Goal: Task Accomplishment & Management: Manage account settings

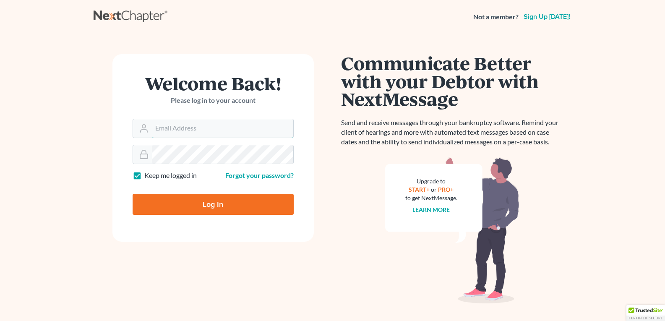
type input "[EMAIL_ADDRESS][DOMAIN_NAME]"
drag, startPoint x: 0, startPoint y: 0, endPoint x: 207, endPoint y: 208, distance: 292.9
click at [207, 208] on input "Log In" at bounding box center [213, 204] width 161 height 21
type input "Thinking..."
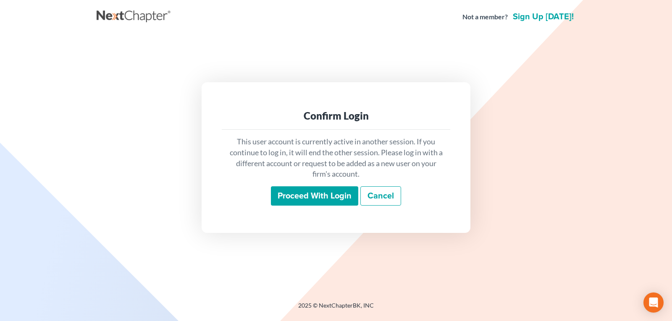
click at [303, 194] on input "Proceed with login" at bounding box center [314, 195] width 87 height 19
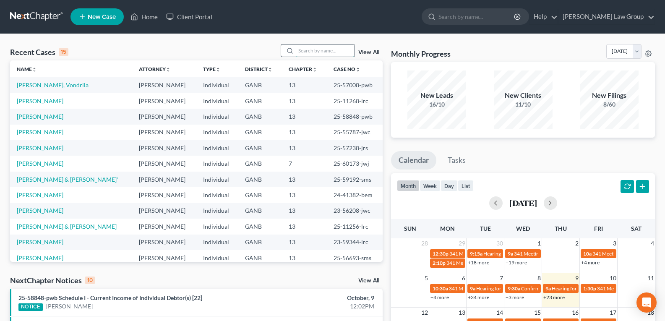
drag, startPoint x: 327, startPoint y: 44, endPoint x: 325, endPoint y: 51, distance: 6.5
click at [326, 47] on input "search" at bounding box center [325, 50] width 59 height 12
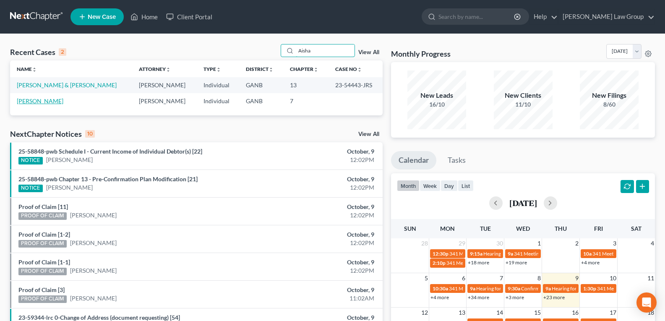
type input "Aisha"
click at [24, 102] on link "[PERSON_NAME]" at bounding box center [40, 100] width 47 height 7
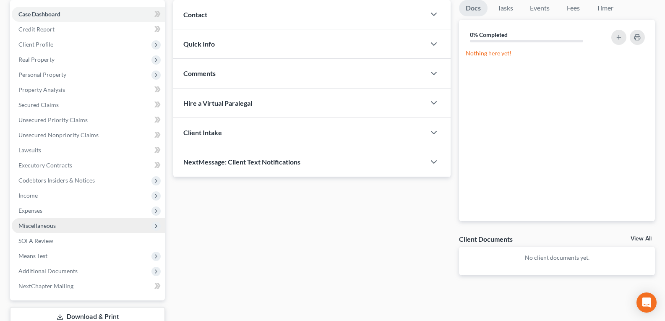
scroll to position [84, 0]
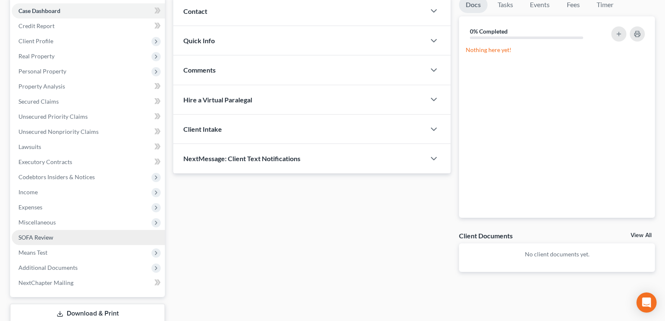
click at [29, 237] on span "SOFA Review" at bounding box center [35, 237] width 35 height 7
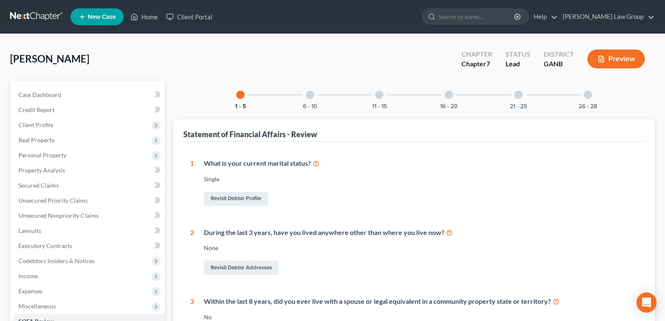
click at [588, 95] on div at bounding box center [588, 95] width 8 height 8
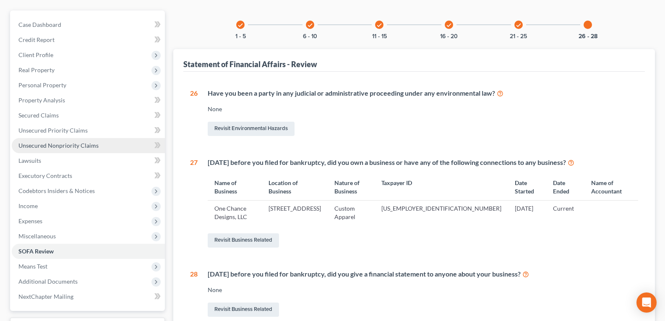
scroll to position [84, 0]
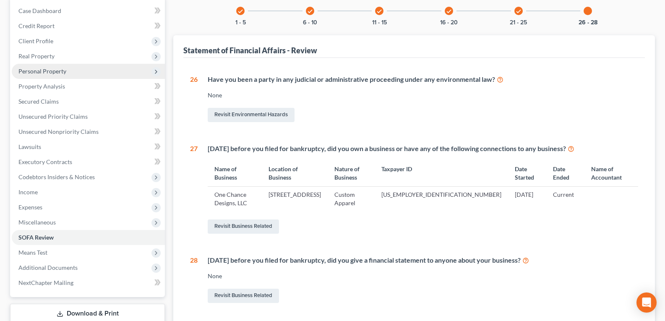
click at [50, 73] on span "Personal Property" at bounding box center [42, 71] width 48 height 7
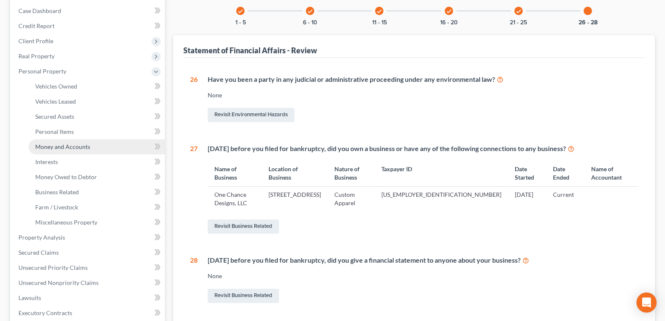
click at [73, 148] on span "Money and Accounts" at bounding box center [62, 146] width 55 height 7
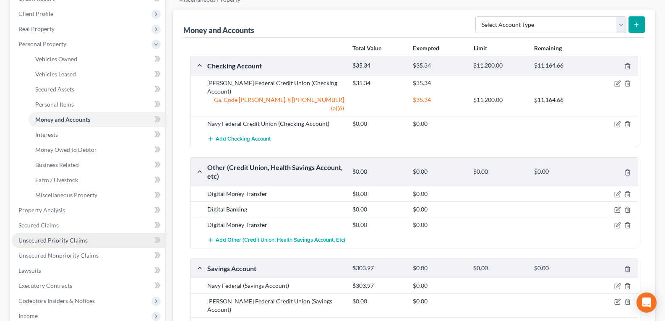
scroll to position [126, 0]
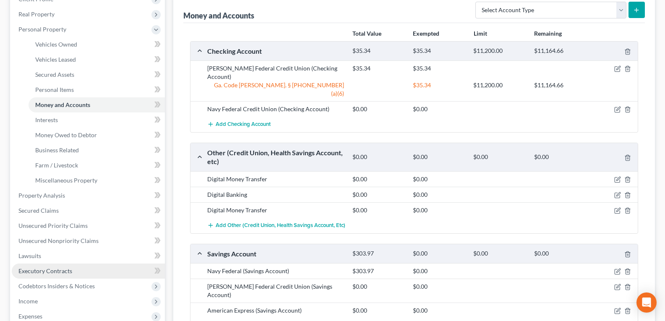
click at [42, 272] on span "Executory Contracts" at bounding box center [45, 270] width 54 height 7
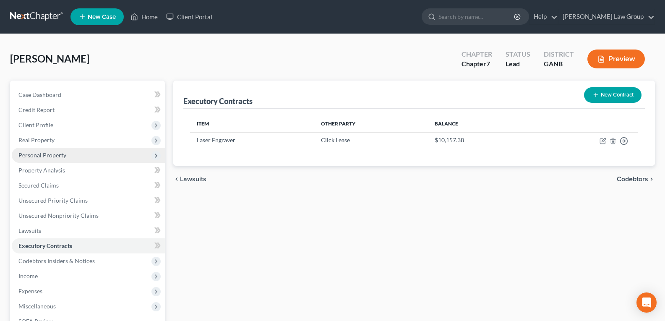
click at [49, 151] on span "Personal Property" at bounding box center [88, 155] width 153 height 15
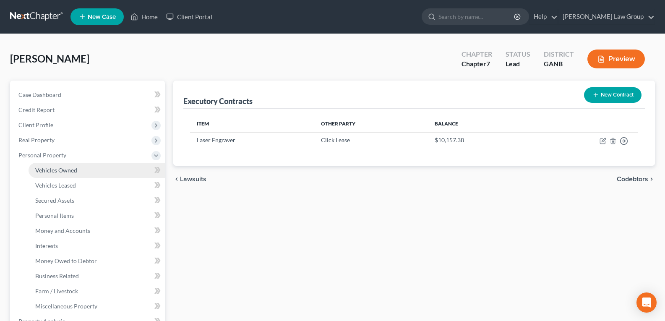
click at [58, 170] on span "Vehicles Owned" at bounding box center [56, 170] width 42 height 7
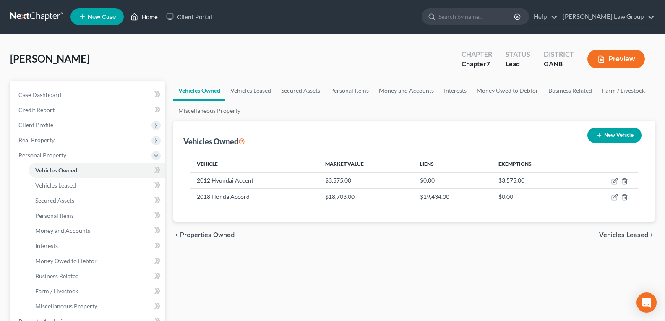
click at [150, 16] on link "Home" at bounding box center [144, 16] width 36 height 15
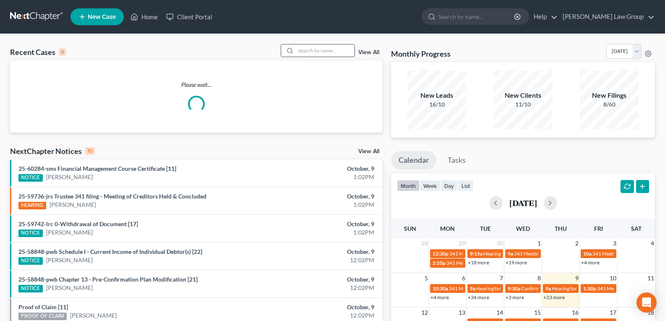
click at [327, 49] on input "search" at bounding box center [325, 50] width 59 height 12
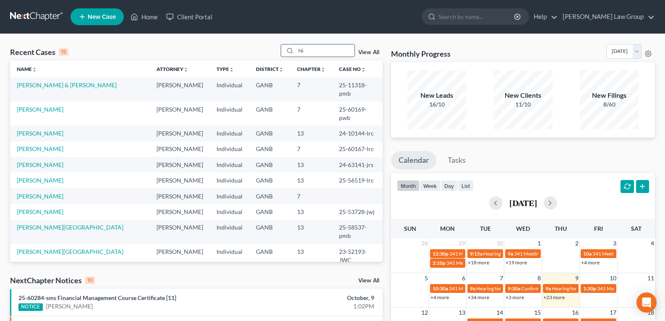
type input "N"
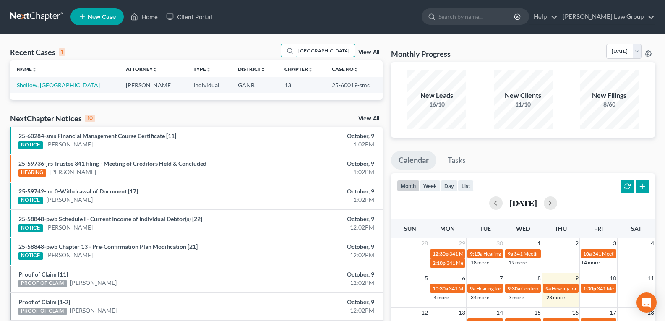
type input "[GEOGRAPHIC_DATA]"
click at [46, 86] on link "Shellow, [GEOGRAPHIC_DATA]" at bounding box center [58, 84] width 83 height 7
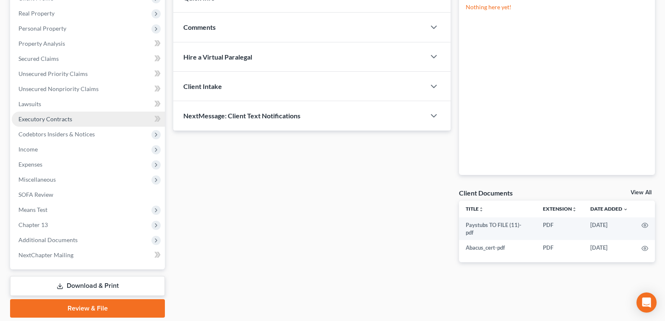
scroll to position [155, 0]
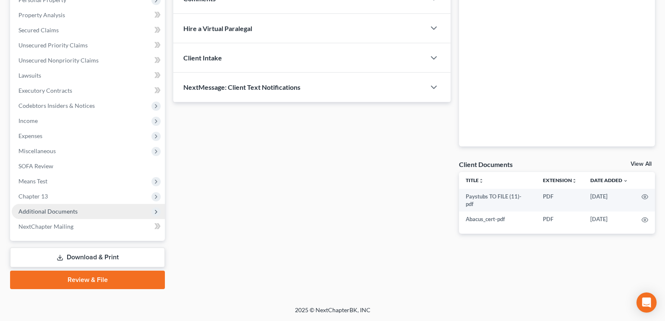
click at [42, 214] on span "Additional Documents" at bounding box center [47, 211] width 59 height 7
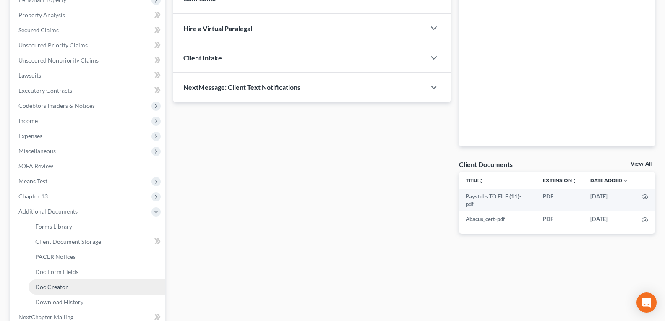
click at [58, 287] on span "Doc Creator" at bounding box center [51, 286] width 33 height 7
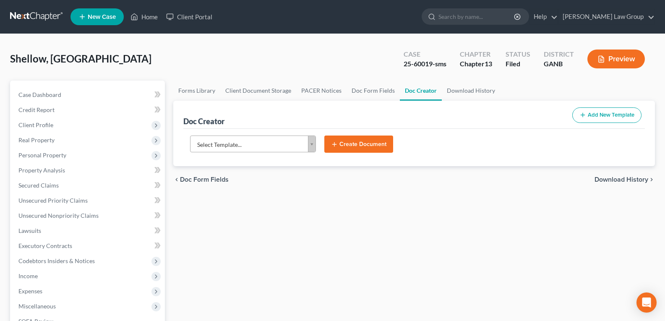
click at [311, 147] on body "Home New Case Client Portal [PERSON_NAME] Law Group [EMAIL_ADDRESS][DOMAIN_NAME…" at bounding box center [332, 283] width 665 height 567
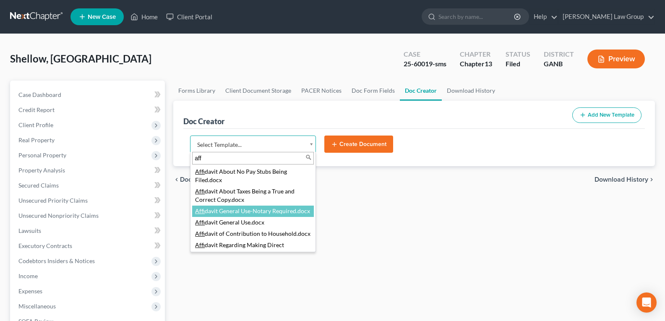
type input "aff"
select select "111525"
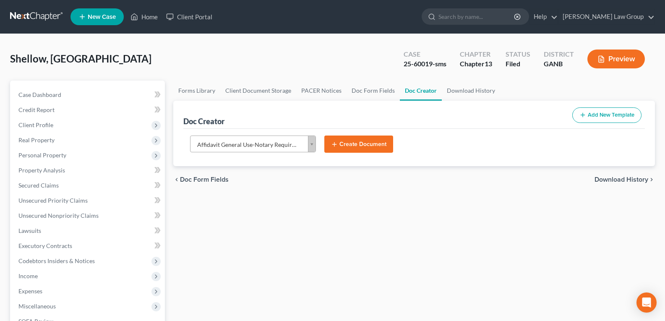
click at [371, 145] on button "Create Document" at bounding box center [358, 145] width 69 height 18
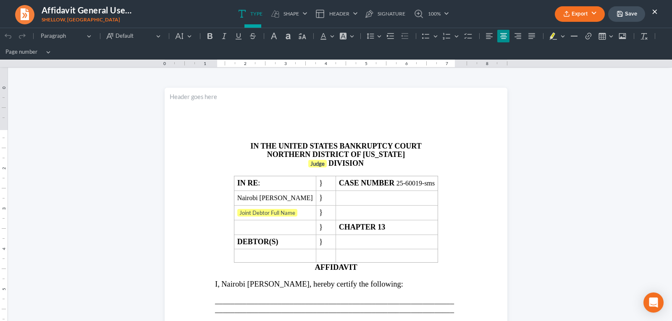
click at [653, 10] on button "×" at bounding box center [654, 11] width 6 height 10
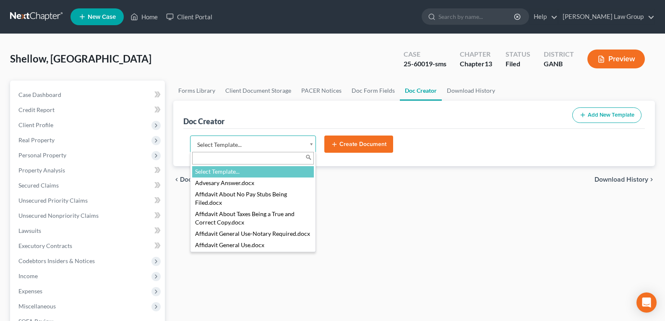
click at [312, 146] on body "Home New Case Client Portal [PERSON_NAME] Law Group [EMAIL_ADDRESS][DOMAIN_NAME…" at bounding box center [332, 283] width 665 height 567
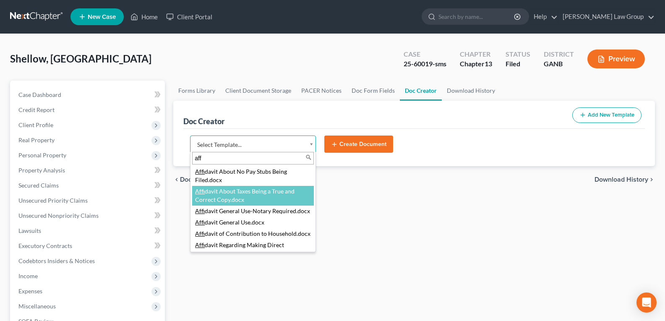
type input "aff"
select select "111523"
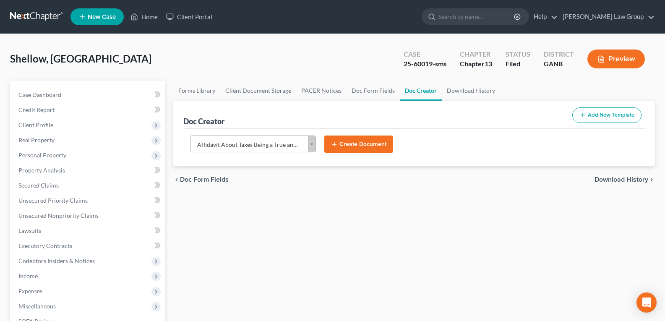
click at [365, 144] on button "Create Document" at bounding box center [358, 145] width 69 height 18
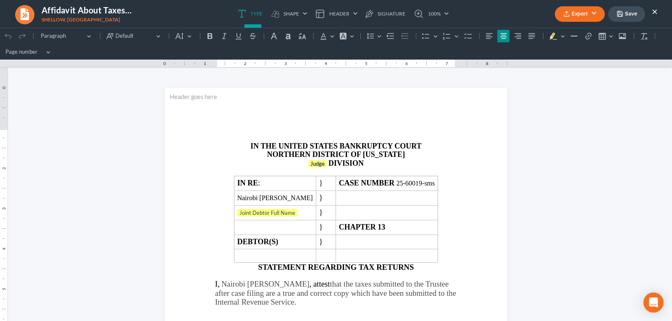
click at [579, 16] on button "Export" at bounding box center [579, 14] width 50 height 16
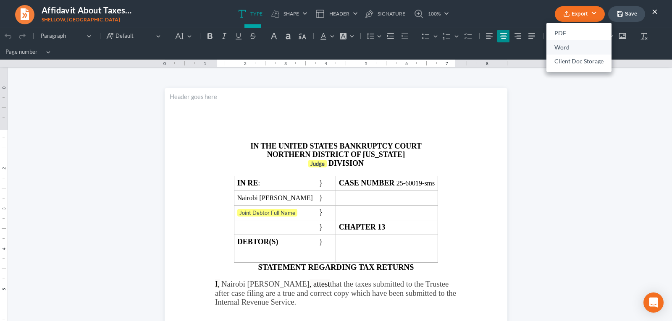
click at [563, 50] on link "Word" at bounding box center [578, 47] width 65 height 14
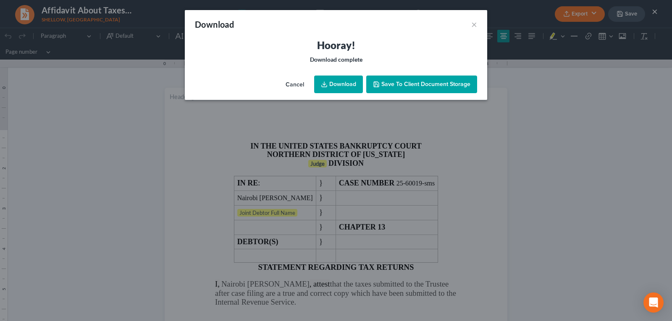
click at [343, 81] on link "Download" at bounding box center [338, 85] width 49 height 18
click at [472, 23] on button "×" at bounding box center [474, 24] width 6 height 10
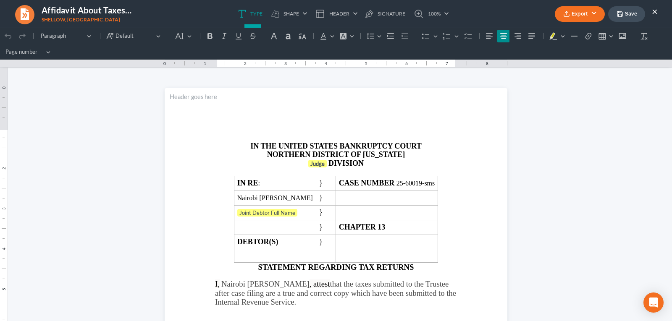
click at [654, 10] on button "×" at bounding box center [654, 11] width 6 height 10
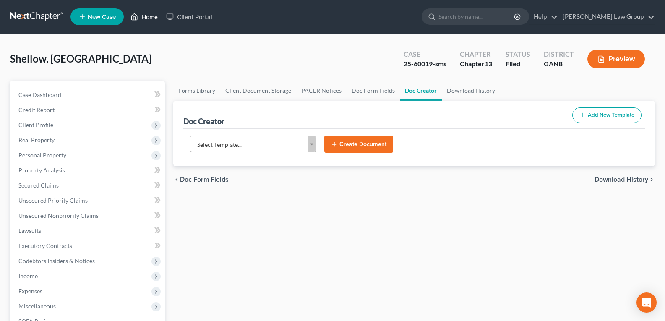
click at [139, 18] on link "Home" at bounding box center [144, 16] width 36 height 15
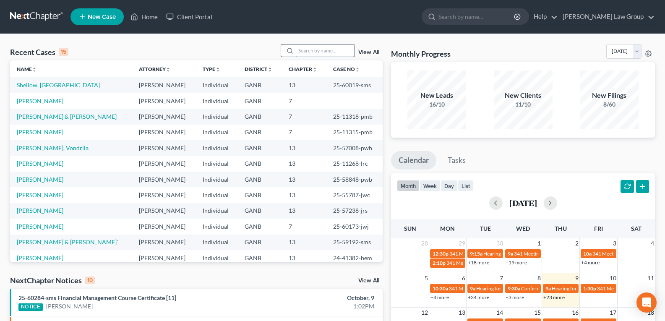
click at [314, 48] on input "search" at bounding box center [325, 50] width 59 height 12
type input "na"
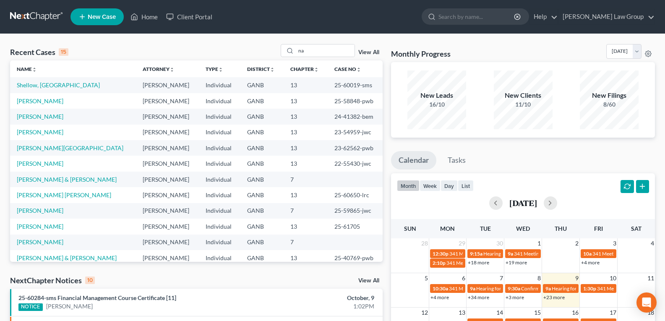
click at [48, 87] on link "Shellow, [GEOGRAPHIC_DATA]" at bounding box center [58, 84] width 83 height 7
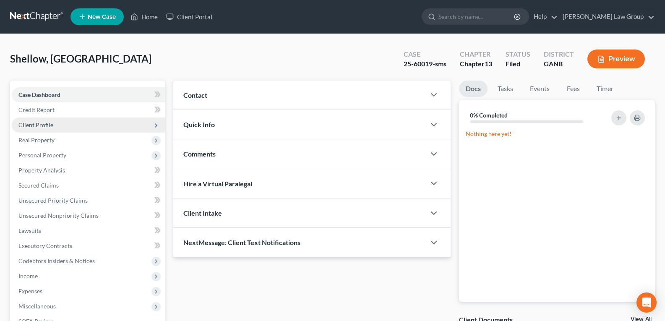
click at [38, 122] on span "Client Profile" at bounding box center [35, 124] width 35 height 7
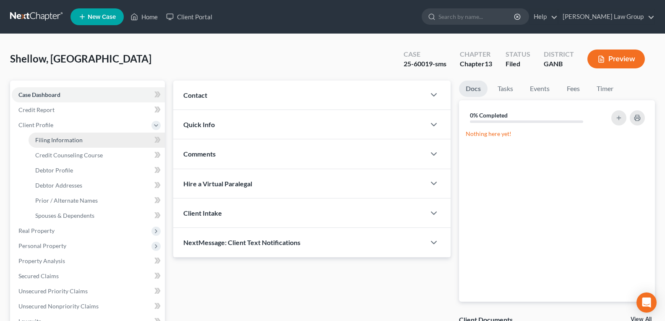
click at [40, 142] on span "Filing Information" at bounding box center [58, 139] width 47 height 7
select select "1"
select select "0"
select select "3"
select select "10"
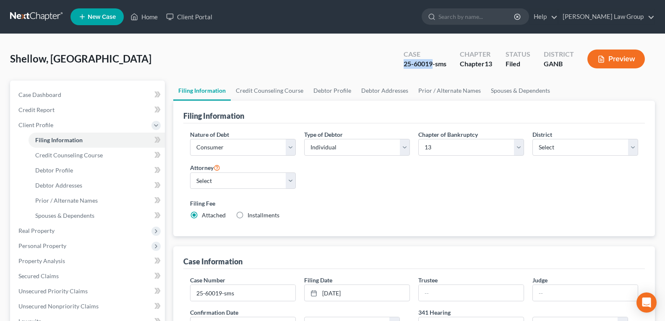
drag, startPoint x: 399, startPoint y: 65, endPoint x: 432, endPoint y: 70, distance: 34.0
click at [432, 70] on div "Case 25-60019-sms" at bounding box center [425, 59] width 56 height 25
copy div "25-60019"
click at [145, 21] on link "Home" at bounding box center [144, 16] width 36 height 15
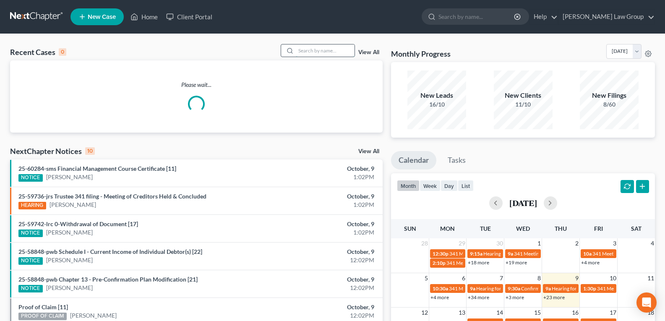
click at [301, 55] on input "search" at bounding box center [325, 50] width 59 height 12
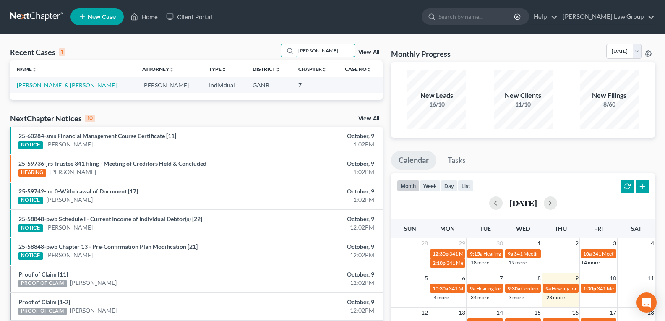
type input "[PERSON_NAME]"
click at [25, 86] on link "[PERSON_NAME] & [PERSON_NAME]" at bounding box center [67, 84] width 100 height 7
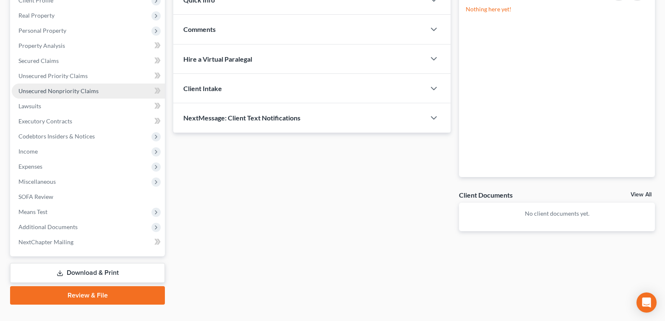
scroll to position [126, 0]
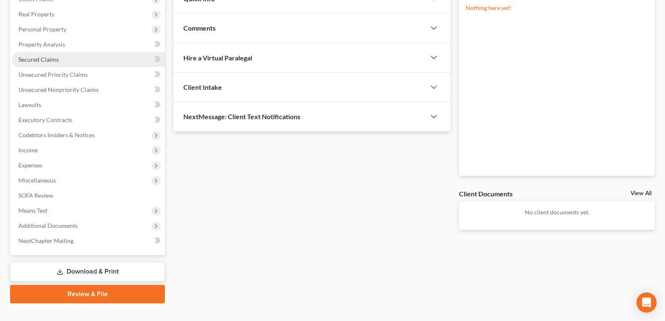
click at [39, 58] on span "Secured Claims" at bounding box center [38, 59] width 40 height 7
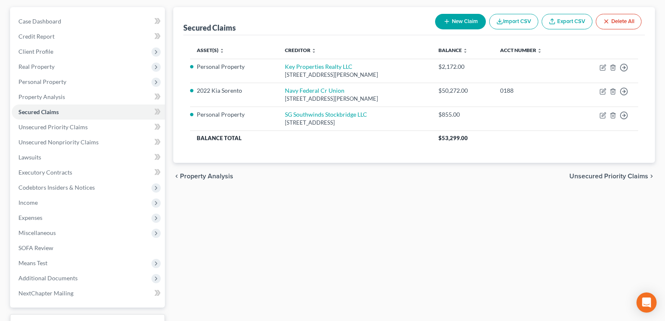
scroll to position [84, 0]
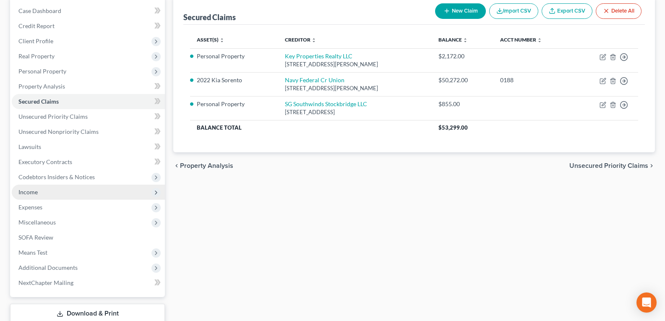
click at [34, 195] on span "Income" at bounding box center [27, 191] width 19 height 7
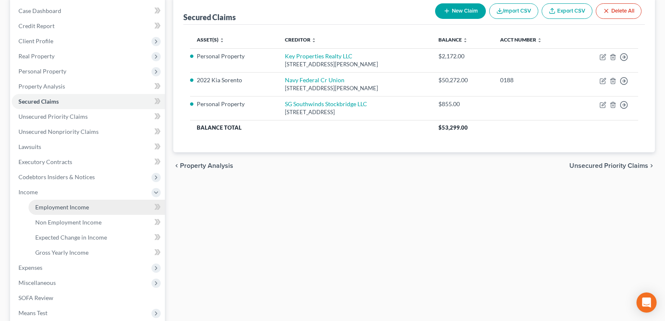
click at [78, 206] on span "Employment Income" at bounding box center [62, 207] width 54 height 7
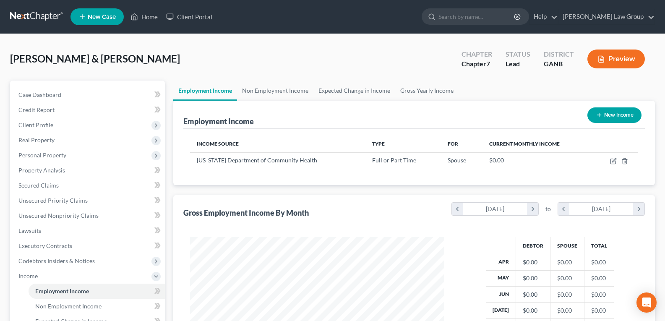
scroll to position [151, 271]
drag, startPoint x: 149, startPoint y: 17, endPoint x: 223, endPoint y: 121, distance: 127.9
click at [149, 17] on link "Home" at bounding box center [144, 16] width 36 height 15
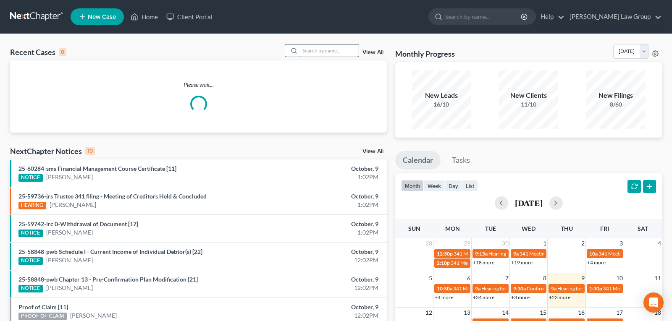
click at [330, 52] on input "search" at bounding box center [329, 50] width 59 height 12
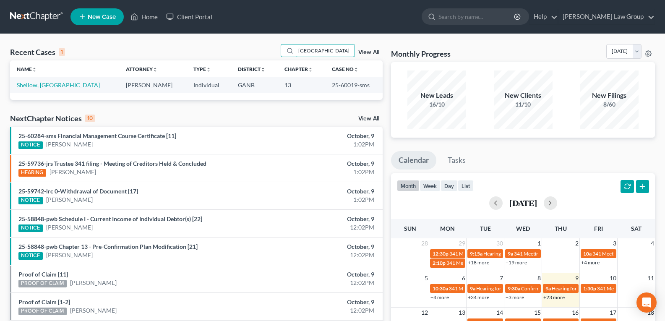
type input "[GEOGRAPHIC_DATA]"
click at [47, 88] on link "Shellow, [GEOGRAPHIC_DATA]" at bounding box center [58, 84] width 83 height 7
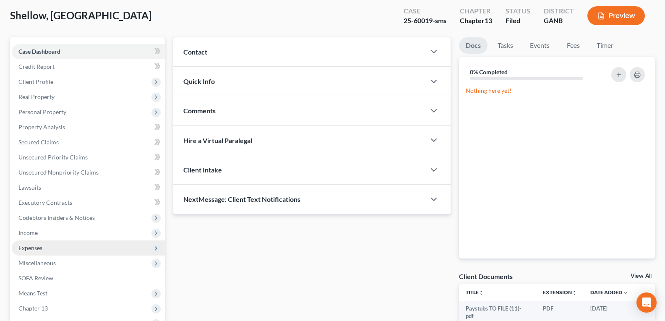
scroll to position [84, 0]
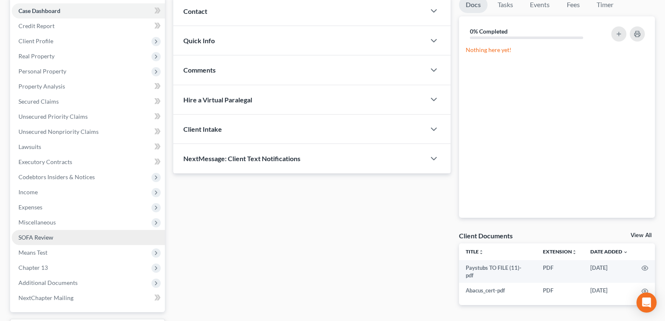
click at [28, 239] on span "SOFA Review" at bounding box center [35, 237] width 35 height 7
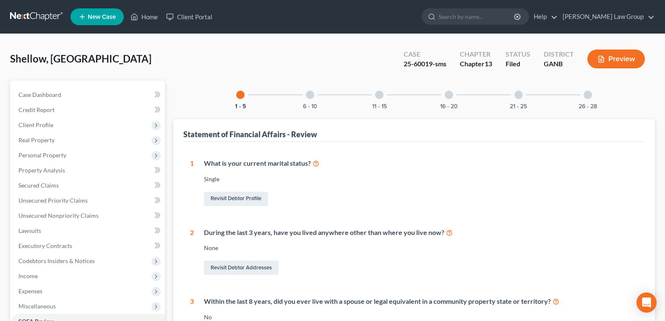
click at [592, 97] on div "26 - 28" at bounding box center [588, 95] width 29 height 29
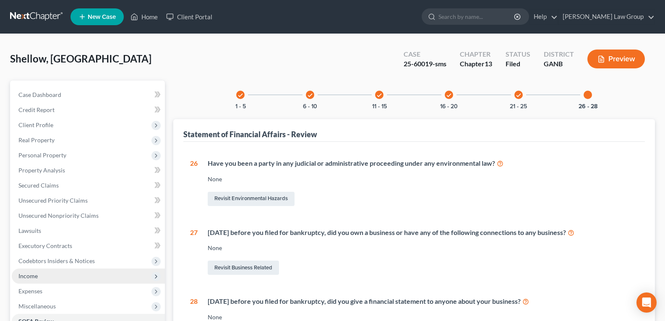
click at [31, 280] on span "Income" at bounding box center [88, 276] width 153 height 15
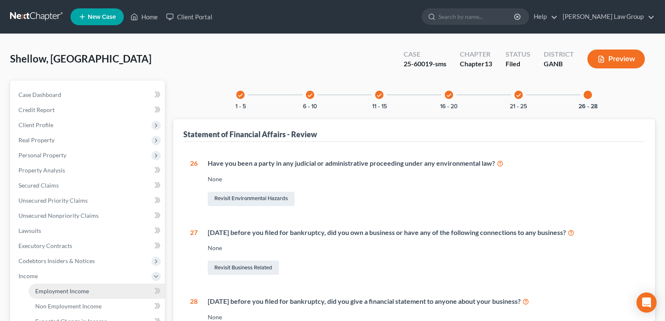
click at [51, 294] on span "Employment Income" at bounding box center [62, 291] width 54 height 7
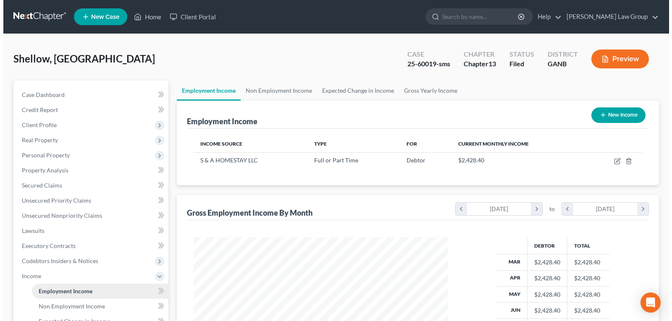
scroll to position [151, 271]
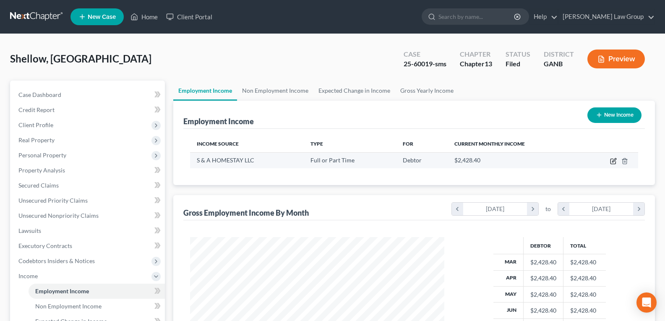
click at [615, 160] on icon "button" at bounding box center [613, 161] width 7 height 7
select select "0"
select select "10"
select select "3"
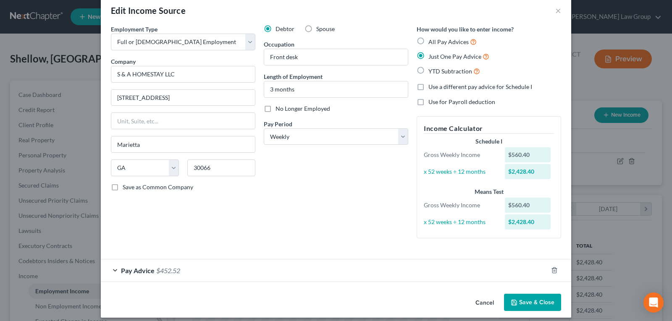
scroll to position [21, 0]
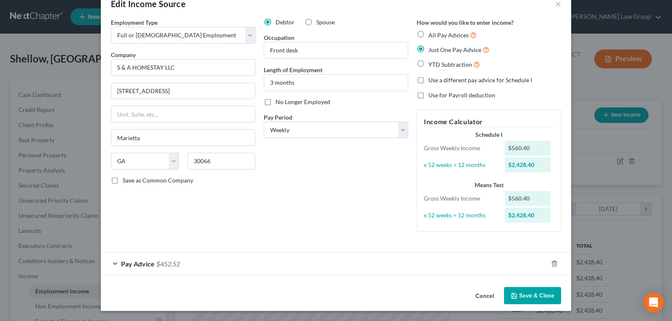
click at [124, 265] on span "Pay Advice" at bounding box center [138, 264] width 34 height 8
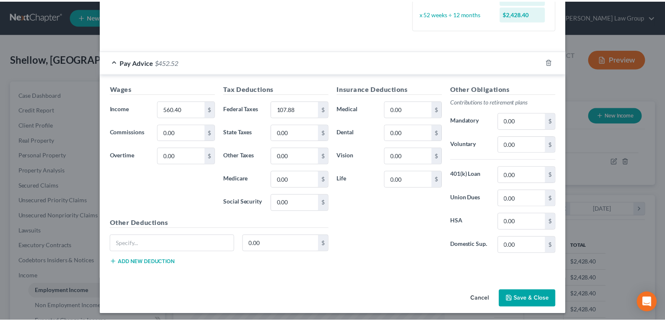
scroll to position [226, 0]
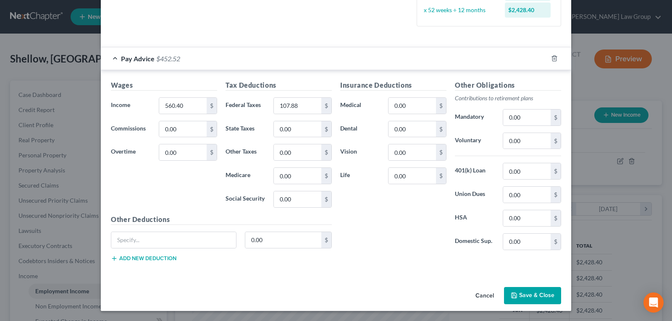
click at [489, 294] on button "Cancel" at bounding box center [484, 296] width 32 height 17
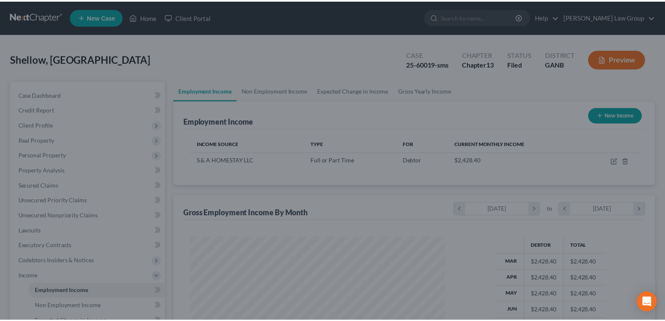
scroll to position [419596, 419475]
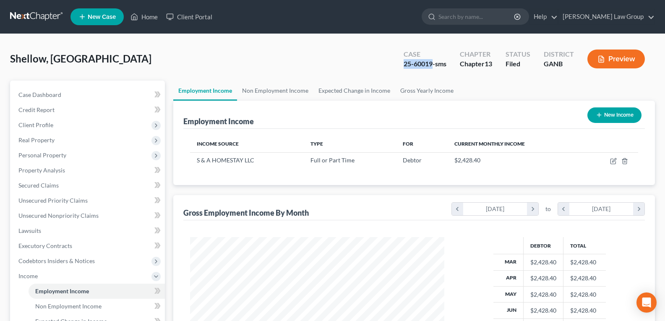
drag, startPoint x: 408, startPoint y: 65, endPoint x: 432, endPoint y: 68, distance: 24.5
click at [432, 68] on div "Case 25-60019-sms" at bounding box center [425, 59] width 56 height 25
copy div "25-60019"
drag, startPoint x: 146, startPoint y: 19, endPoint x: 195, endPoint y: 101, distance: 95.5
click at [146, 19] on link "Home" at bounding box center [144, 16] width 36 height 15
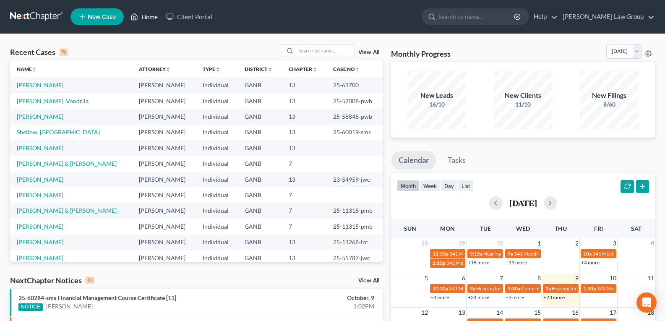
click at [152, 17] on link "Home" at bounding box center [144, 16] width 36 height 15
click at [311, 47] on input "search" at bounding box center [325, 50] width 59 height 12
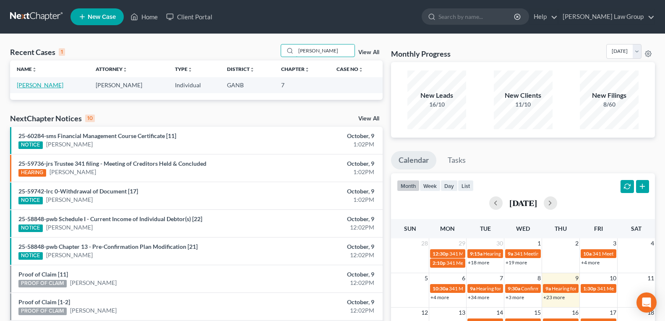
type input "[PERSON_NAME]"
click at [29, 84] on link "[PERSON_NAME]" at bounding box center [40, 84] width 47 height 7
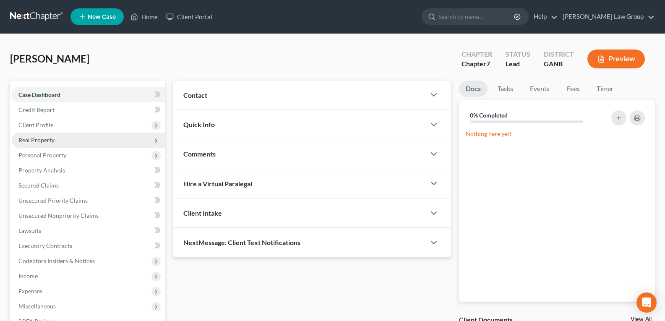
scroll to position [42, 0]
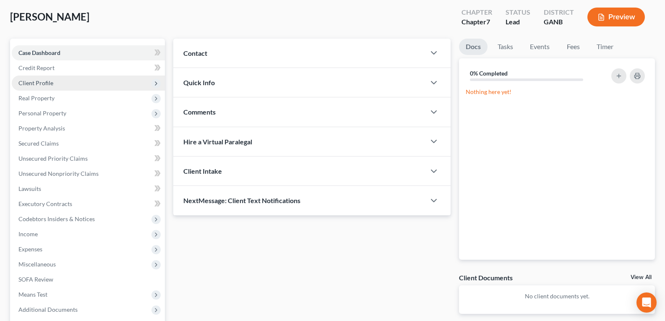
click at [43, 85] on span "Client Profile" at bounding box center [35, 82] width 35 height 7
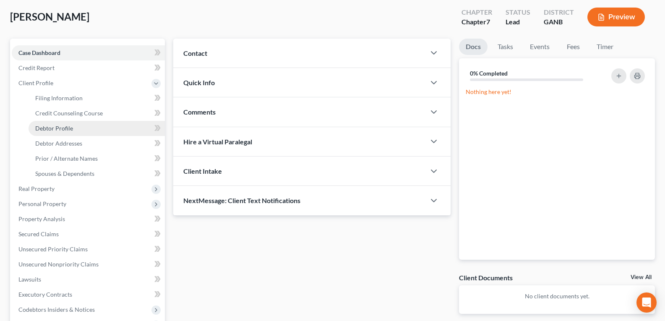
click at [58, 127] on span "Debtor Profile" at bounding box center [54, 128] width 38 height 7
select select "0"
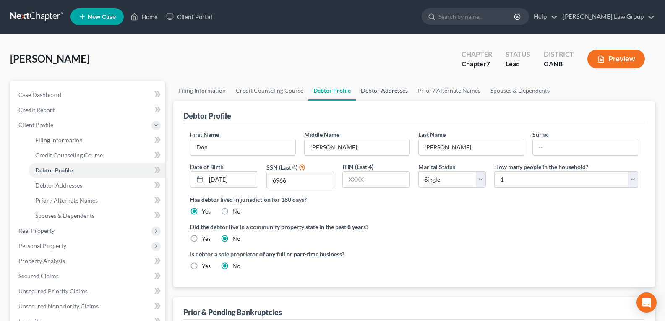
click at [394, 92] on link "Debtor Addresses" at bounding box center [384, 91] width 57 height 20
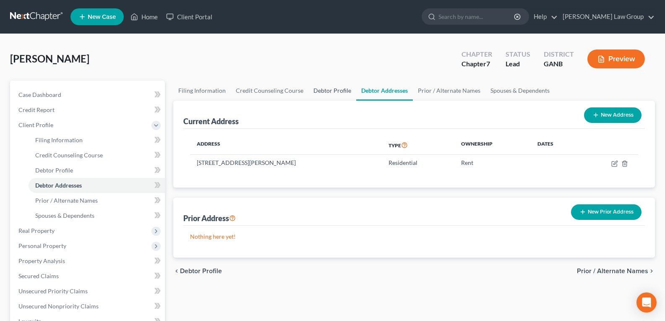
click at [335, 92] on link "Debtor Profile" at bounding box center [333, 91] width 48 height 20
select select "0"
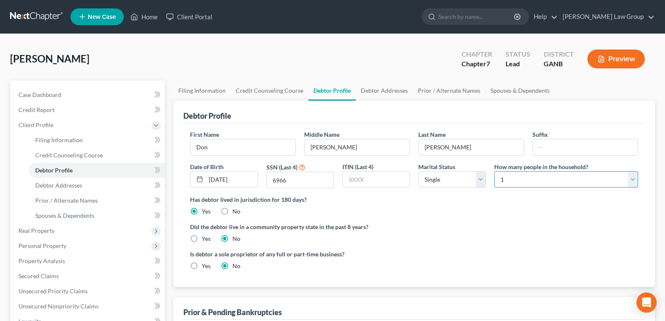
drag, startPoint x: 517, startPoint y: 175, endPoint x: 512, endPoint y: 175, distance: 4.6
click at [516, 175] on select "Select 1 2 3 4 5 6 7 8 9 10 11 12 13 14 15 16 17 18 19 20" at bounding box center [566, 179] width 144 height 17
select select "1"
click at [494, 171] on select "Select 1 2 3 4 5 6 7 8 9 10 11 12 13 14 15 16 17 18 19 20" at bounding box center [566, 179] width 144 height 17
click at [475, 220] on ng-include "First Name Don Middle Name [PERSON_NAME] Last Name [PERSON_NAME] Date of Birth …" at bounding box center [414, 203] width 448 height 147
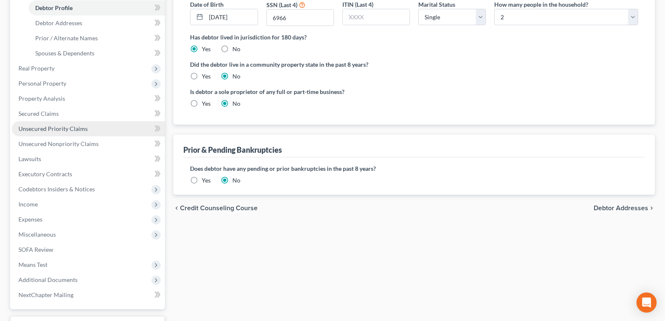
scroll to position [168, 0]
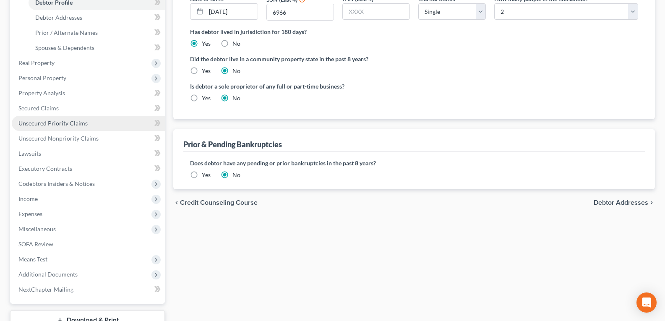
click at [36, 123] on span "Unsecured Priority Claims" at bounding box center [52, 123] width 69 height 7
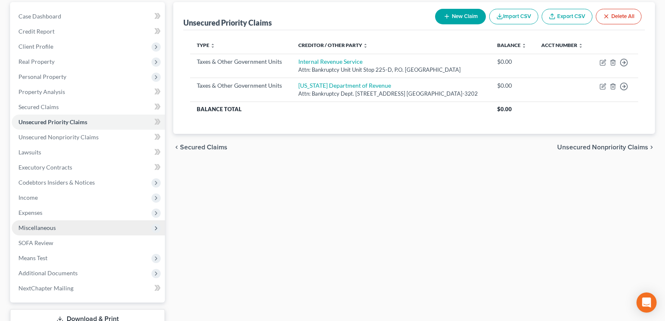
scroll to position [84, 0]
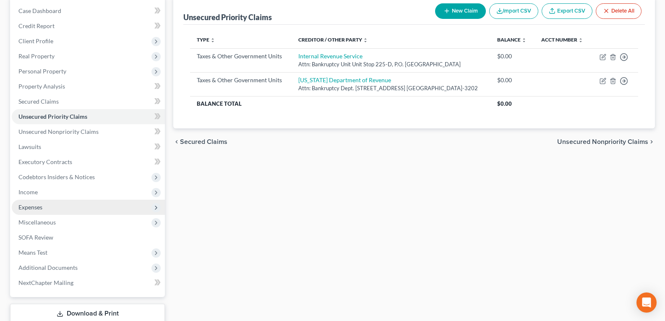
click at [33, 191] on span "Income" at bounding box center [27, 191] width 19 height 7
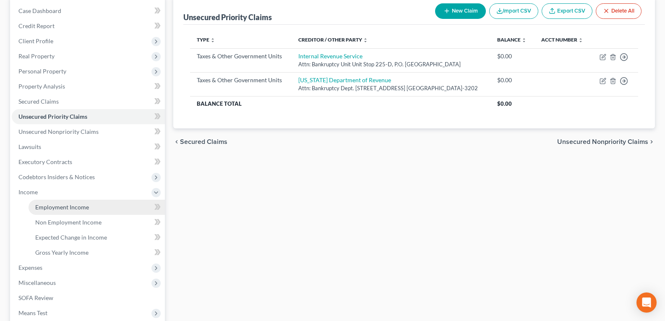
click at [56, 209] on span "Employment Income" at bounding box center [62, 207] width 54 height 7
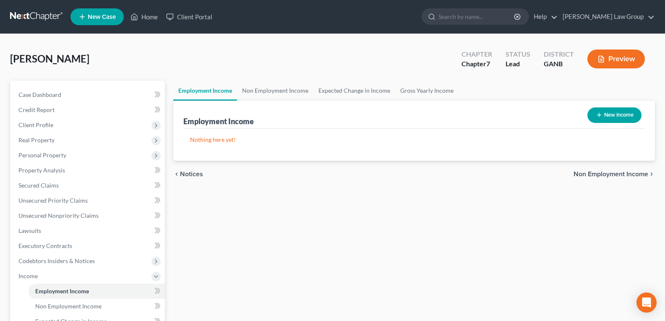
click at [620, 118] on button "New Income" at bounding box center [615, 115] width 54 height 16
select select "0"
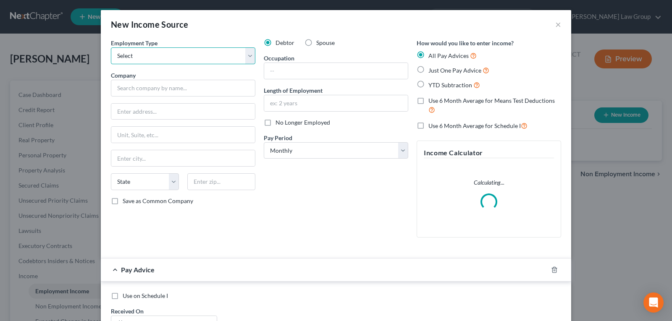
click at [178, 58] on select "Select Full or [DEMOGRAPHIC_DATA] Employment Self Employment" at bounding box center [183, 55] width 144 height 17
select select "0"
click at [111, 47] on select "Select Full or [DEMOGRAPHIC_DATA] Employment Self Employment" at bounding box center [183, 55] width 144 height 17
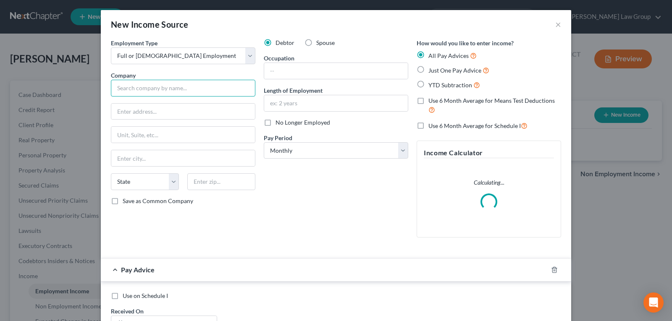
click at [150, 91] on input "text" at bounding box center [183, 88] width 144 height 17
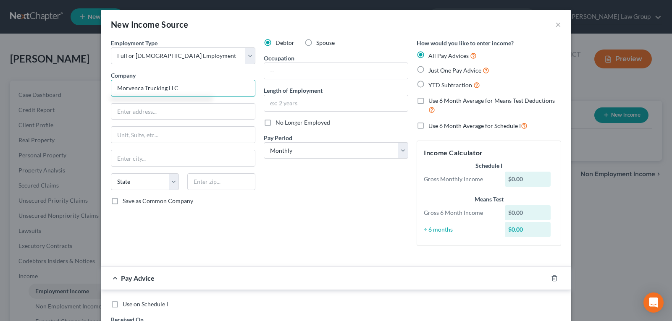
type input "Morvenca Trucking LLC"
click at [178, 112] on input "text" at bounding box center [183, 112] width 144 height 16
paste input "[STREET_ADDRESS]"
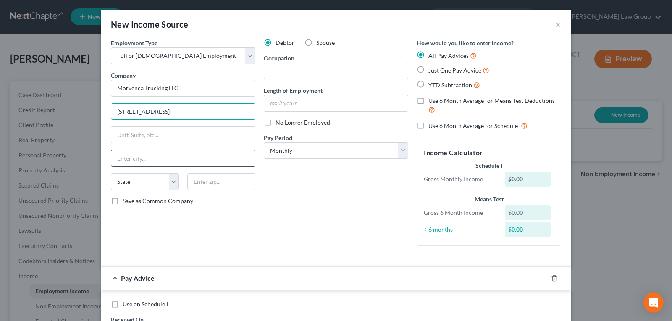
type input "[STREET_ADDRESS]"
click at [170, 158] on input "text" at bounding box center [183, 158] width 144 height 16
type input "Charlotte"
select select "28"
type input "28269"
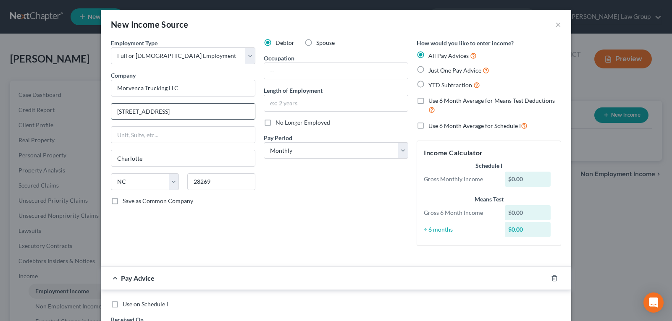
drag, startPoint x: 240, startPoint y: 105, endPoint x: 235, endPoint y: 114, distance: 10.5
click at [238, 108] on input "[STREET_ADDRESS]" at bounding box center [183, 112] width 144 height 16
type input "[STREET_ADDRESS]"
click at [332, 68] on input "text" at bounding box center [336, 71] width 144 height 16
type input "Driver"
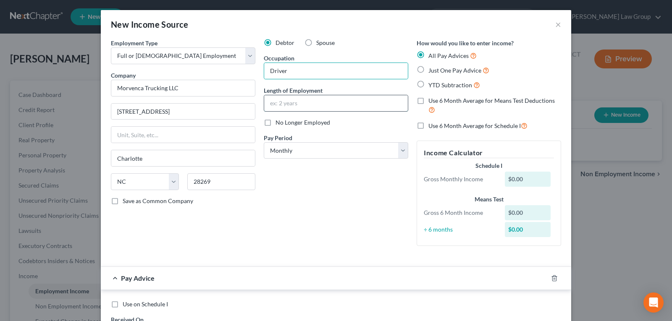
click at [298, 106] on input "text" at bounding box center [336, 103] width 144 height 16
type input "3 months"
click at [317, 151] on select "Select Monthly Twice Monthly Every Other Week Weekly" at bounding box center [336, 150] width 144 height 17
select select "3"
click at [264, 142] on select "Select Monthly Twice Monthly Every Other Week Weekly" at bounding box center [336, 150] width 144 height 17
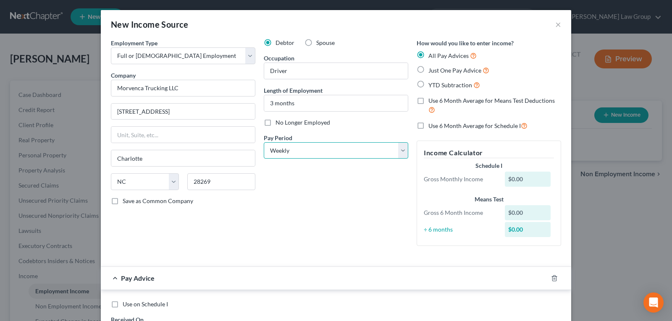
scroll to position [84, 0]
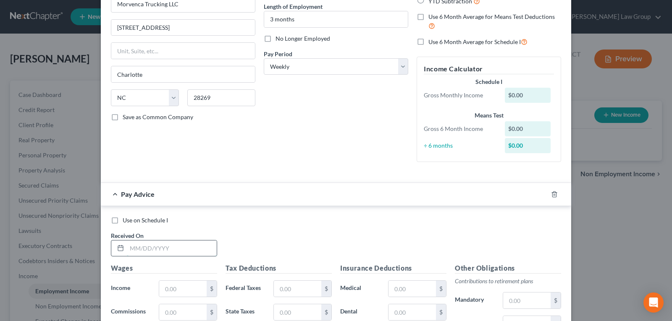
click at [160, 248] on input "text" at bounding box center [172, 249] width 90 height 16
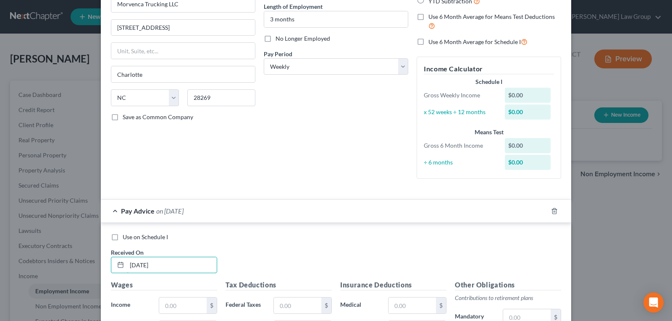
type input "[DATE]"
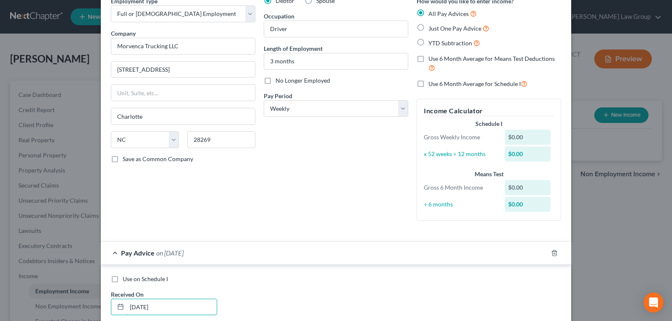
scroll to position [0, 0]
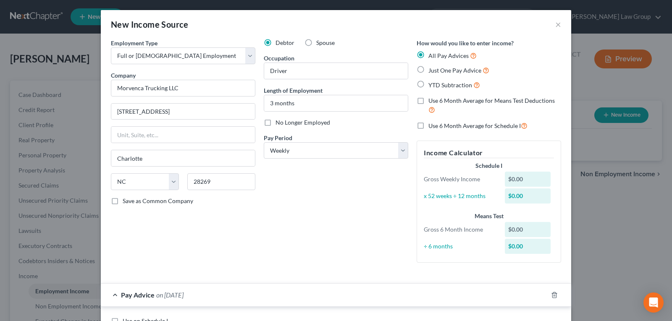
click at [428, 71] on label "Just One Pay Advice" at bounding box center [458, 70] width 61 height 10
click at [431, 71] on input "Just One Pay Advice" at bounding box center [433, 67] width 5 height 5
radio input "true"
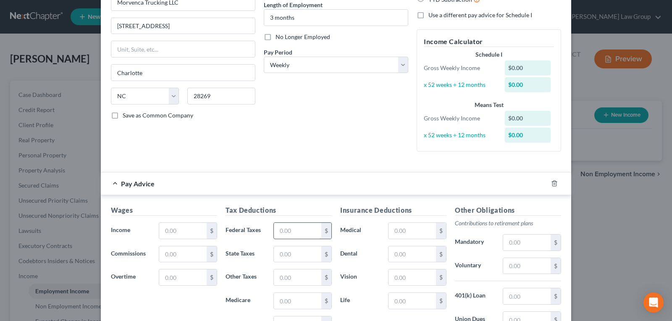
scroll to position [126, 0]
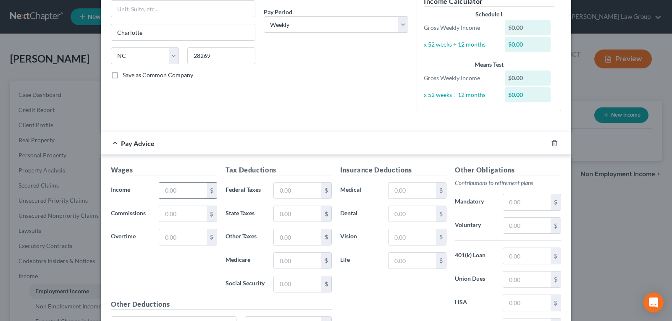
click at [196, 192] on input "text" at bounding box center [182, 191] width 47 height 16
drag, startPoint x: 196, startPoint y: 192, endPoint x: 226, endPoint y: 169, distance: 37.8
click at [196, 192] on input "text" at bounding box center [182, 191] width 47 height 16
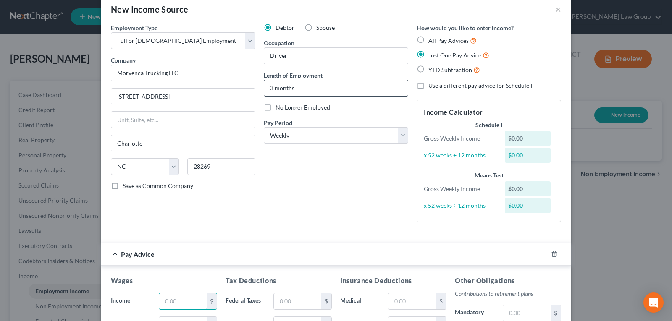
scroll to position [0, 0]
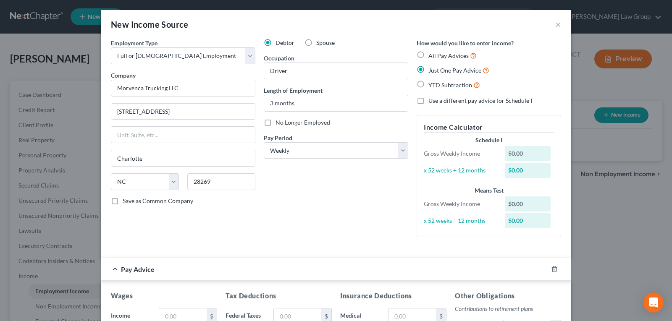
click at [428, 56] on label "All Pay Advices" at bounding box center [452, 56] width 48 height 10
click at [431, 56] on input "All Pay Advices" at bounding box center [433, 53] width 5 height 5
radio input "true"
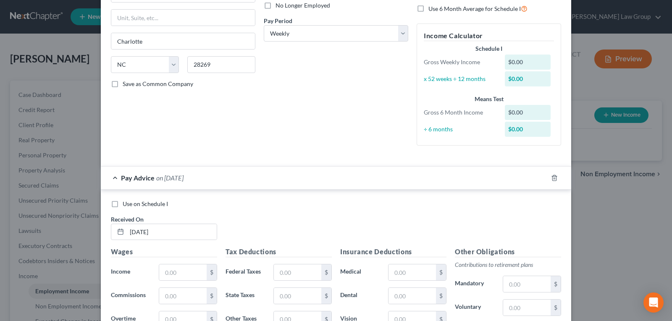
scroll to position [126, 0]
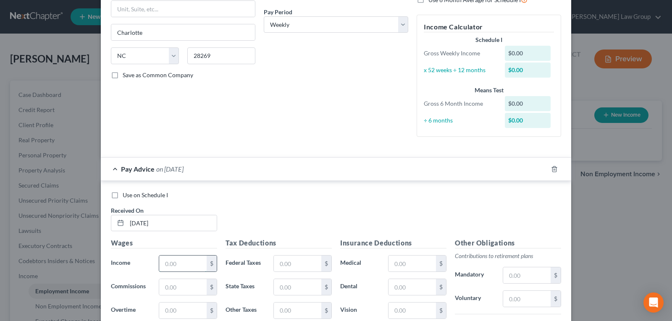
click at [178, 263] on input "text" at bounding box center [182, 264] width 47 height 16
click at [174, 264] on input "text" at bounding box center [182, 264] width 47 height 16
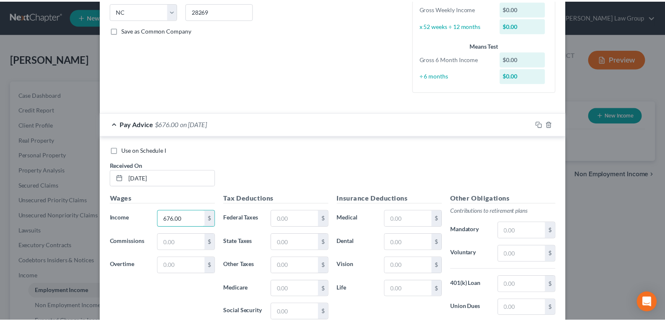
scroll to position [284, 0]
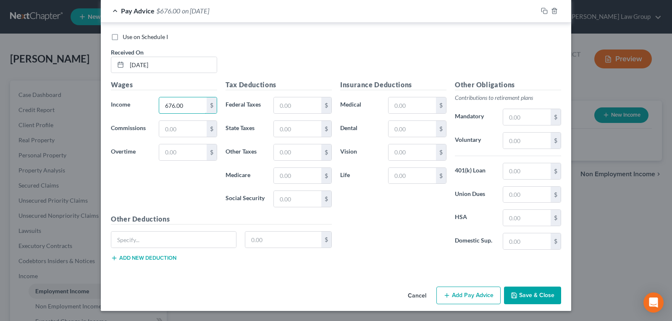
type input "676.00"
click at [528, 296] on button "Save & Close" at bounding box center [532, 296] width 57 height 18
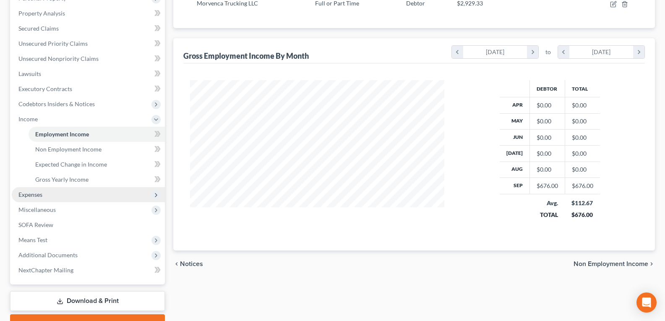
scroll to position [159, 0]
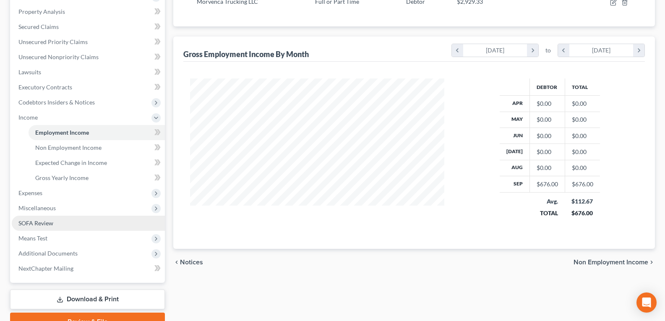
click at [47, 224] on span "SOFA Review" at bounding box center [35, 223] width 35 height 7
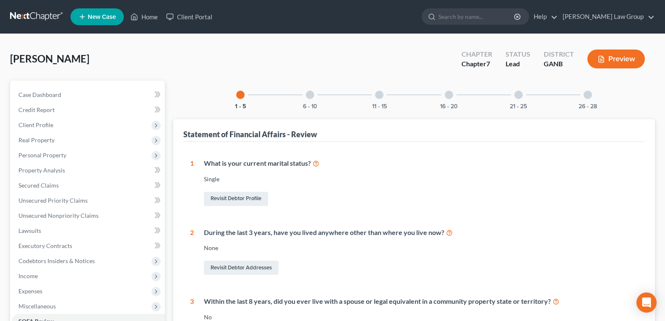
click at [586, 100] on div "26 - 28" at bounding box center [588, 95] width 29 height 29
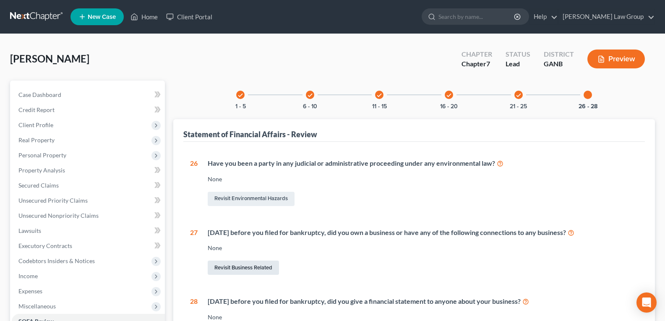
click at [243, 266] on link "Revisit Business Related" at bounding box center [243, 268] width 71 height 14
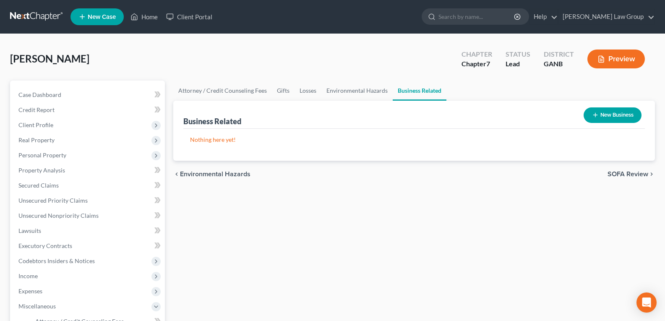
click at [608, 116] on button "New Business" at bounding box center [613, 115] width 58 height 16
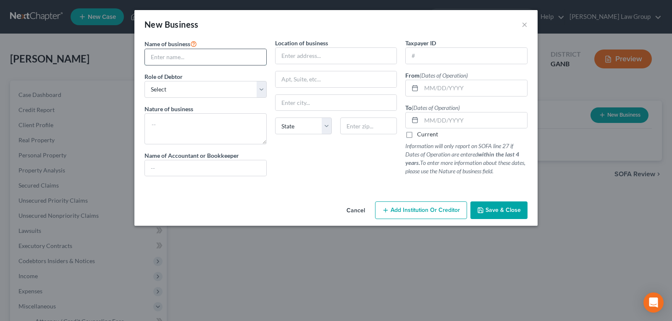
click at [183, 53] on input "text" at bounding box center [205, 57] width 121 height 16
click at [183, 53] on input "[PERSON_NAME] & C" at bounding box center [205, 57] width 121 height 16
type input "[PERSON_NAME] & Co. Trucking LLC"
click at [183, 92] on select "Select A member of a limited liability company (LLC) or limited liability partn…" at bounding box center [205, 89] width 122 height 17
select select "sole_proprietor"
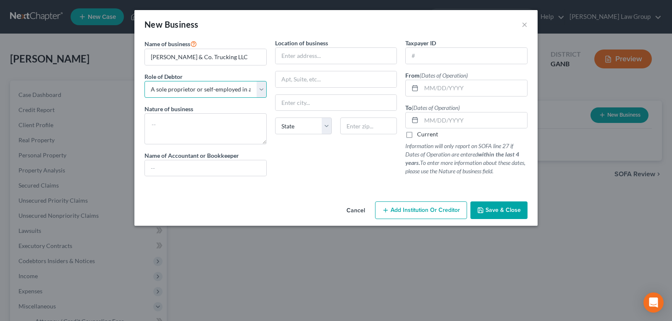
click at [144, 81] on select "Select A member of a limited liability company (LLC) or limited liability partn…" at bounding box center [205, 89] width 122 height 17
click at [190, 127] on textarea at bounding box center [205, 128] width 122 height 31
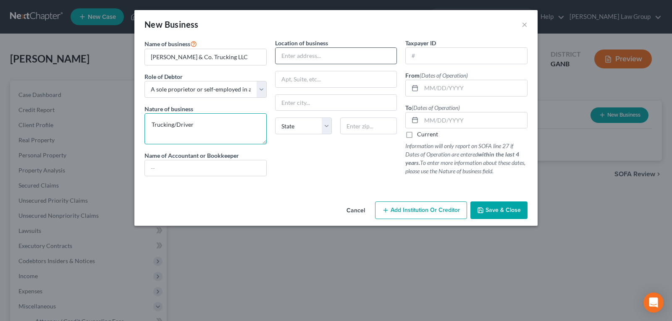
type textarea "Trucking/Driver"
click at [294, 51] on input "text" at bounding box center [335, 56] width 121 height 16
type input "[STREET_ADDRESS]"
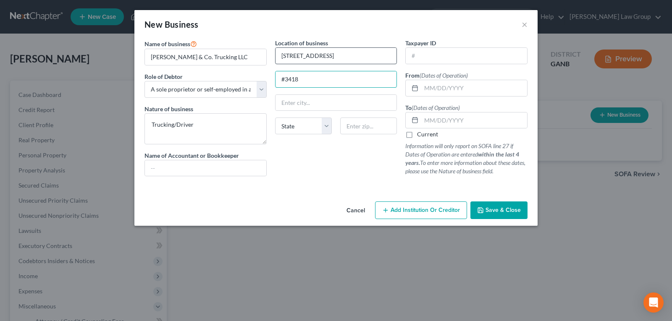
type input "#3418"
type input "Dunwoody"
select select "10"
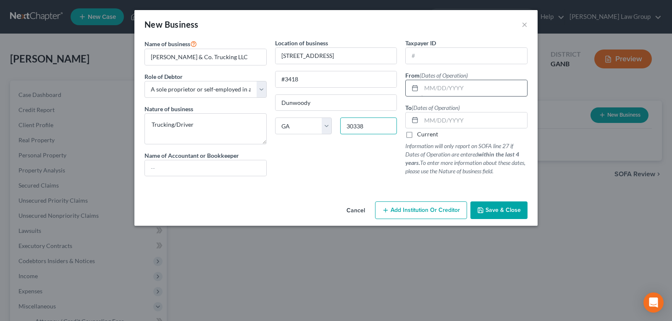
type input "30338"
click at [451, 89] on input "text" at bounding box center [474, 88] width 106 height 16
type input "[GEOGRAPHIC_DATA]"
type input "[DATE]"
click at [450, 120] on input "text" at bounding box center [474, 120] width 106 height 16
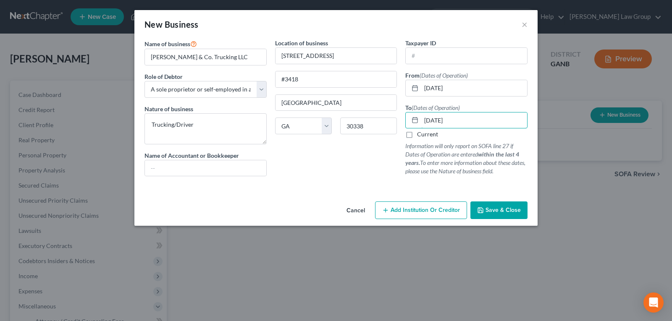
type input "[DATE]"
click at [518, 209] on span "Save & Close" at bounding box center [502, 210] width 35 height 7
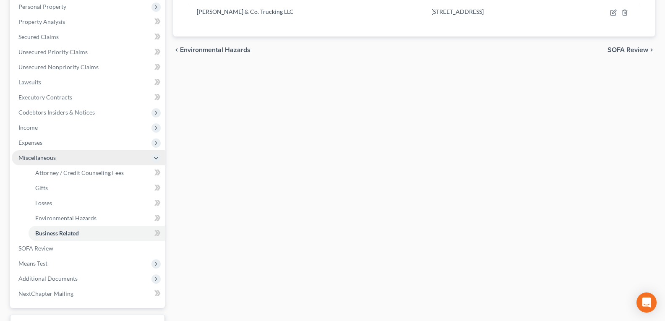
scroll to position [210, 0]
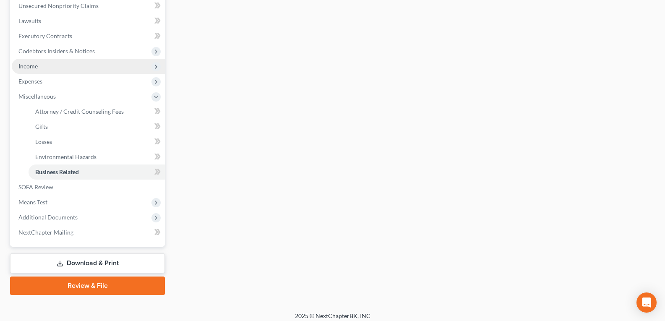
click at [30, 67] on span "Income" at bounding box center [27, 66] width 19 height 7
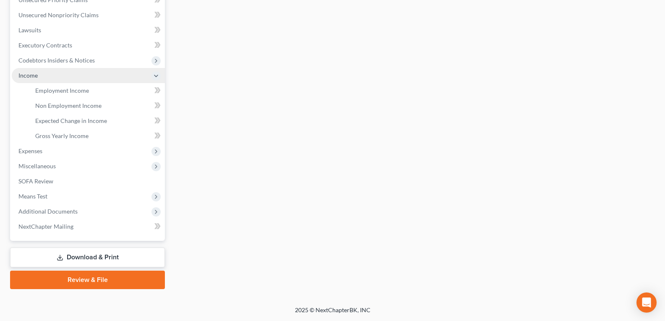
scroll to position [201, 0]
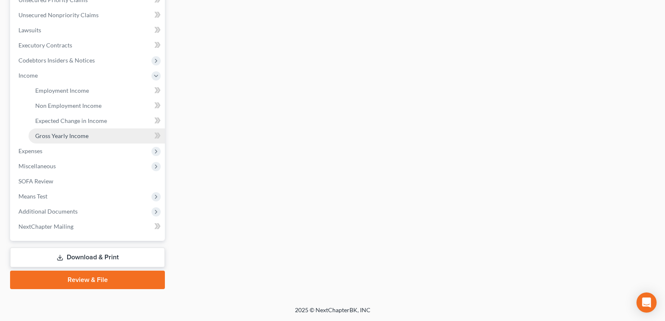
click at [59, 135] on span "Gross Yearly Income" at bounding box center [61, 135] width 53 height 7
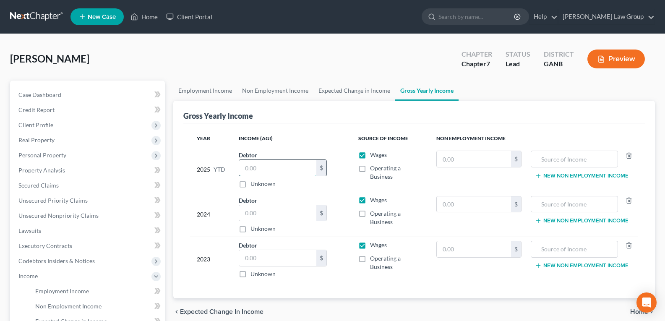
click at [269, 168] on input "text" at bounding box center [277, 168] width 77 height 16
type input "12,800.00"
click at [293, 213] on input "text" at bounding box center [277, 213] width 77 height 16
type input "0.00"
click at [264, 261] on input "text" at bounding box center [277, 258] width 77 height 16
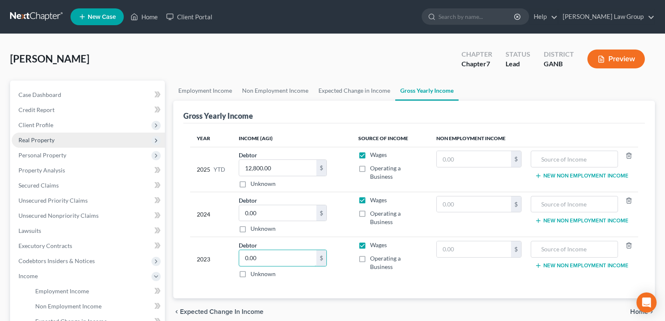
type input "0.00"
click at [34, 143] on span "Real Property" at bounding box center [36, 139] width 36 height 7
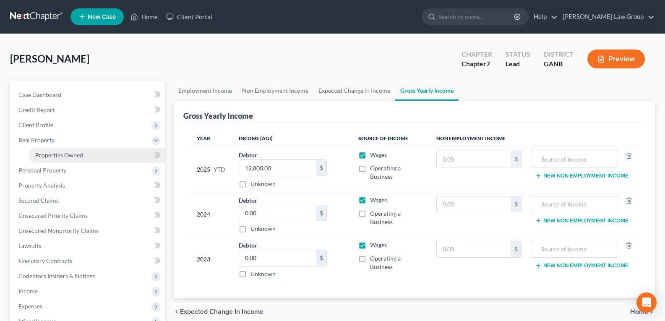
click at [52, 156] on span "Properties Owned" at bounding box center [59, 155] width 48 height 7
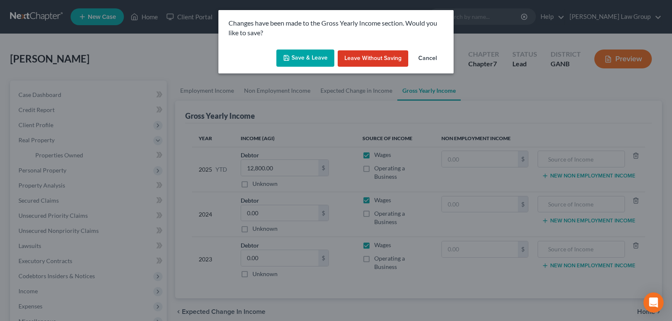
click at [321, 55] on button "Save & Leave" at bounding box center [305, 59] width 58 height 18
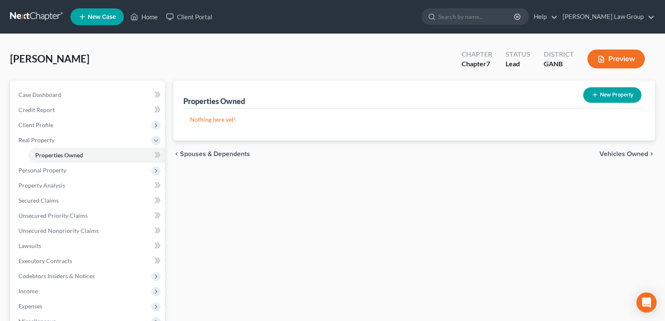
click at [607, 94] on button "New Property" at bounding box center [612, 95] width 58 height 16
select select "10"
select select "0"
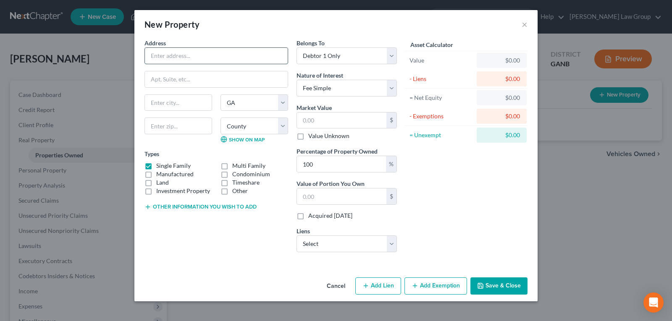
click at [223, 58] on input "text" at bounding box center [216, 56] width 143 height 16
type input "[STREET_ADDRESS][PERSON_NAME]"
type input "[GEOGRAPHIC_DATA]"
click at [188, 128] on input "text" at bounding box center [178, 126] width 68 height 17
type input "30176"
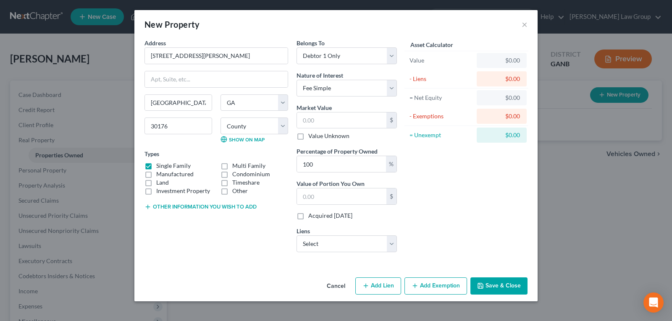
click at [209, 237] on div "Address * [GEOGRAPHIC_DATA][PERSON_NAME] [GEOGRAPHIC_DATA] State [US_STATE][GEO…" at bounding box center [216, 149] width 152 height 220
type input "Tallapoosa"
click at [326, 121] on input "text" at bounding box center [341, 120] width 89 height 16
type input "3"
type input "3.00"
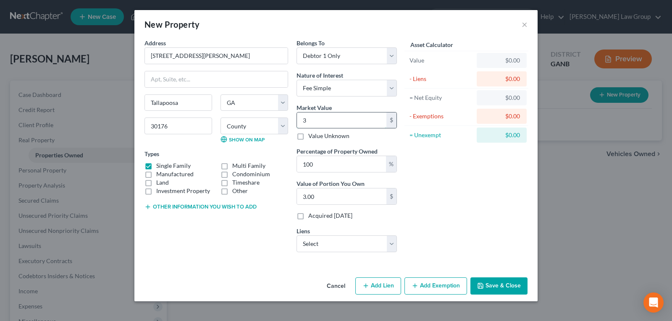
type input "35"
type input "35.00"
type input "350"
type input "350.00"
type input "3500"
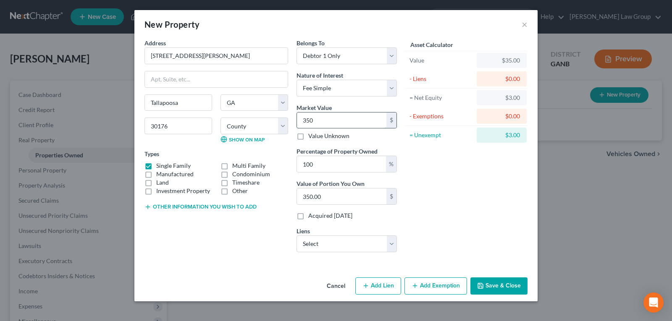
type input "3,500.00"
type input "3,5000"
type input "35,000.00"
click at [490, 290] on button "Save & Close" at bounding box center [498, 286] width 57 height 18
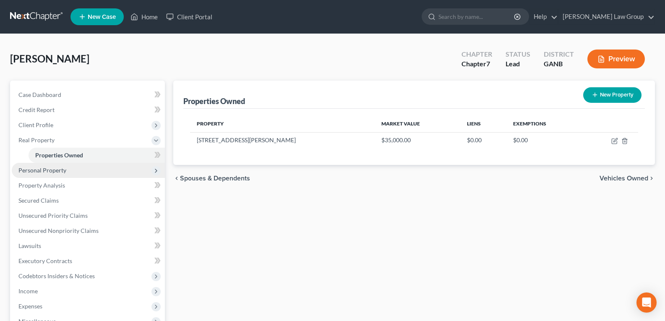
click at [44, 168] on span "Personal Property" at bounding box center [42, 170] width 48 height 7
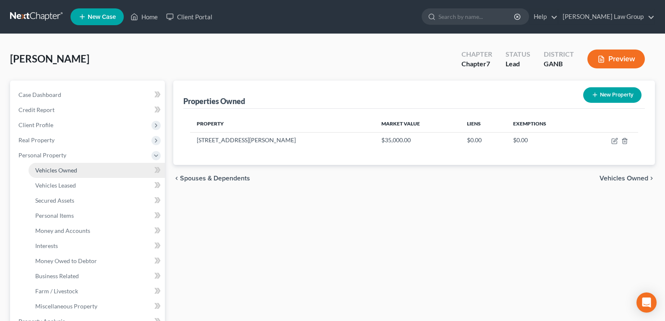
click at [47, 173] on span "Vehicles Owned" at bounding box center [56, 170] width 42 height 7
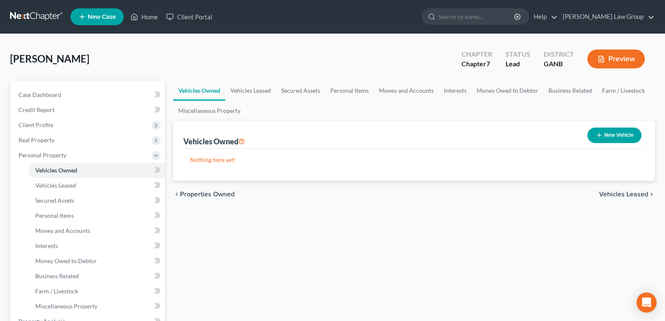
click at [601, 143] on div "New Vehicle" at bounding box center [614, 135] width 61 height 22
click at [601, 138] on icon "button" at bounding box center [599, 135] width 7 height 7
select select "0"
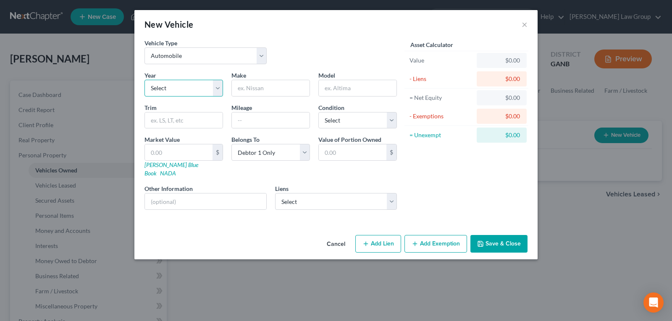
click at [177, 92] on select "Select 2026 2025 2024 2023 2022 2021 2020 2019 2018 2017 2016 2015 2014 2013 20…" at bounding box center [183, 88] width 78 height 17
select select "8"
click at [144, 80] on select "Select 2026 2025 2024 2023 2022 2021 2020 2019 2018 2017 2016 2015 2014 2013 20…" at bounding box center [183, 88] width 78 height 17
click at [260, 93] on input "text" at bounding box center [271, 88] width 78 height 16
type input "Mercedes Benz"
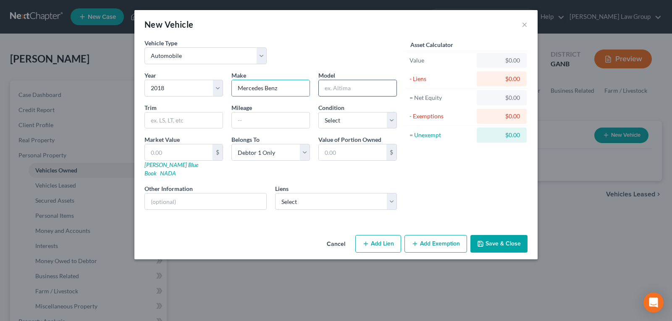
click at [340, 86] on input "text" at bounding box center [358, 88] width 78 height 16
type input "C43"
click at [271, 118] on input "text" at bounding box center [271, 120] width 78 height 16
type input "95,000"
click at [176, 170] on link "NADA" at bounding box center [168, 173] width 16 height 7
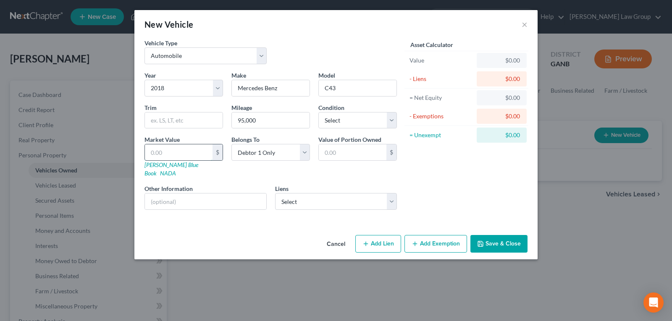
drag, startPoint x: 166, startPoint y: 156, endPoint x: 163, endPoint y: 152, distance: 4.5
click at [165, 152] on input "text" at bounding box center [179, 152] width 68 height 16
type input "2"
type input "2.00"
type input "26"
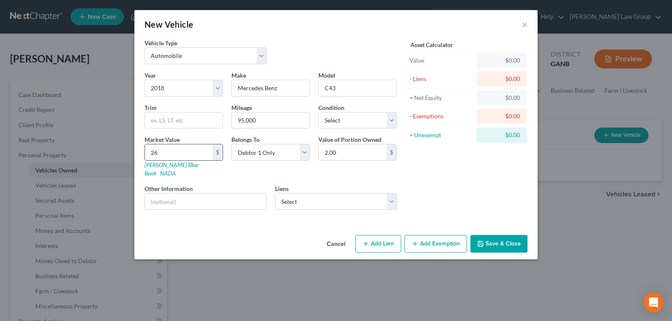
type input "26.00"
type input "268"
type input "268.00"
type input "2687"
type input "2,687.00"
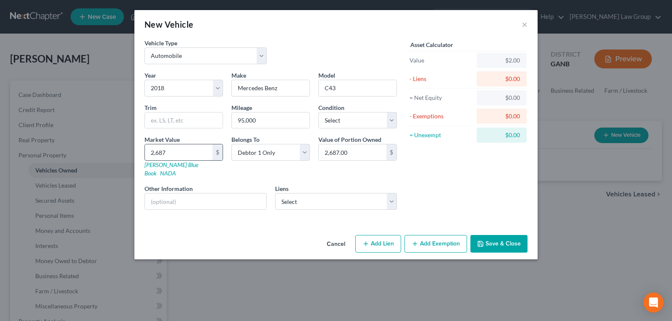
type input "2,6875"
type input "26,875.00"
drag, startPoint x: 514, startPoint y: 238, endPoint x: 505, endPoint y: 243, distance: 10.9
click at [514, 238] on button "Save & Close" at bounding box center [498, 244] width 57 height 18
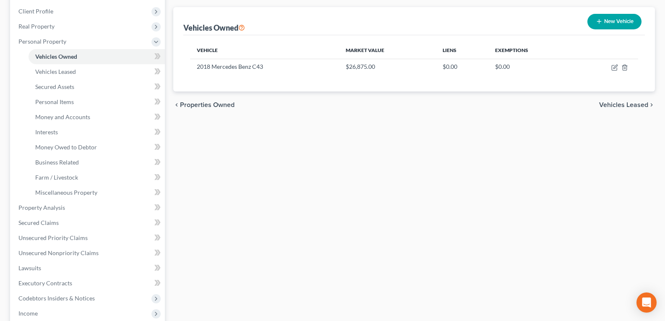
scroll to position [126, 0]
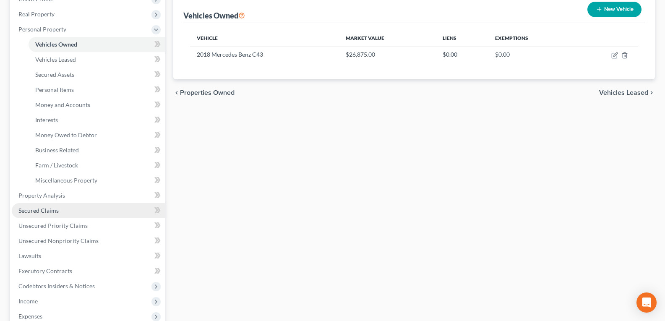
click at [38, 210] on span "Secured Claims" at bounding box center [38, 210] width 40 height 7
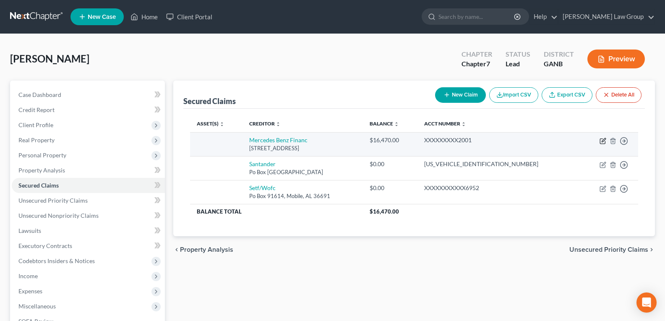
click at [604, 140] on icon "button" at bounding box center [604, 140] width 4 height 4
select select "45"
select select "0"
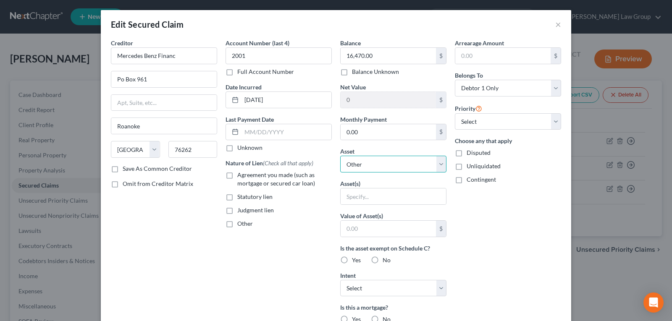
click at [356, 165] on select "Select Other Multiple Assets Clothing - Clothing - $500.0 Electronics - Electro…" at bounding box center [393, 164] width 106 height 17
select select "6"
click at [340, 156] on select "Select Other Multiple Assets Clothing - Clothing - $500.0 Electronics - Electro…" at bounding box center [393, 164] width 106 height 17
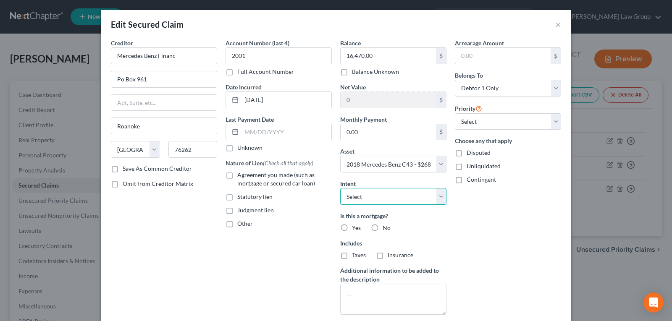
drag, startPoint x: 397, startPoint y: 195, endPoint x: 397, endPoint y: 200, distance: 5.5
click at [397, 195] on select "Select Surrender Redeem Reaffirm Avoid Other" at bounding box center [393, 196] width 106 height 17
select select "2"
click at [340, 188] on select "Select Surrender Redeem Reaffirm Avoid Other" at bounding box center [393, 196] width 106 height 17
click at [382, 228] on label "No" at bounding box center [386, 228] width 8 height 8
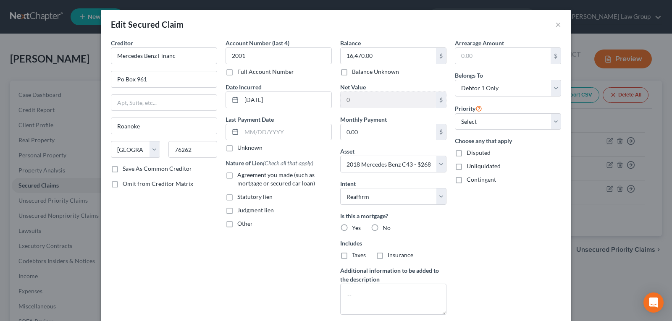
click at [386, 228] on input "No" at bounding box center [388, 226] width 5 height 5
radio input "true"
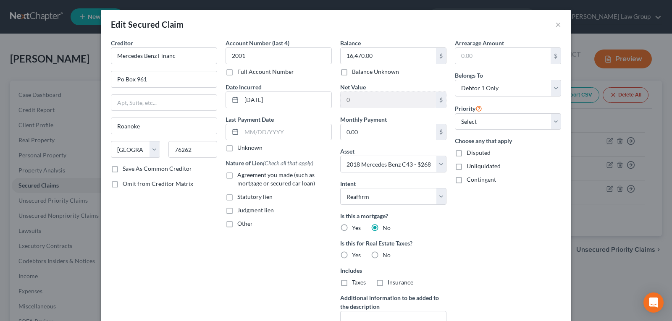
click at [382, 256] on label "No" at bounding box center [386, 255] width 8 height 8
click at [386, 256] on input "No" at bounding box center [388, 253] width 5 height 5
radio input "true"
click at [237, 175] on label "Agreement you made (such as mortgage or secured car loan)" at bounding box center [284, 179] width 94 height 17
click at [241, 175] on input "Agreement you made (such as mortgage or secured car loan)" at bounding box center [243, 173] width 5 height 5
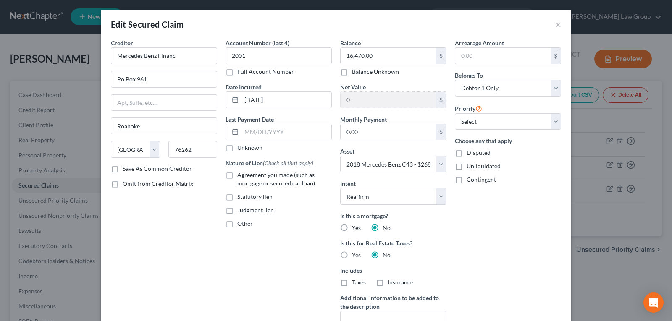
checkbox input "true"
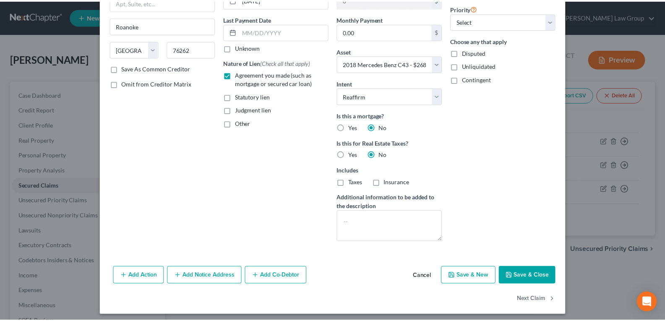
scroll to position [105, 0]
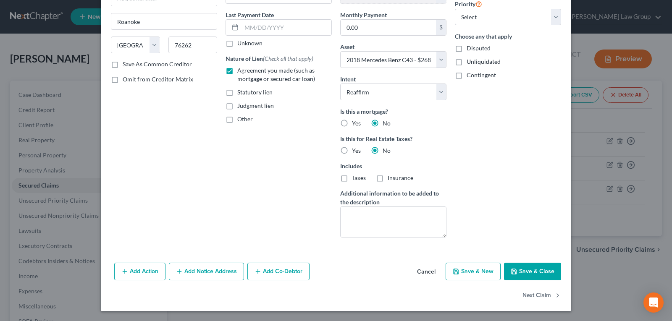
drag, startPoint x: 521, startPoint y: 271, endPoint x: 616, endPoint y: 241, distance: 99.4
click at [521, 272] on button "Save & Close" at bounding box center [532, 272] width 57 height 18
select select
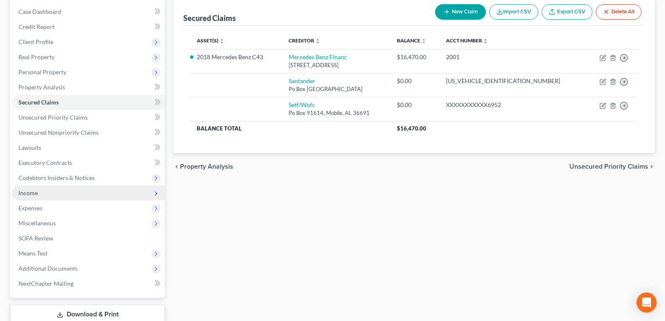
scroll to position [84, 0]
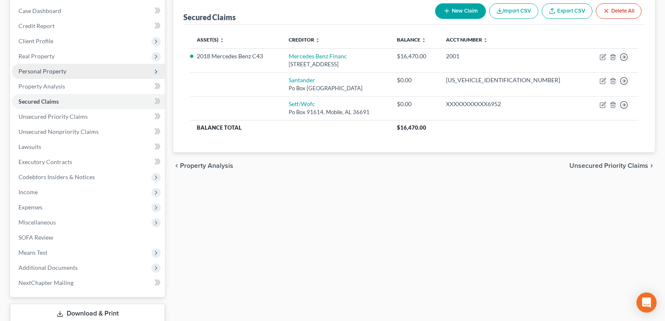
click at [34, 75] on span "Personal Property" at bounding box center [88, 71] width 153 height 15
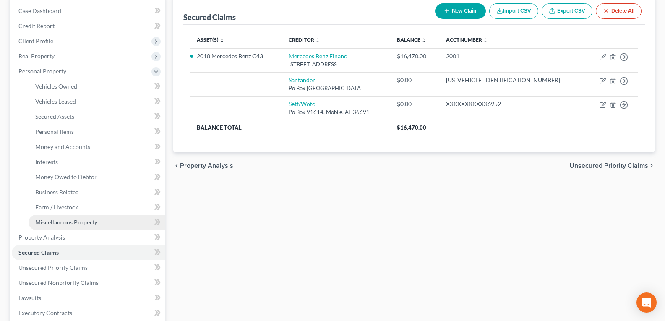
click at [53, 224] on span "Miscellaneous Property" at bounding box center [66, 222] width 62 height 7
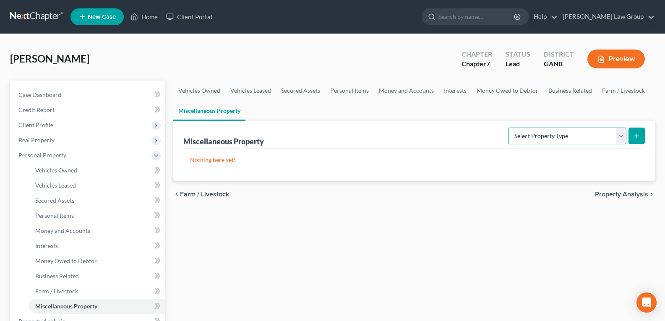
drag, startPoint x: 536, startPoint y: 135, endPoint x: 530, endPoint y: 144, distance: 10.2
click at [536, 135] on select "Select Property Type Assigned for Creditor Benefit [DATE] Holding for Another N…" at bounding box center [567, 136] width 118 height 17
click at [508, 128] on select "Select Property Type Assigned for Creditor Benefit [DATE] Holding for Another N…" at bounding box center [567, 136] width 118 height 17
drag, startPoint x: 520, startPoint y: 139, endPoint x: 518, endPoint y: 144, distance: 5.6
click at [520, 139] on select "Select Property Type Assigned for Creditor Benefit [DATE] Holding for Another N…" at bounding box center [567, 136] width 118 height 17
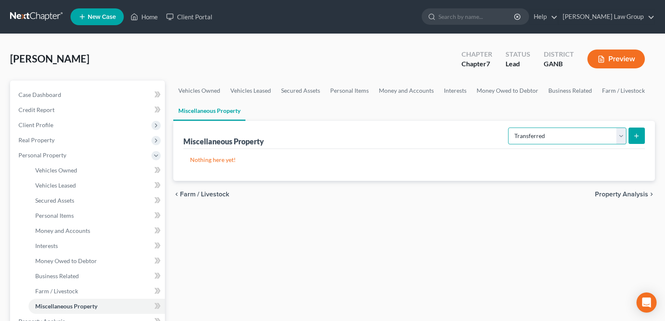
select select "stored_within_1_year"
click at [508, 128] on select "Select Property Type Assigned for Creditor Benefit [DATE] Holding for Another N…" at bounding box center [567, 136] width 118 height 17
click at [635, 136] on icon "submit" at bounding box center [636, 136] width 7 height 7
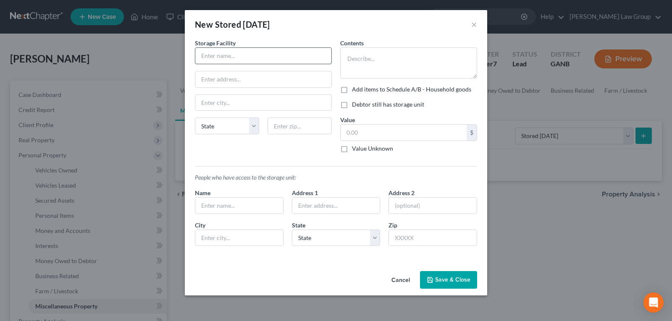
click at [241, 56] on input "text" at bounding box center [263, 56] width 136 height 16
type input "CubeSmart"
type input "[STREET_ADDRESS]"
click at [261, 106] on input "text" at bounding box center [263, 103] width 136 height 16
type input "[GEOGRAPHIC_DATA]"
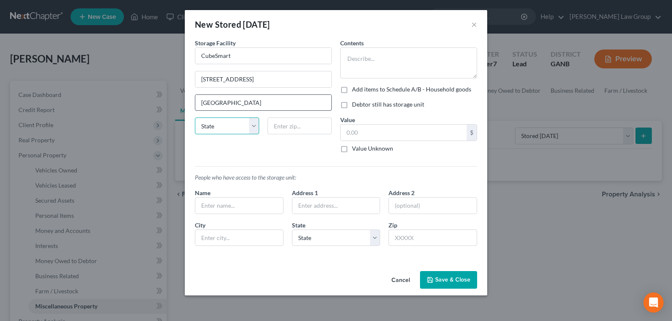
select select "10"
click at [296, 125] on input "text" at bounding box center [299, 126] width 64 height 17
type input "30331"
click at [376, 58] on textarea at bounding box center [408, 62] width 137 height 31
type textarea "Household Items"
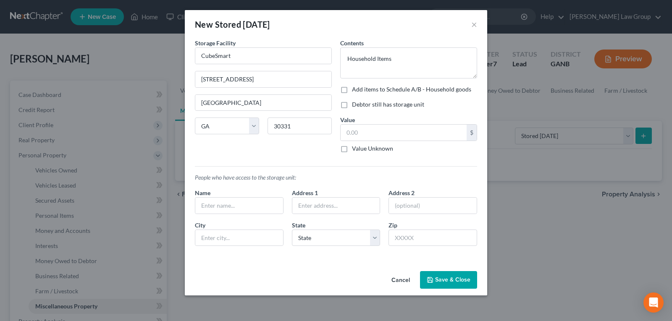
click at [447, 282] on button "Save & Close" at bounding box center [448, 280] width 57 height 18
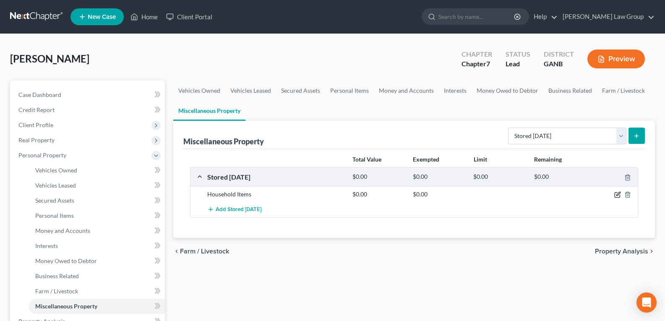
click at [616, 195] on icon "button" at bounding box center [618, 194] width 7 height 7
select select "10"
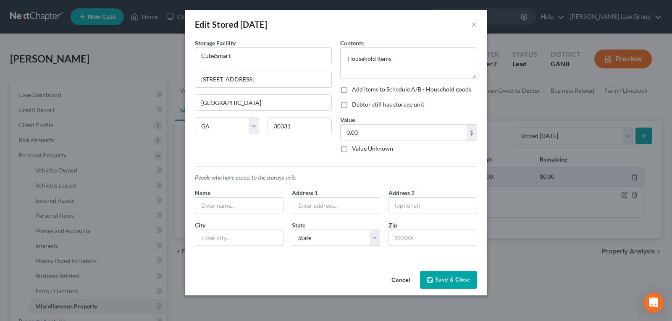
drag, startPoint x: 402, startPoint y: 280, endPoint x: 354, endPoint y: 267, distance: 50.0
click at [401, 281] on button "Cancel" at bounding box center [400, 280] width 32 height 17
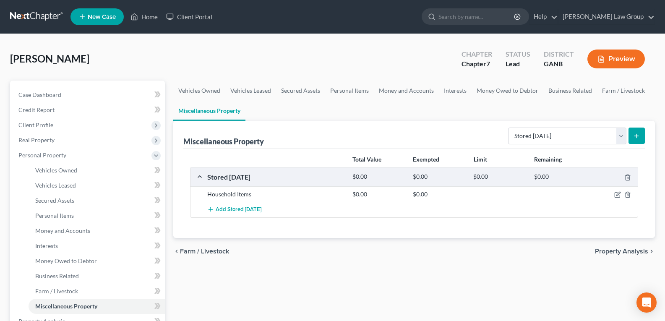
click at [343, 246] on div "chevron_left Farm / Livestock Property Analysis chevron_right" at bounding box center [414, 251] width 482 height 27
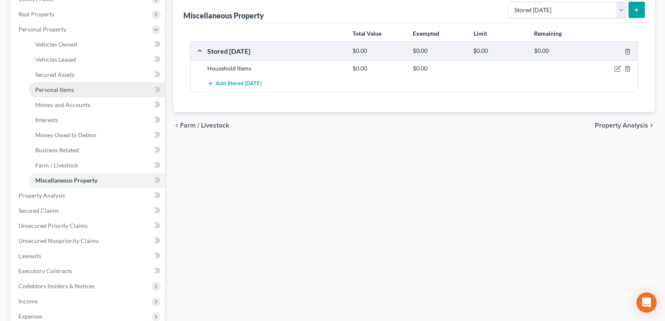
scroll to position [168, 0]
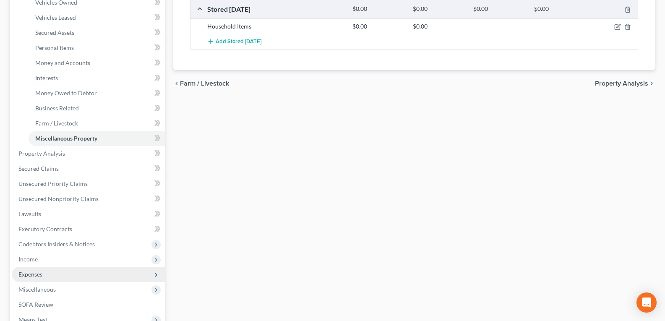
click at [30, 275] on span "Expenses" at bounding box center [30, 274] width 24 height 7
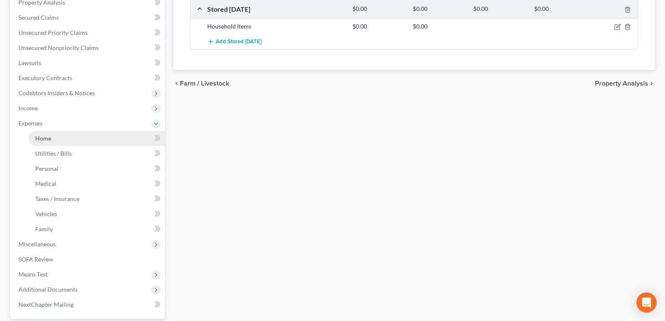
click at [43, 141] on span "Home" at bounding box center [43, 138] width 16 height 7
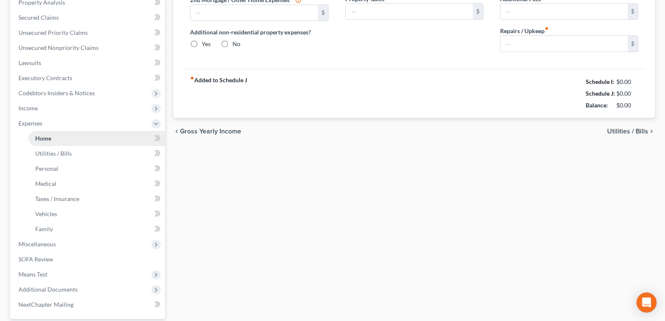
type input "0.00"
radio input "true"
type input "0.00"
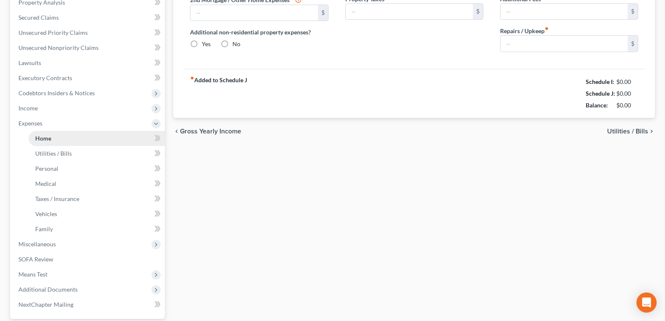
type input "0.00"
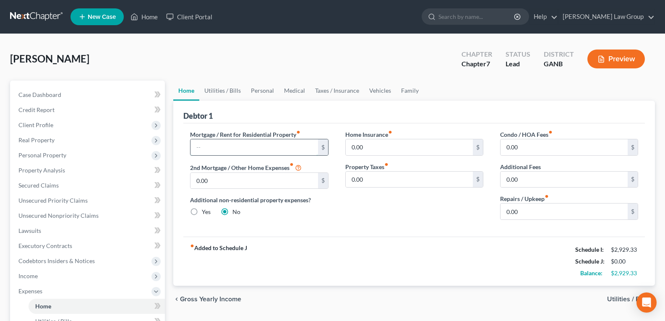
click at [233, 146] on input "text" at bounding box center [254, 147] width 127 height 16
click at [226, 94] on link "Utilities / Bills" at bounding box center [222, 91] width 47 height 20
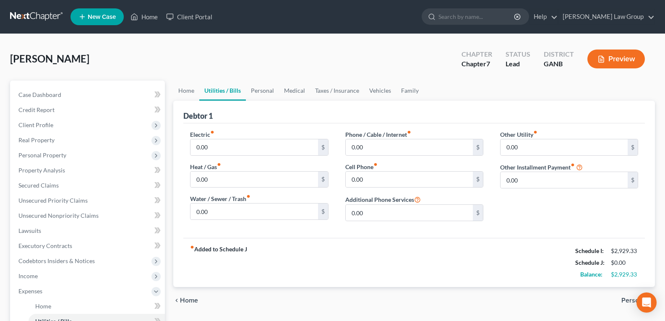
click at [551, 192] on div "Other Utility fiber_manual_record 0.00 $ Other Installment Payment fiber_manual…" at bounding box center [569, 179] width 155 height 98
drag, startPoint x: 550, startPoint y: 172, endPoint x: 547, endPoint y: 179, distance: 7.7
click at [549, 173] on input "0.00" at bounding box center [564, 180] width 127 height 16
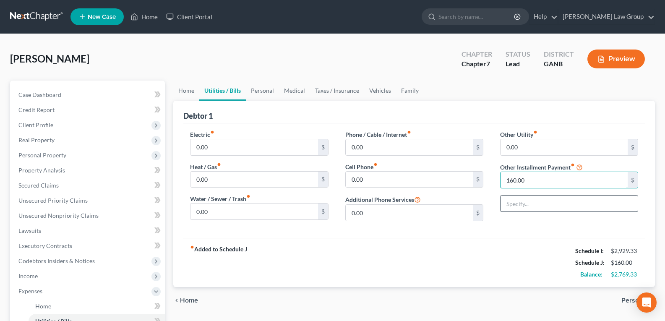
type input "160.00"
click at [546, 201] on input "text" at bounding box center [569, 204] width 137 height 16
type input "Storage payment"
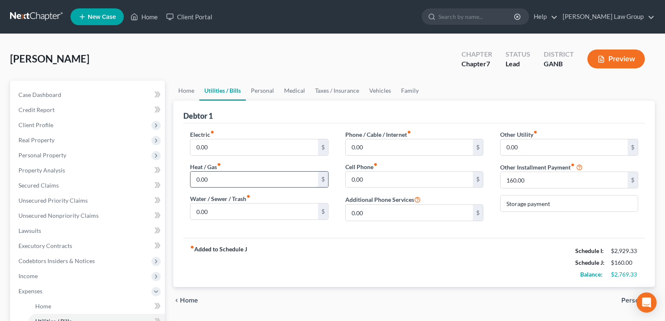
drag, startPoint x: 464, startPoint y: 254, endPoint x: 266, endPoint y: 185, distance: 210.3
click at [460, 254] on div "fiber_manual_record Added to Schedule J Schedule I: $2,929.33 Schedule J: $160.…" at bounding box center [414, 262] width 462 height 49
click at [188, 92] on link "Home" at bounding box center [186, 91] width 26 height 20
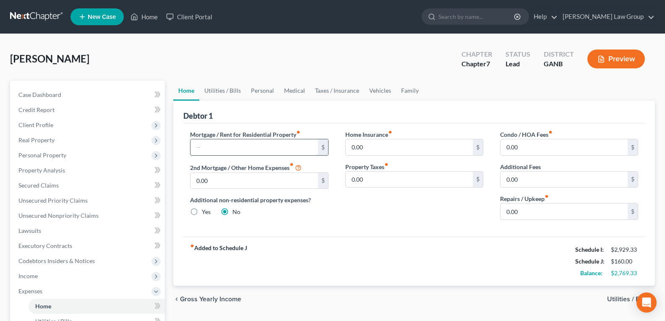
click at [206, 147] on input "text" at bounding box center [254, 147] width 127 height 16
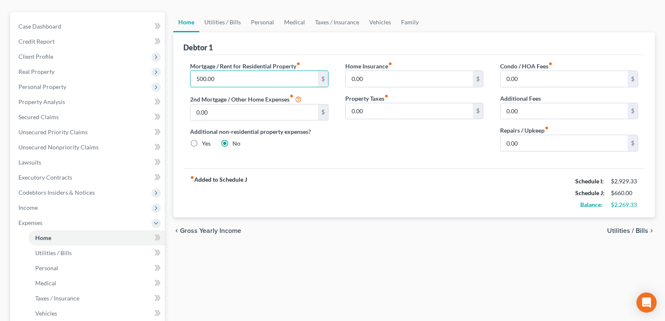
scroll to position [84, 0]
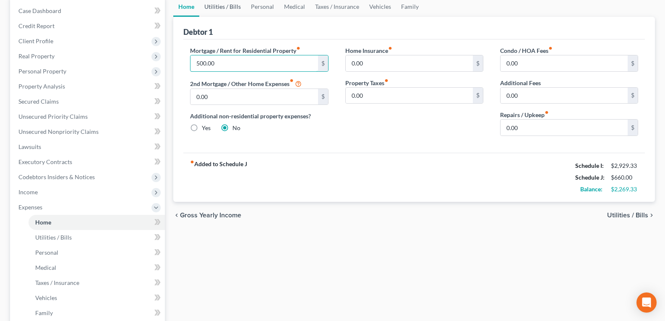
type input "500.00"
drag, startPoint x: 229, startPoint y: 6, endPoint x: 313, endPoint y: 42, distance: 91.5
click at [228, 6] on link "Utilities / Bills" at bounding box center [222, 7] width 47 height 20
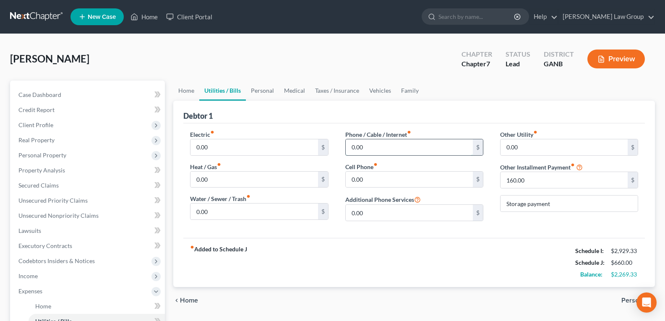
click at [376, 149] on input "0.00" at bounding box center [409, 147] width 127 height 16
type input "50.00"
click at [385, 180] on input "0.00" at bounding box center [409, 180] width 127 height 16
type input "160.00"
click at [259, 92] on link "Personal" at bounding box center [262, 91] width 33 height 20
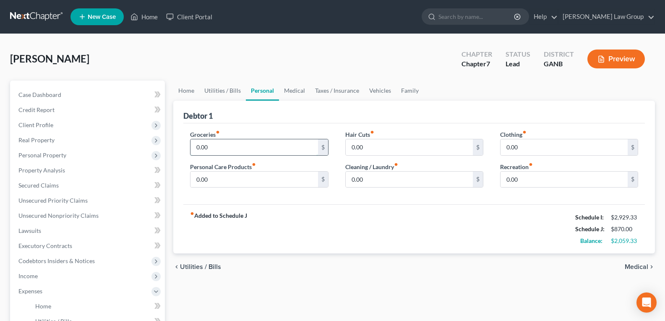
click at [238, 151] on input "0.00" at bounding box center [254, 147] width 127 height 16
type input "300.00"
click at [224, 176] on input "0.00" at bounding box center [254, 180] width 127 height 16
type input "100.00"
drag, startPoint x: 300, startPoint y: 92, endPoint x: 281, endPoint y: 164, distance: 74.3
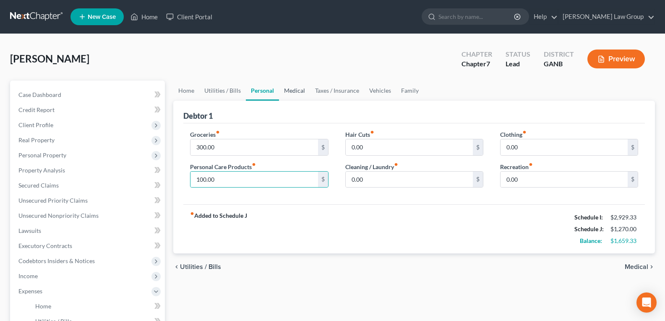
click at [300, 92] on link "Medical" at bounding box center [294, 91] width 31 height 20
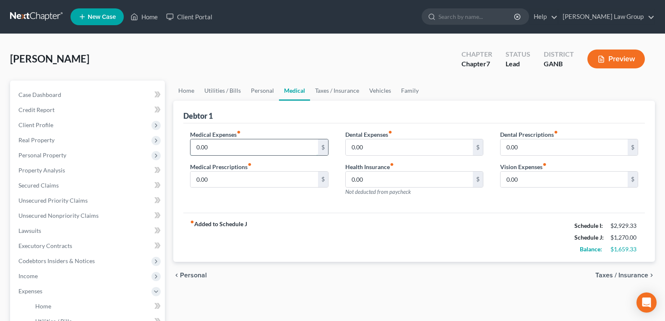
click at [228, 146] on input "0.00" at bounding box center [254, 147] width 127 height 16
type input "150.00"
click at [387, 93] on link "Vehicles" at bounding box center [380, 91] width 32 height 20
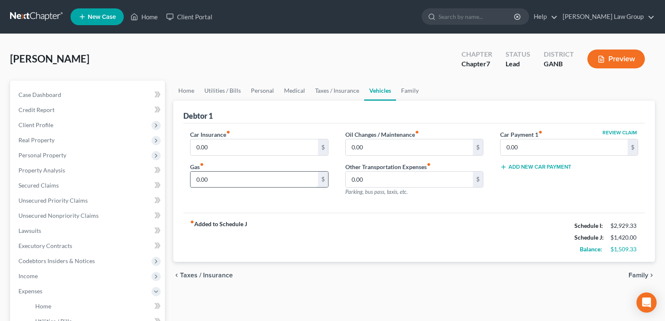
click at [217, 176] on input "0.00" at bounding box center [254, 180] width 127 height 16
type input "200.00"
click at [211, 146] on input "0.00" at bounding box center [254, 147] width 127 height 16
type input "3"
type input "350.00"
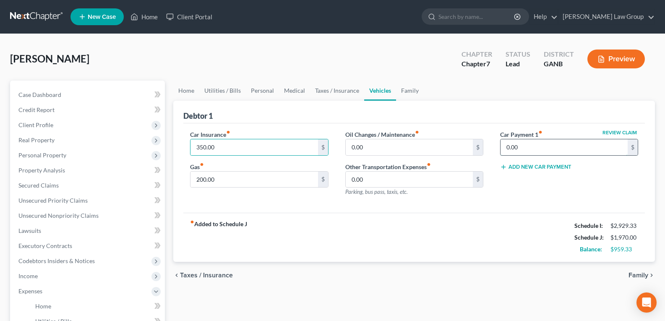
click at [549, 152] on input "0.00" at bounding box center [564, 147] width 127 height 16
type input "616.00"
drag, startPoint x: 290, startPoint y: 94, endPoint x: 262, endPoint y: 126, distance: 42.2
click at [289, 94] on link "Medical" at bounding box center [294, 91] width 31 height 20
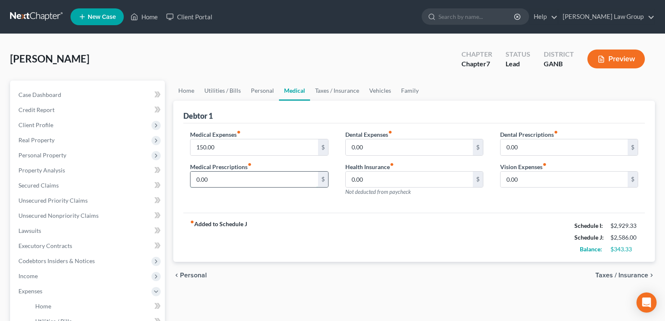
click at [227, 178] on input "0.00" at bounding box center [254, 180] width 127 height 16
drag, startPoint x: 226, startPoint y: 180, endPoint x: 446, endPoint y: 271, distance: 237.5
type input "600.00"
drag, startPoint x: 446, startPoint y: 271, endPoint x: 373, endPoint y: 252, distance: 75.3
click at [383, 249] on div "fiber_manual_record Added to Schedule J Schedule I: $2,929.33 Schedule J: $3,18…" at bounding box center [414, 237] width 462 height 49
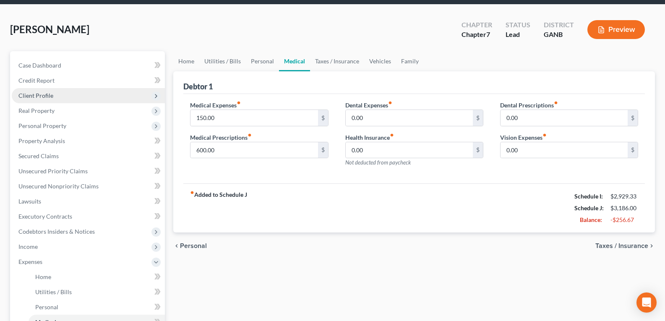
scroll to position [42, 0]
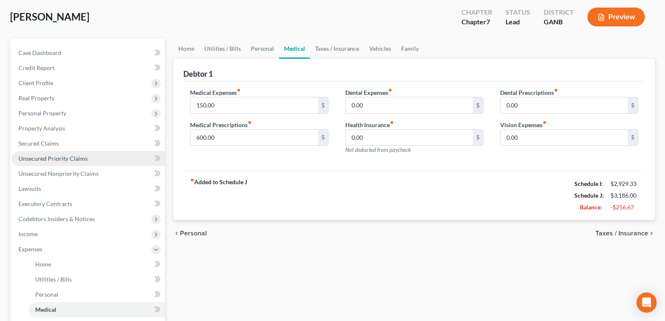
click at [46, 160] on span "Unsecured Priority Claims" at bounding box center [52, 158] width 69 height 7
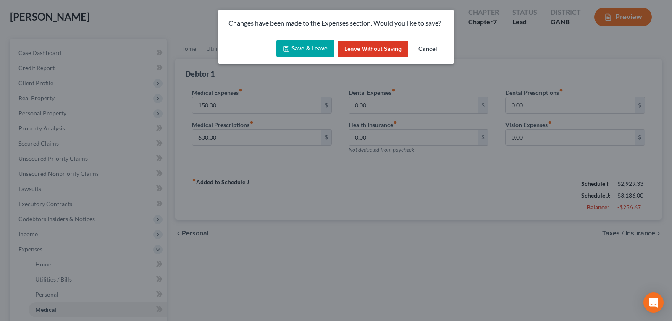
drag, startPoint x: 302, startPoint y: 36, endPoint x: 297, endPoint y: 48, distance: 12.6
click at [301, 37] on div "Changes have been made to the Expenses section. Would you like to save? Save & …" at bounding box center [335, 37] width 235 height 54
click at [297, 49] on button "Save & Leave" at bounding box center [305, 49] width 58 height 18
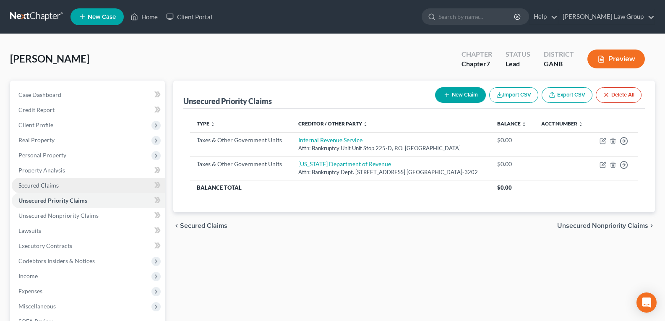
click at [44, 188] on span "Secured Claims" at bounding box center [38, 185] width 40 height 7
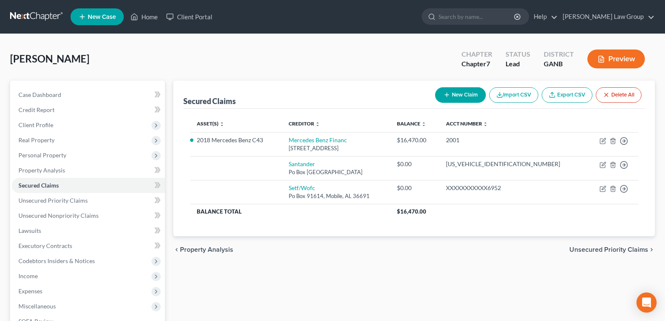
click at [452, 96] on button "New Claim" at bounding box center [460, 95] width 51 height 16
select select "0"
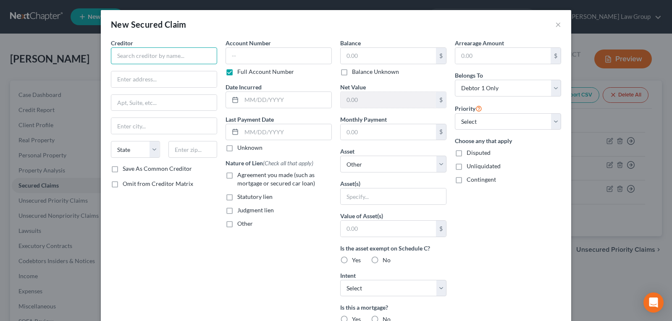
click at [150, 62] on input "text" at bounding box center [164, 55] width 106 height 17
click at [161, 80] on input "text" at bounding box center [163, 79] width 105 height 16
paste input "Internal Revenue Service Centralized Lien Operation P.O. Box 145595 Stop [GEOGR…"
type input "Internal Revenue Service Centralized Lien Operation P.O. Box 145595 Stop [GEOGR…"
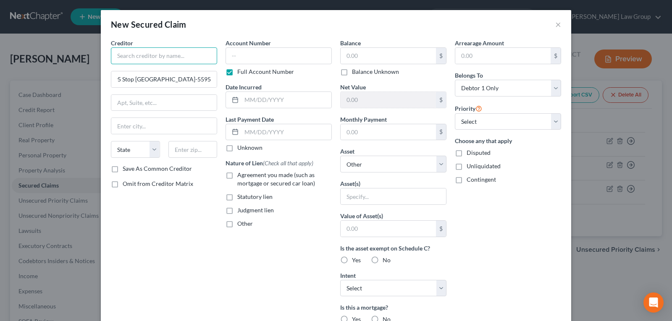
click at [166, 55] on input "text" at bounding box center [164, 55] width 106 height 17
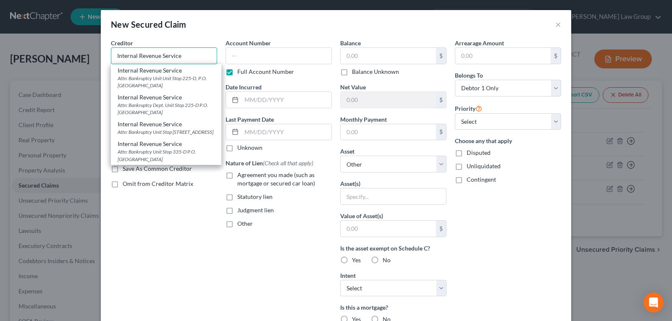
click at [185, 51] on input "Internal Revenue Service" at bounding box center [164, 55] width 106 height 17
type input "Internal Revenue Service"
type input "Attn: Bankruptcy Unit"
type input "Unit Stop 225-D, P.O. Box 995"
type input "[GEOGRAPHIC_DATA]"
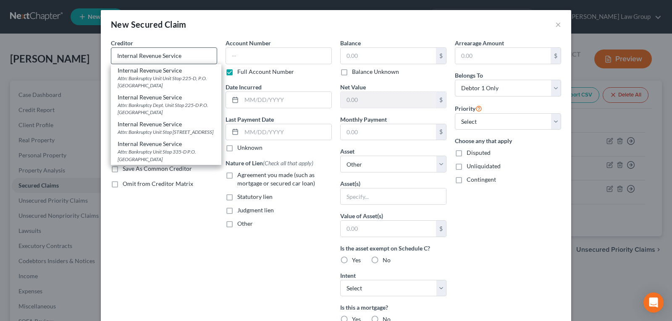
select select "10"
type input "30370"
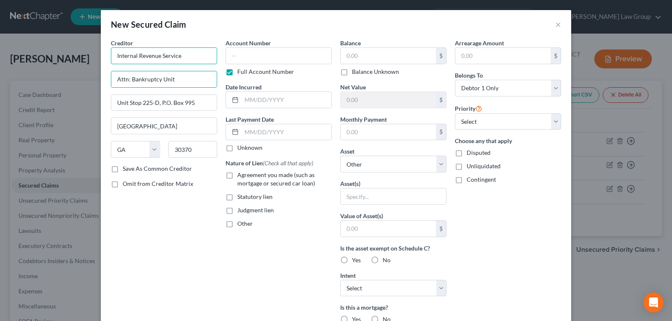
click at [195, 56] on input "Internal Revenue Service" at bounding box center [164, 55] width 106 height 17
drag, startPoint x: 114, startPoint y: 78, endPoint x: 201, endPoint y: 82, distance: 87.0
click at [201, 82] on input "Attn: Bankruptcy Unit" at bounding box center [163, 79] width 105 height 16
paste input "Internal Revenue Service Centralized Lien Operation P.O. Box 145595 Stop [GEOGR…"
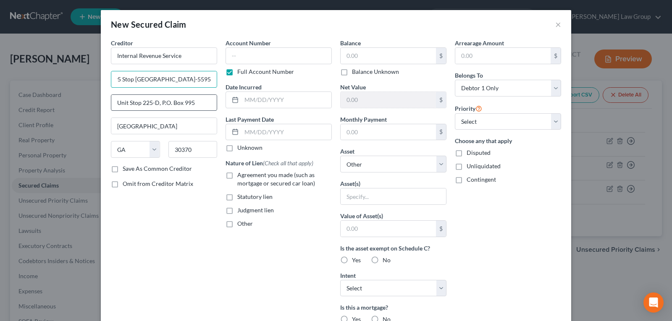
type input "Internal Revenue Service Centralized Lien Operation P.O. Box 145595 Stop [GEOGR…"
click at [199, 103] on input "Unit Stop 225-D, P.O. Box 995" at bounding box center [163, 103] width 105 height 16
type input "U"
drag, startPoint x: 175, startPoint y: 109, endPoint x: 175, endPoint y: 94, distance: 15.1
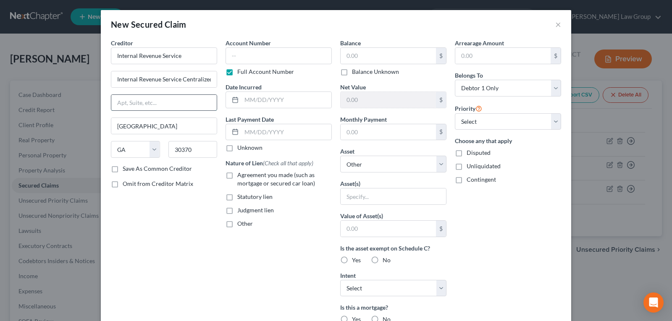
click at [175, 109] on input "text" at bounding box center [163, 103] width 105 height 16
click at [203, 81] on input "Internal Revenue Service Centralized Lien Operation P.O. Box 145595 Stop [GEOGR…" at bounding box center [163, 79] width 105 height 16
drag, startPoint x: 160, startPoint y: 77, endPoint x: 136, endPoint y: 81, distance: 23.7
click at [136, 81] on input "Internal Revenue Service Centralized Lien Operation P.O. Box 145595 Stop [GEOGR…" at bounding box center [163, 79] width 105 height 16
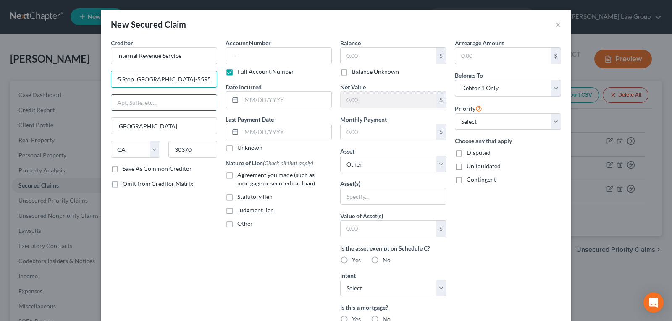
scroll to position [0, 0]
click at [131, 98] on input "text" at bounding box center [163, 103] width 105 height 16
paste input "P.O. Box 145595 Stop 8420G"
type input "P.O. Box 145595 Stop 8420G"
click at [192, 81] on input "Internal Revenue Service Centralized Lien Operation P.O. Box 145595 Stop [GEOGR…" at bounding box center [163, 79] width 105 height 16
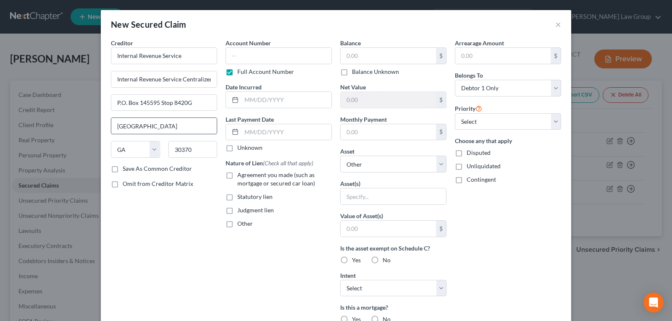
click at [167, 127] on input "[GEOGRAPHIC_DATA]" at bounding box center [163, 126] width 105 height 16
type input "A"
type input "[GEOGRAPHIC_DATA]"
click at [150, 152] on select "State [US_STATE] AK AR AZ CA CO CT DE DC [GEOGRAPHIC_DATA] [GEOGRAPHIC_DATA] GU…" at bounding box center [135, 149] width 49 height 17
select select "36"
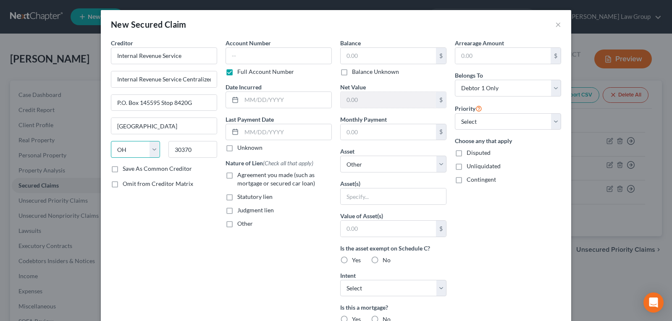
click at [111, 141] on select "State [US_STATE] AK AR AZ CA CO CT DE DC [GEOGRAPHIC_DATA] [GEOGRAPHIC_DATA] GU…" at bounding box center [135, 149] width 49 height 17
click at [188, 78] on input "Internal Revenue Service Centralized Lien Operation P.O. Box 145595 Stop [GEOGR…" at bounding box center [163, 79] width 105 height 16
drag, startPoint x: 175, startPoint y: 78, endPoint x: 212, endPoint y: 78, distance: 36.9
click at [212, 78] on input "Internal Revenue Service Centralized Lien Operation P.O. Box 145595 Stop [GEOGR…" at bounding box center [163, 79] width 105 height 16
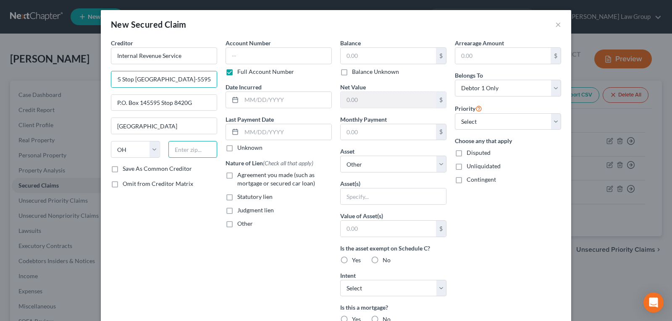
click at [194, 149] on input "text" at bounding box center [192, 149] width 49 height 17
paste input "45250-5595"
type input "45250-5595"
click at [207, 78] on input "Internal Revenue Service Centralized Lien Operation P.O. Box 145595 Stop [GEOGR…" at bounding box center [163, 79] width 105 height 16
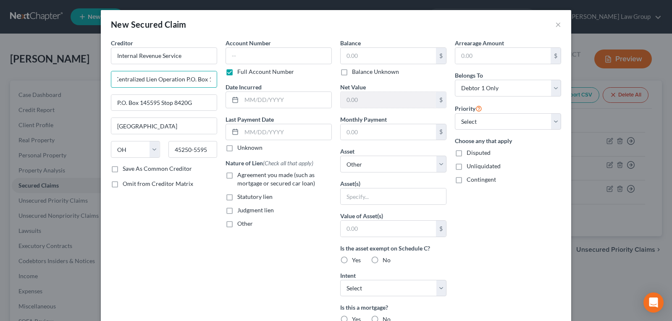
scroll to position [0, 189]
drag, startPoint x: 181, startPoint y: 80, endPoint x: 255, endPoint y: 78, distance: 73.5
click at [255, 78] on div "Creditor * Internal Revenue Service Internal Revenue Service Centralized Lien O…" at bounding box center [336, 226] width 458 height 374
type input "Internal Revenue Service Centralized Lien Operation"
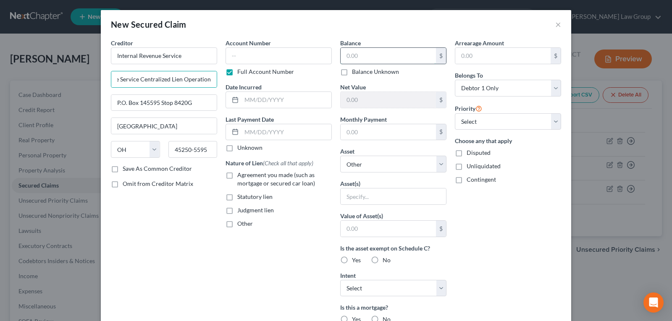
click at [375, 53] on input "text" at bounding box center [387, 56] width 95 height 16
type input "27,442.12"
click at [368, 202] on input "text" at bounding box center [392, 196] width 105 height 16
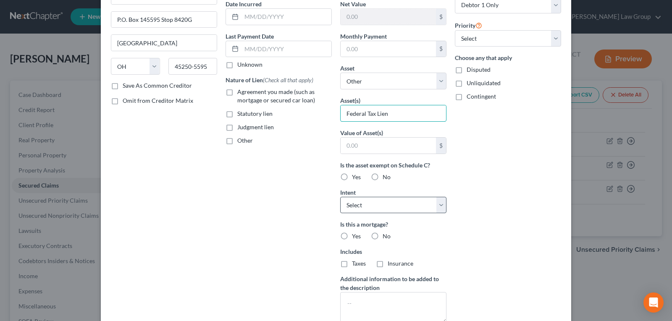
scroll to position [84, 0]
type input "Federal Tax Lien"
drag, startPoint x: 378, startPoint y: 202, endPoint x: 377, endPoint y: 212, distance: 9.3
click at [378, 202] on select "Select Surrender Redeem Reaffirm Avoid Other" at bounding box center [393, 204] width 106 height 17
select select "3"
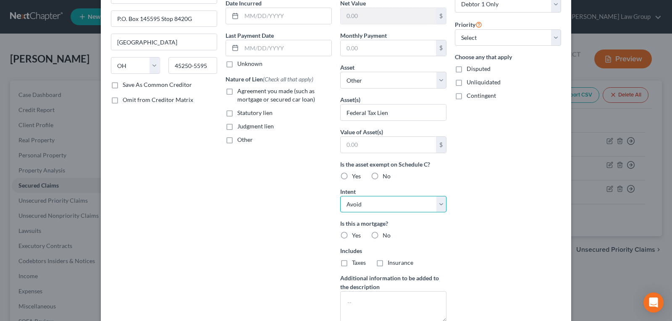
click at [340, 196] on select "Select Surrender Redeem Reaffirm Avoid Other" at bounding box center [393, 204] width 106 height 17
click at [533, 203] on div "Arrearage Amount $ Belongs To * Select Debtor 1 Only Debtor 2 Only Debtor 1 And…" at bounding box center [507, 142] width 115 height 374
click at [382, 235] on label "No" at bounding box center [386, 235] width 8 height 8
click at [386, 235] on input "No" at bounding box center [388, 233] width 5 height 5
radio input "true"
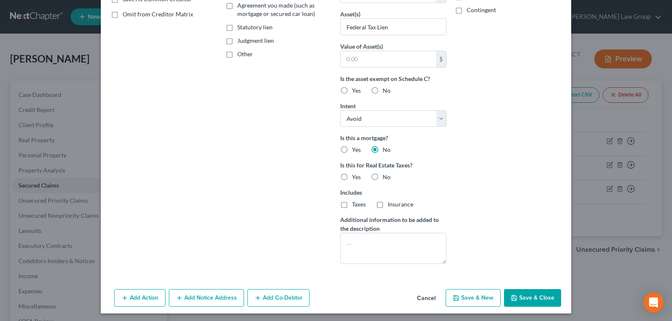
scroll to position [172, 0]
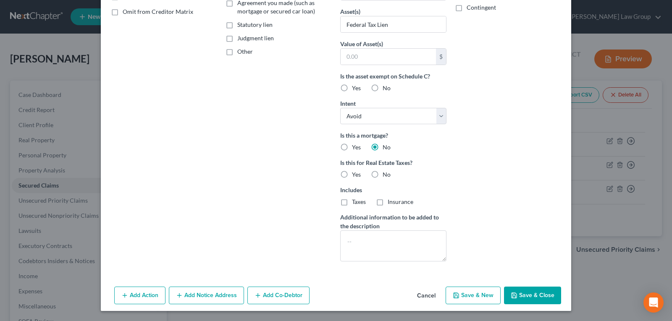
click at [538, 296] on button "Save & Close" at bounding box center [532, 296] width 57 height 18
select select
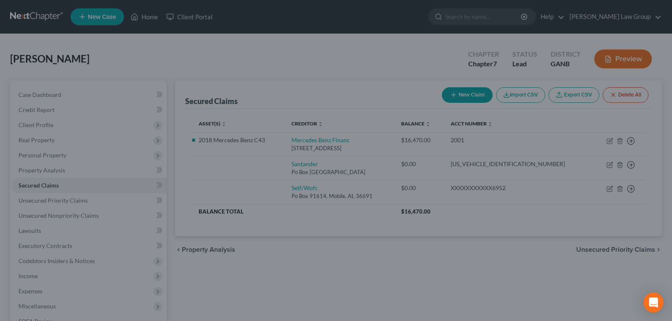
scroll to position [0, 0]
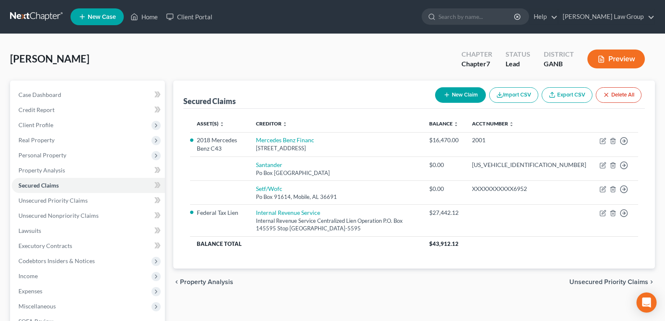
click at [459, 93] on button "New Claim" at bounding box center [460, 95] width 51 height 16
select select "0"
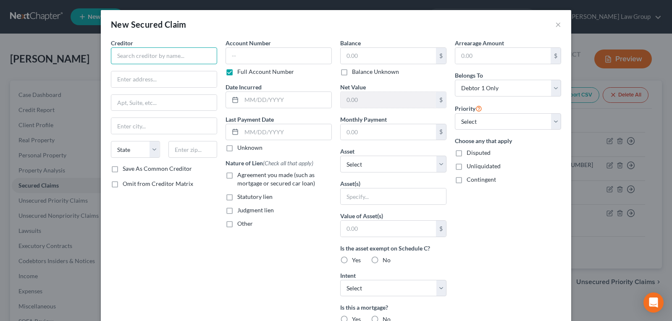
click at [191, 57] on input "text" at bounding box center [164, 55] width 106 height 17
type input "[US_STATE] Department of Revenue"
type input "A"
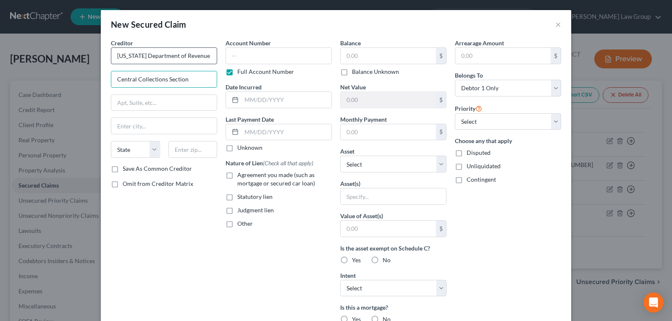
type input "Central Collections Section"
type input "[STREET_ADDRESS] Suite 339"
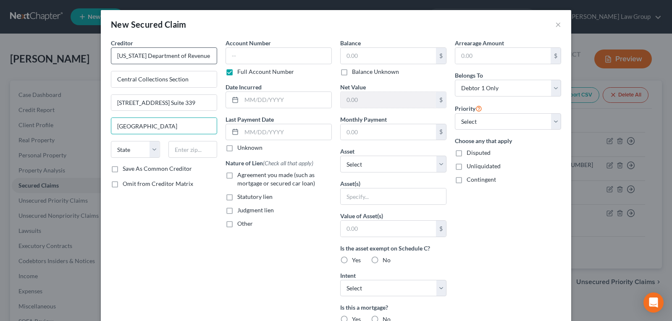
type input "[GEOGRAPHIC_DATA]"
select select "10"
type input "30345"
click at [287, 57] on input "text" at bounding box center [278, 55] width 106 height 17
drag, startPoint x: 259, startPoint y: 63, endPoint x: 263, endPoint y: 55, distance: 9.6
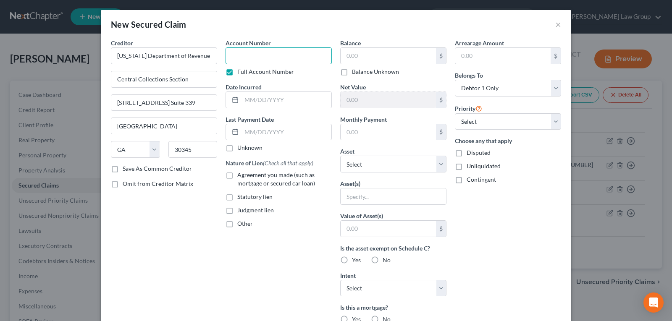
click at [259, 61] on input "text" at bounding box center [278, 55] width 106 height 17
type input "REV204294619"
click at [361, 52] on input "text" at bounding box center [387, 56] width 95 height 16
type input "8,251.24"
click at [360, 195] on input "text" at bounding box center [392, 196] width 105 height 16
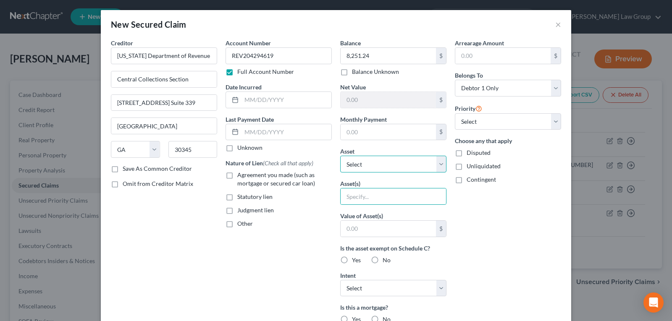
click at [364, 160] on select "Select Other Multiple Assets Clothing - Clothing - $500.0 Electronics - Electro…" at bounding box center [393, 164] width 106 height 17
click at [365, 202] on input "text" at bounding box center [392, 196] width 105 height 16
type input "S"
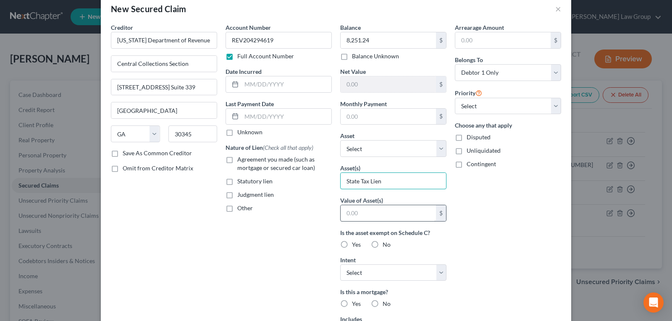
scroll to position [42, 0]
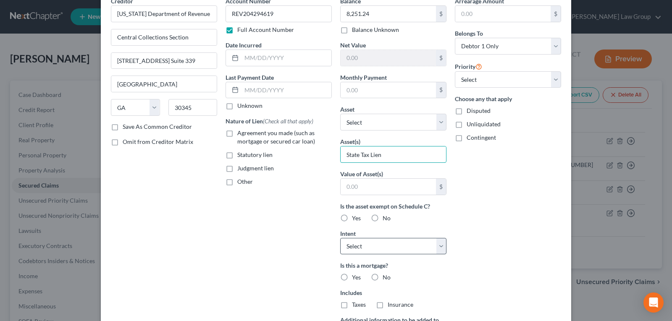
type input "State Tax Lien"
drag, startPoint x: 356, startPoint y: 249, endPoint x: 353, endPoint y: 254, distance: 5.7
click at [356, 249] on select "Select Surrender Redeem Reaffirm Avoid Other" at bounding box center [393, 246] width 106 height 17
select select "3"
click at [340, 238] on select "Select Surrender Redeem Reaffirm Avoid Other" at bounding box center [393, 246] width 106 height 17
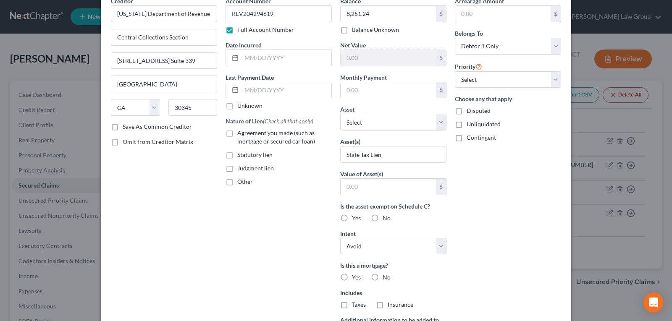
click at [299, 266] on div "Account Number REV204294619 Full Account Number Date Incurred Last Payment Date…" at bounding box center [278, 184] width 115 height 374
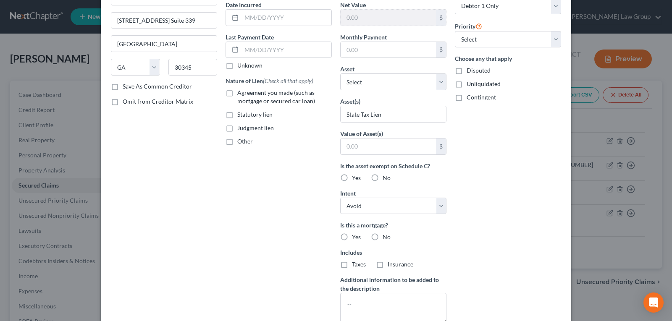
scroll to position [126, 0]
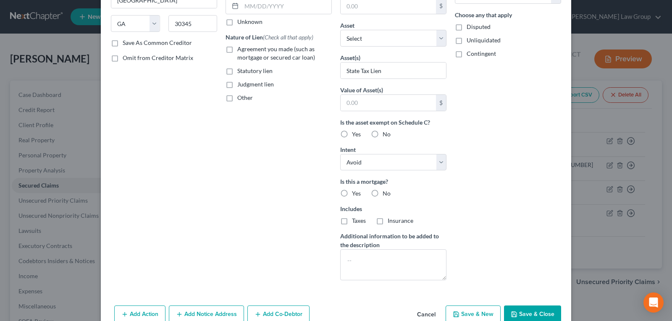
click at [382, 193] on label "No" at bounding box center [386, 193] width 8 height 8
click at [386, 193] on input "No" at bounding box center [388, 191] width 5 height 5
radio input "true"
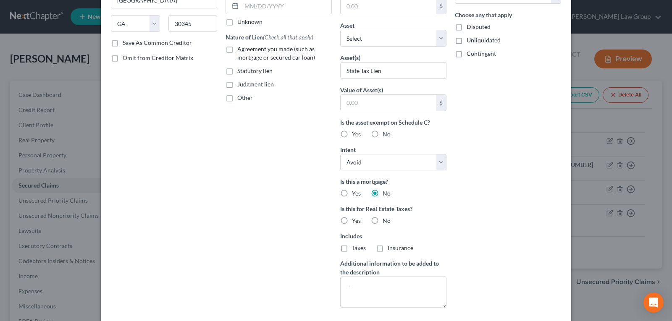
click at [382, 221] on label "No" at bounding box center [386, 221] width 8 height 8
click at [386, 221] on input "No" at bounding box center [388, 219] width 5 height 5
radio input "true"
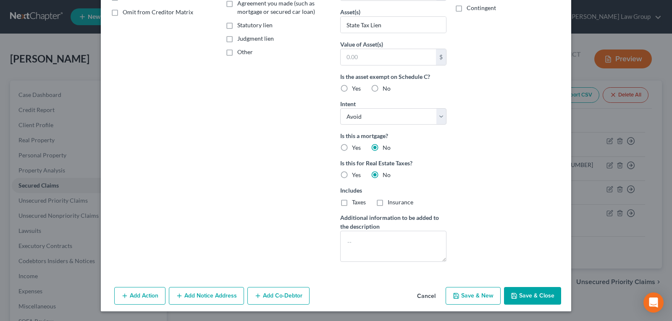
scroll to position [172, 0]
click at [533, 296] on button "Save & Close" at bounding box center [532, 296] width 57 height 18
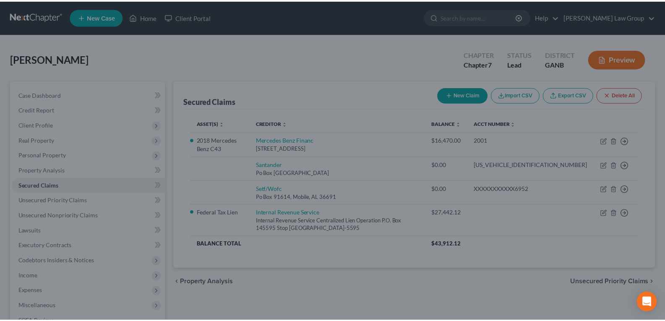
scroll to position [0, 0]
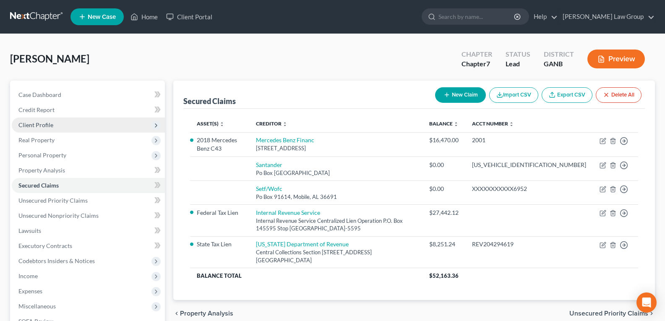
click at [32, 126] on span "Client Profile" at bounding box center [35, 124] width 35 height 7
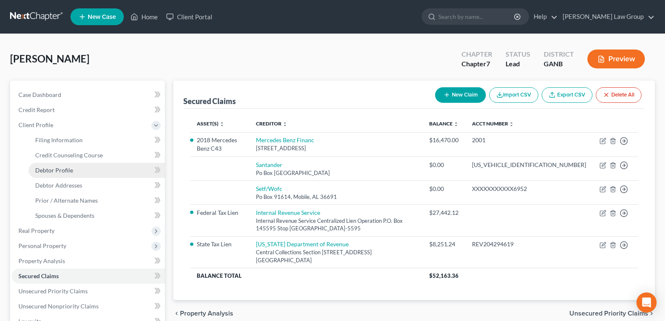
click at [60, 172] on span "Debtor Profile" at bounding box center [54, 170] width 38 height 7
select select "0"
select select "1"
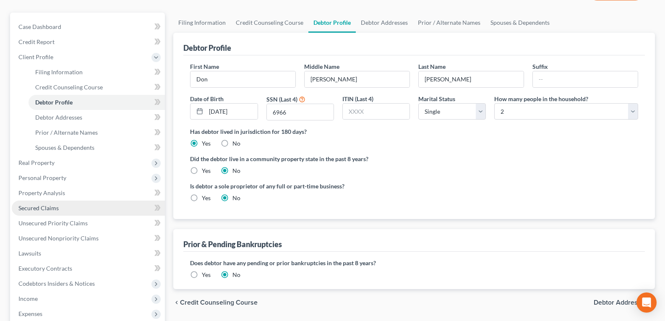
scroll to position [84, 0]
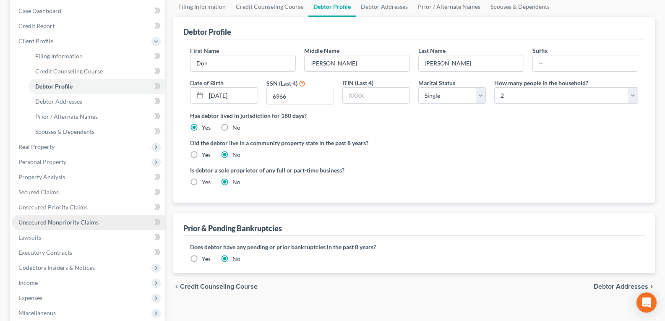
click at [42, 220] on span "Unsecured Nonpriority Claims" at bounding box center [58, 222] width 80 height 7
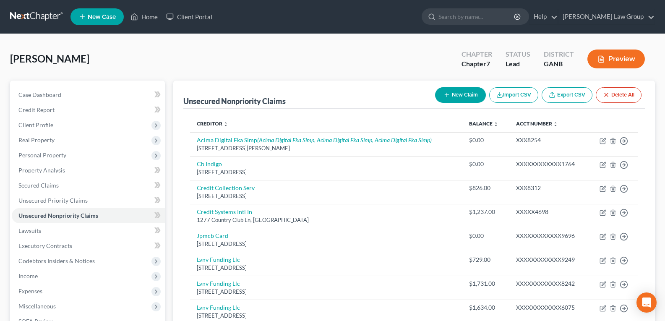
click at [458, 95] on button "New Claim" at bounding box center [460, 95] width 51 height 16
select select "0"
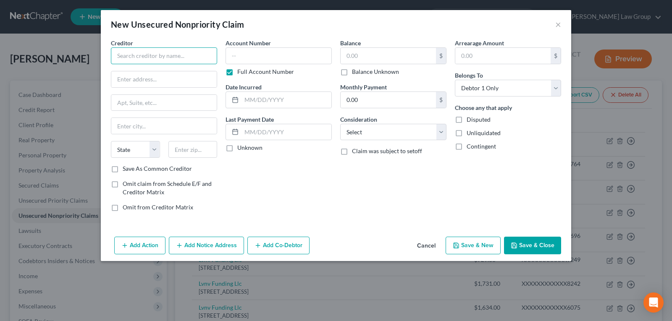
drag, startPoint x: 166, startPoint y: 53, endPoint x: 164, endPoint y: 59, distance: 6.4
click at [165, 58] on input "text" at bounding box center [164, 55] width 106 height 17
type input "D"
type input "[PERSON_NAME]"
click at [366, 133] on select "Select Cable / Satellite Services Collection Agency Credit Card Debt Debt Couns…" at bounding box center [393, 132] width 106 height 17
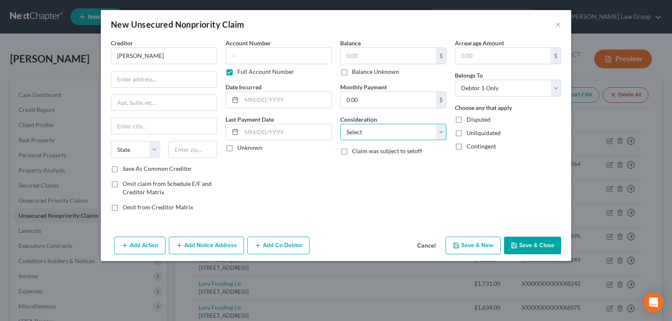
select select "14"
click at [340, 124] on select "Select Cable / Satellite Services Collection Agency Credit Card Debt Debt Couns…" at bounding box center [393, 132] width 106 height 17
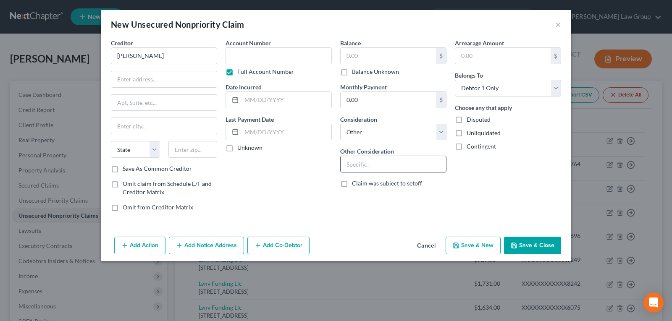
click at [371, 162] on input "text" at bounding box center [392, 164] width 105 height 16
type input "P"
click at [352, 68] on label "Balance Unknown" at bounding box center [375, 72] width 47 height 8
click at [355, 68] on input "Balance Unknown" at bounding box center [357, 70] width 5 height 5
checkbox input "true"
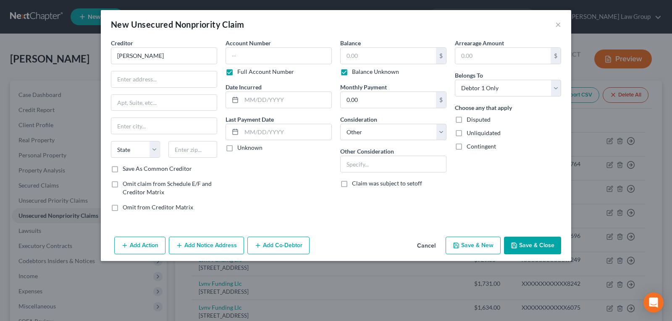
type input "0.00"
click at [324, 206] on div "Account Number Full Account Number Date Incurred Last Payment Date Unknown" at bounding box center [278, 129] width 115 height 180
click at [357, 169] on input "text" at bounding box center [392, 164] width 105 height 16
type input "C"
type input "P"
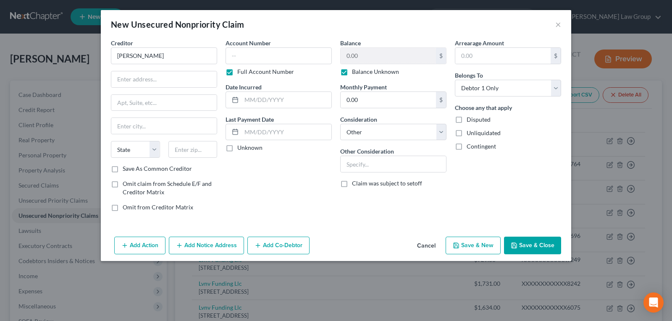
click at [523, 246] on button "Save & Close" at bounding box center [532, 246] width 57 height 18
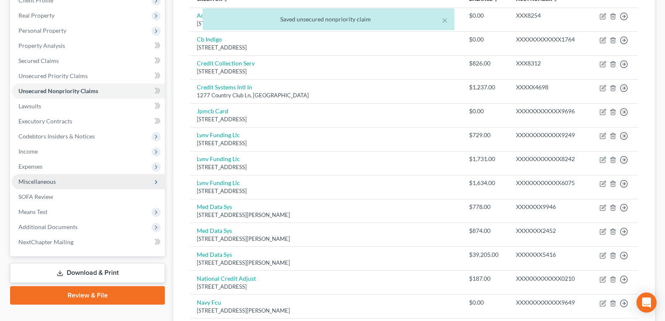
scroll to position [126, 0]
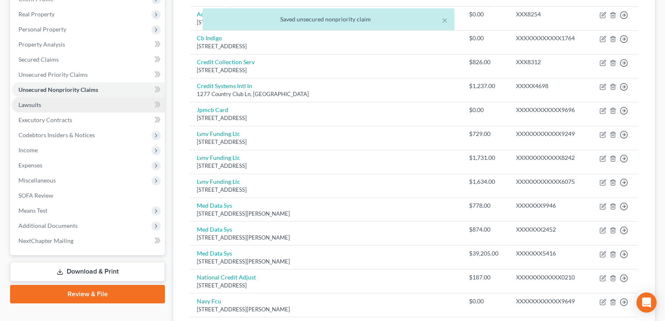
drag, startPoint x: 35, startPoint y: 104, endPoint x: 41, endPoint y: 105, distance: 5.9
click at [35, 104] on span "Lawsuits" at bounding box center [29, 104] width 23 height 7
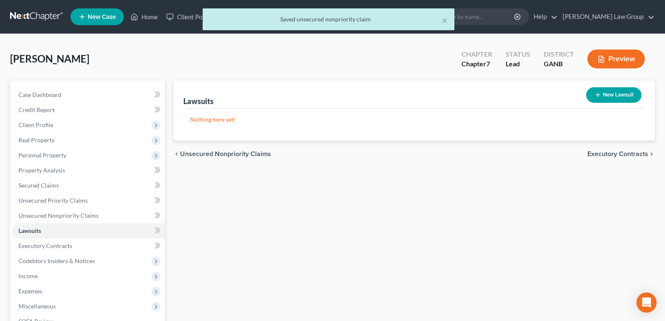
click at [601, 94] on button "New Lawsuit" at bounding box center [613, 95] width 55 height 16
select select "0"
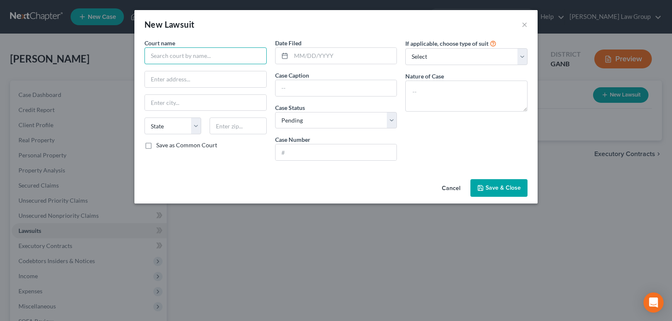
click at [185, 61] on input "text" at bounding box center [205, 55] width 122 height 17
type input "N"
type input "Magistrate Court of [GEOGRAPHIC_DATA]"
click at [188, 81] on input "text" at bounding box center [205, 79] width 121 height 16
click at [188, 80] on input "text" at bounding box center [205, 79] width 121 height 16
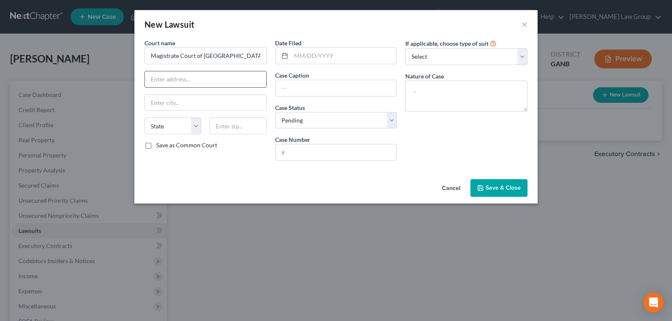
paste input "[STREET_ADDRESS]"
type input "[STREET_ADDRESS]"
click at [186, 101] on input "text" at bounding box center [205, 103] width 121 height 16
type input "[GEOGRAPHIC_DATA]"
select select "10"
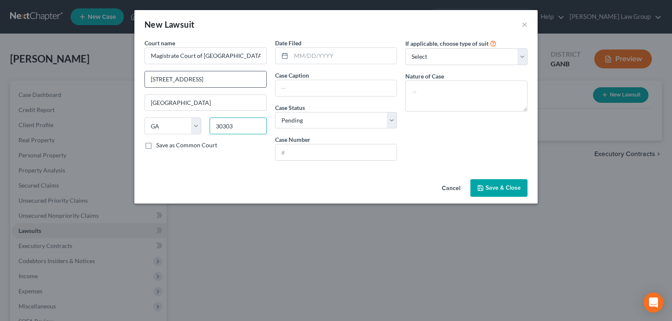
type input "30303"
drag, startPoint x: 203, startPoint y: 81, endPoint x: 259, endPoint y: 78, distance: 56.7
click at [259, 78] on input "[STREET_ADDRESS]" at bounding box center [205, 79] width 121 height 16
type input "[STREET_ADDRESS]"
click at [325, 53] on input "text" at bounding box center [344, 56] width 106 height 16
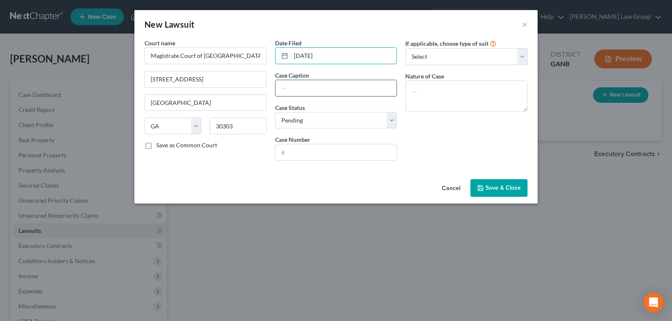
type input "[DATE]"
click at [317, 87] on input "text" at bounding box center [335, 88] width 121 height 16
type input "[PERSON_NAME] vs. [PERSON_NAME], [PERSON_NAME]"
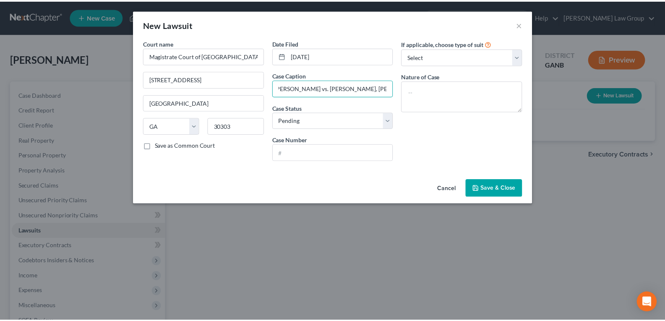
scroll to position [0, 0]
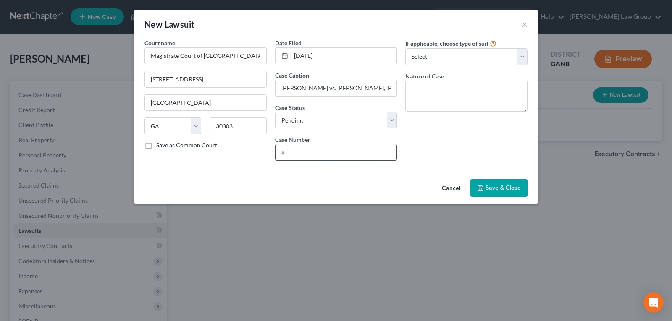
click at [304, 144] on input "text" at bounding box center [335, 152] width 121 height 16
type input "24ED317080"
click at [492, 182] on button "Save & Close" at bounding box center [498, 188] width 57 height 18
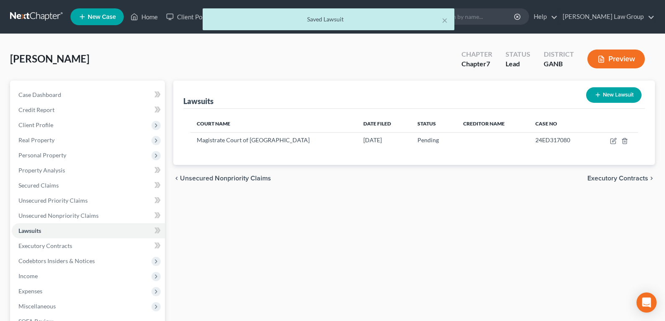
click at [378, 201] on div "Lawsuits New Lawsuit Court Name Date Filed Status Creditor Name Case No Magistr…" at bounding box center [414, 255] width 490 height 349
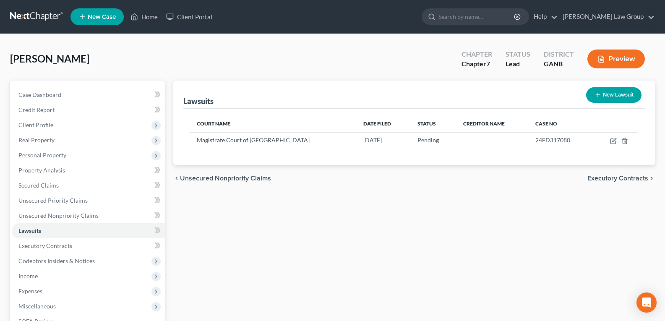
click at [334, 168] on div "chevron_left Unsecured Nonpriority Claims Executory Contracts chevron_right" at bounding box center [414, 178] width 482 height 27
click at [145, 19] on link "Home" at bounding box center [144, 16] width 36 height 15
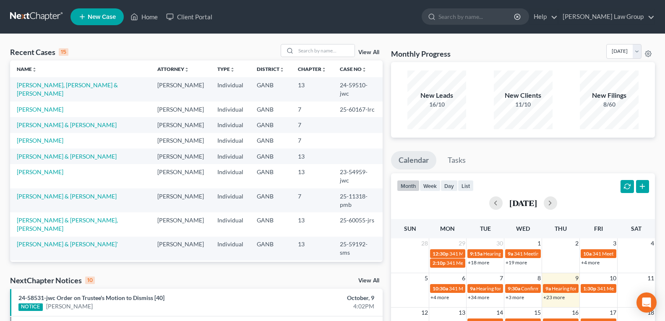
click at [320, 59] on div "Recent Cases 15 View All" at bounding box center [196, 52] width 373 height 16
drag, startPoint x: 319, startPoint y: 56, endPoint x: 318, endPoint y: 51, distance: 4.7
click at [319, 55] on input "search" at bounding box center [325, 50] width 59 height 12
type input "B"
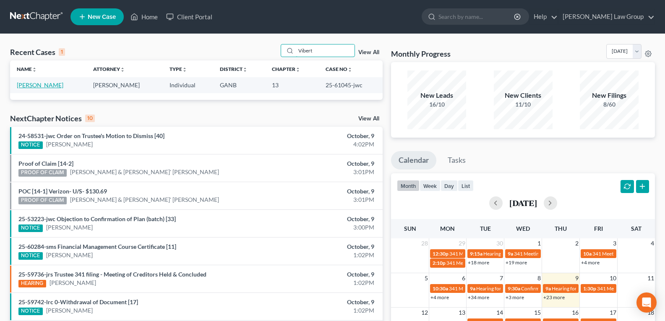
type input "Vibert"
click at [28, 86] on link "[PERSON_NAME]" at bounding box center [40, 84] width 47 height 7
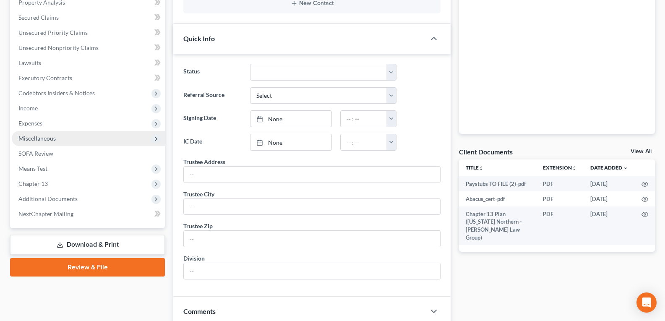
scroll to position [126, 0]
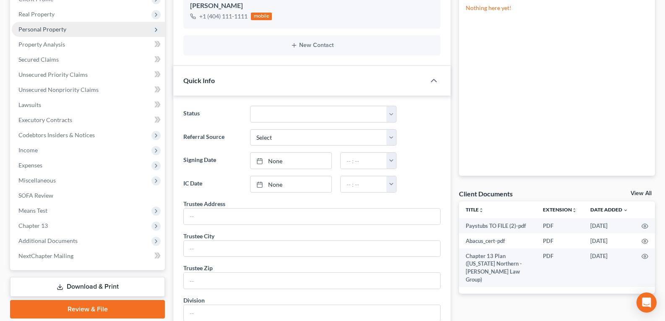
click at [31, 34] on span "Personal Property" at bounding box center [88, 29] width 153 height 15
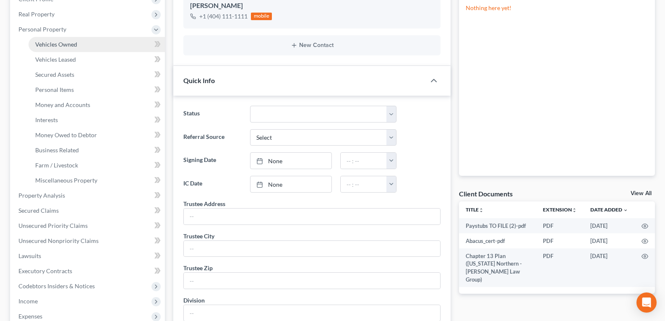
click at [61, 47] on span "Vehicles Owned" at bounding box center [56, 44] width 42 height 7
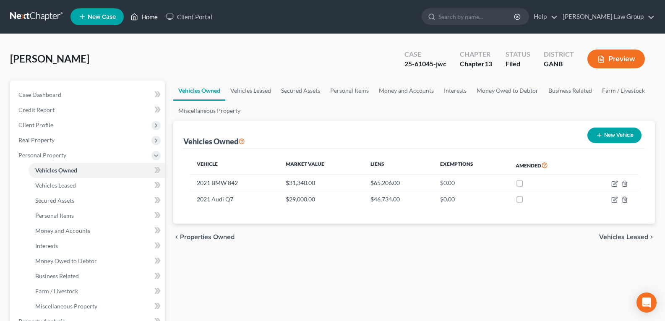
click at [142, 15] on link "Home" at bounding box center [144, 16] width 36 height 15
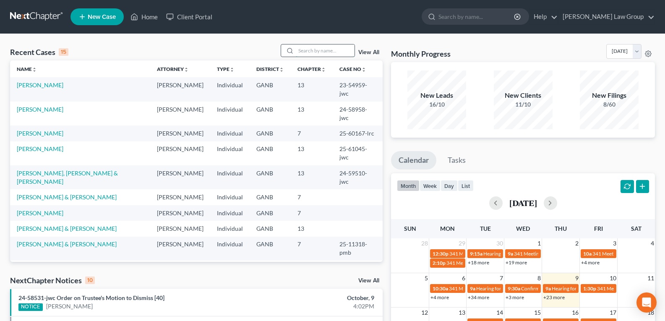
click at [311, 52] on input "search" at bounding box center [325, 50] width 59 height 12
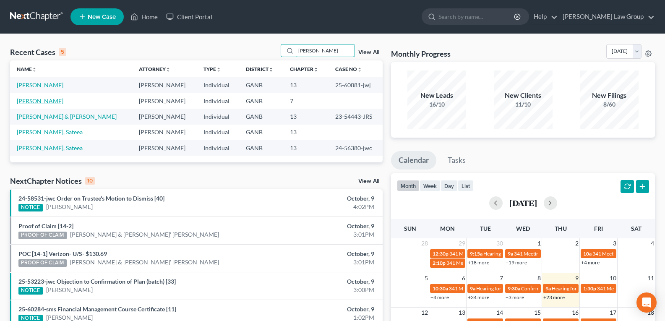
type input "[PERSON_NAME]"
click at [27, 103] on link "[PERSON_NAME]" at bounding box center [40, 100] width 47 height 7
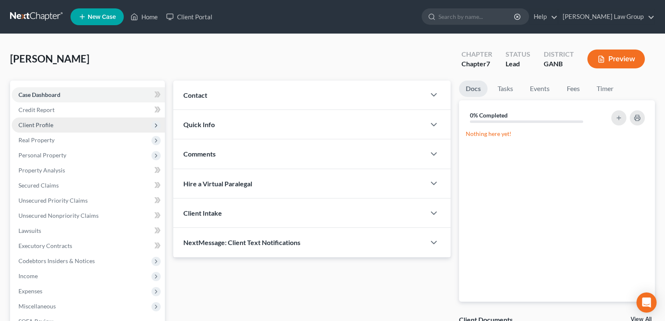
click at [26, 125] on span "Client Profile" at bounding box center [35, 124] width 35 height 7
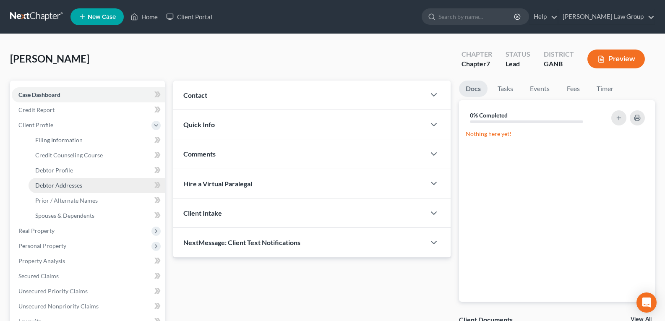
click at [69, 186] on span "Debtor Addresses" at bounding box center [58, 185] width 47 height 7
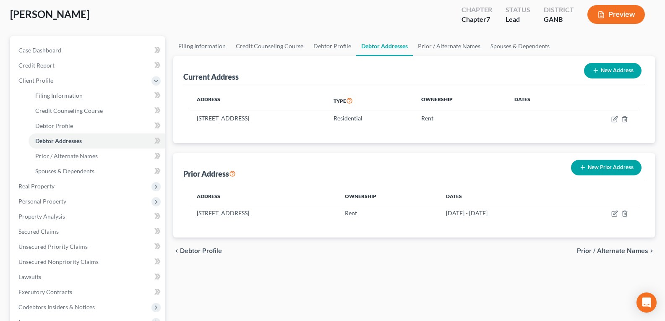
scroll to position [84, 0]
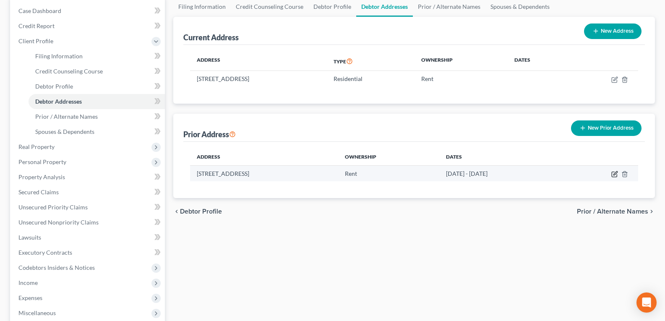
click at [613, 174] on icon "button" at bounding box center [615, 174] width 7 height 7
select select "4"
select select "36"
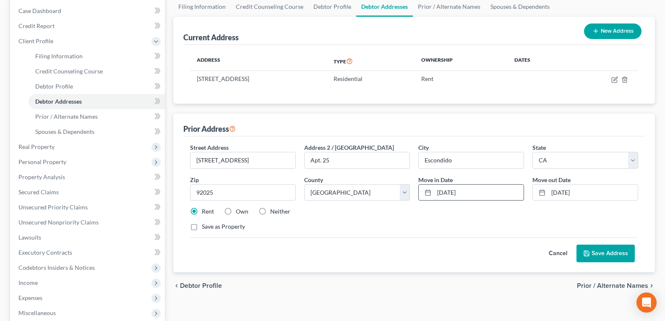
click at [483, 194] on input "[DATE]" at bounding box center [478, 193] width 89 height 16
type input "03/120216/"
click at [460, 219] on div "Street Address * [STREET_ADDRESS] Address 2 / [STREET_ADDRESS] * [GEOGRAPHIC_DA…" at bounding box center [414, 190] width 457 height 95
drag, startPoint x: 483, startPoint y: 195, endPoint x: 438, endPoint y: 193, distance: 44.5
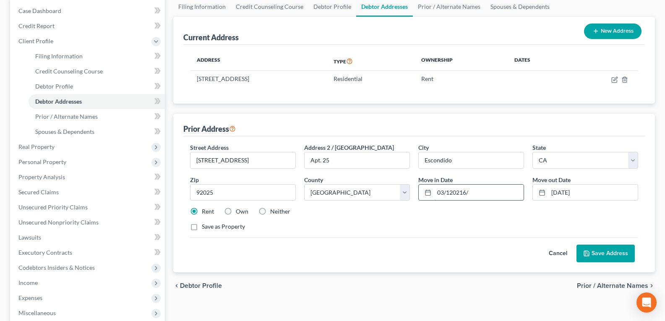
click at [438, 193] on input "03/120216/" at bounding box center [478, 193] width 89 height 16
type input "[DATE]"
click at [585, 194] on input "[DATE]" at bounding box center [593, 193] width 89 height 16
type input "[DATE]"
click at [596, 255] on button "Save Address" at bounding box center [606, 254] width 58 height 18
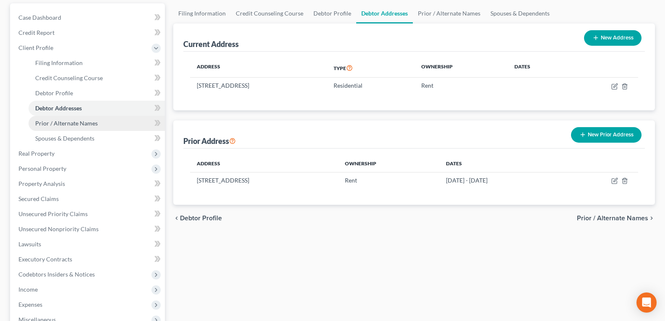
scroll to position [126, 0]
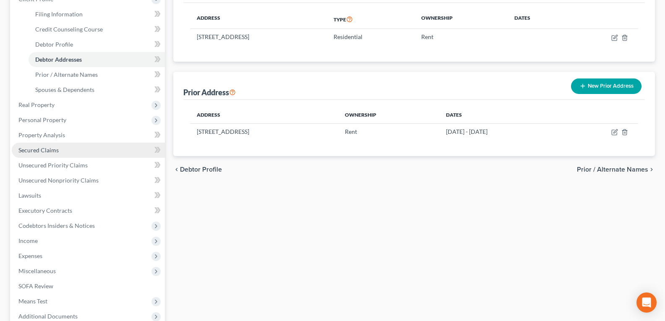
click at [45, 149] on span "Secured Claims" at bounding box center [38, 149] width 40 height 7
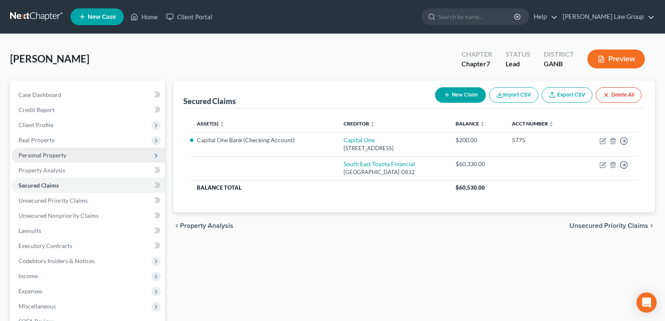
click at [46, 160] on span "Personal Property" at bounding box center [88, 155] width 153 height 15
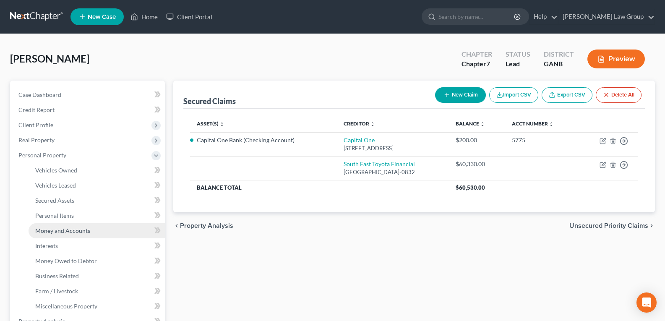
click at [71, 234] on span "Money and Accounts" at bounding box center [62, 230] width 55 height 7
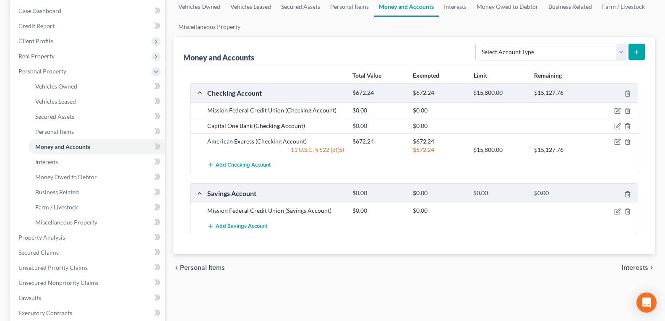
scroll to position [42, 0]
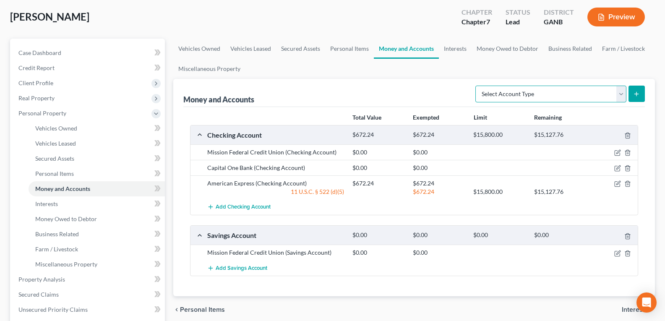
click at [532, 97] on select "Select Account Type Brokerage Cash on Hand Certificates of Deposit Checking Acc…" at bounding box center [551, 94] width 151 height 17
select select "checking"
click at [477, 86] on select "Select Account Type Brokerage Cash on Hand Certificates of Deposit Checking Acc…" at bounding box center [551, 94] width 151 height 17
click at [641, 93] on button "submit" at bounding box center [637, 94] width 16 height 16
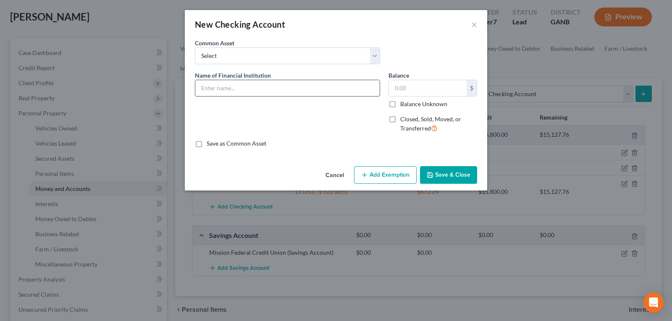
click at [229, 80] on input "text" at bounding box center [287, 88] width 184 height 16
type input "SOFI"
click at [440, 178] on button "Save & Close" at bounding box center [448, 175] width 57 height 18
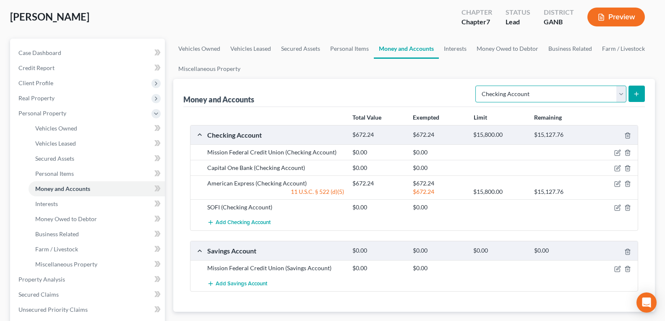
click at [562, 97] on select "Select Account Type Brokerage Cash on Hand Certificates of Deposit Checking Acc…" at bounding box center [551, 94] width 151 height 17
select select "savings"
click at [477, 86] on select "Select Account Type Brokerage Cash on Hand Certificates of Deposit Checking Acc…" at bounding box center [551, 94] width 151 height 17
click at [634, 94] on icon "submit" at bounding box center [636, 94] width 7 height 7
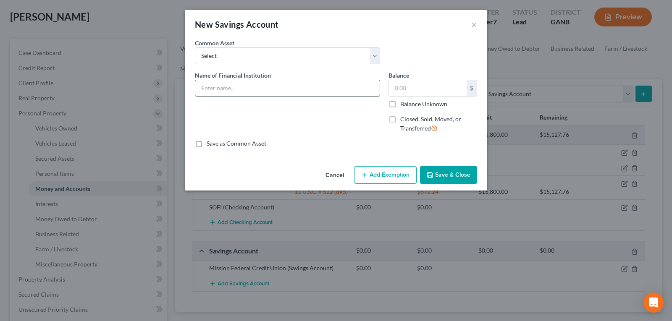
click at [245, 86] on input "text" at bounding box center [287, 88] width 184 height 16
type input "SOFI"
click at [441, 172] on button "Save & Close" at bounding box center [448, 175] width 57 height 18
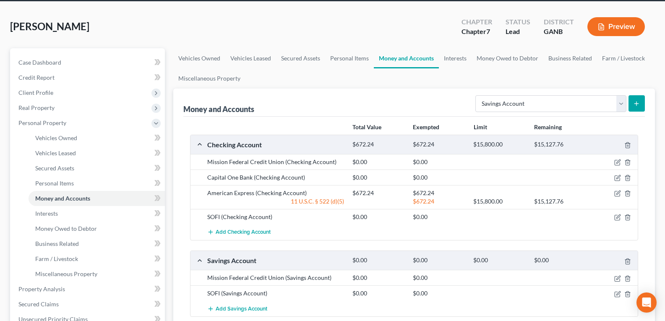
scroll to position [0, 0]
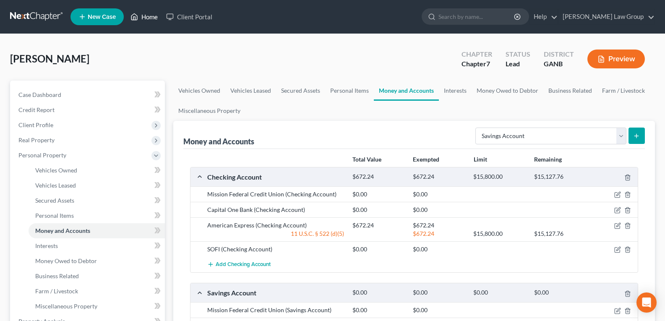
click at [146, 16] on link "Home" at bounding box center [144, 16] width 36 height 15
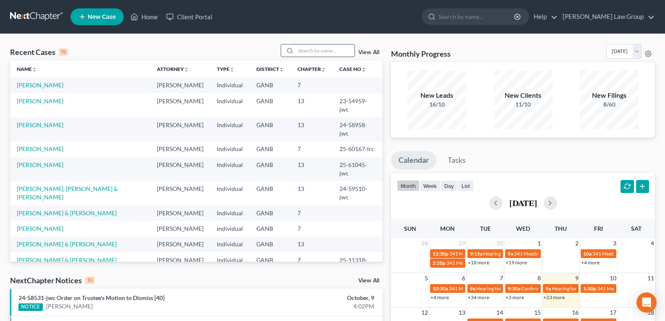
click at [309, 52] on input "search" at bounding box center [325, 50] width 59 height 12
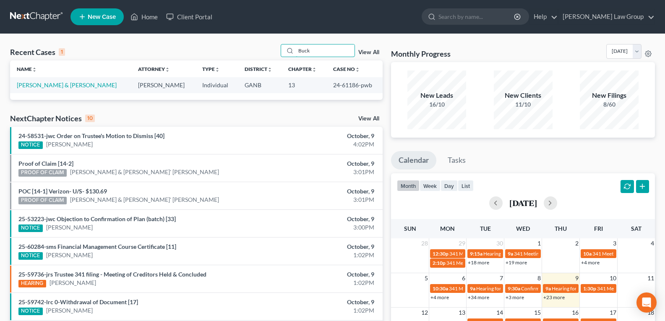
type input "Buck"
drag, startPoint x: 319, startPoint y: 88, endPoint x: 351, endPoint y: 89, distance: 31.9
click at [351, 89] on td "24-61186-pwb" at bounding box center [355, 85] width 56 height 16
copy td "24-61186"
click at [34, 85] on link "[PERSON_NAME] & [PERSON_NAME]" at bounding box center [67, 84] width 100 height 7
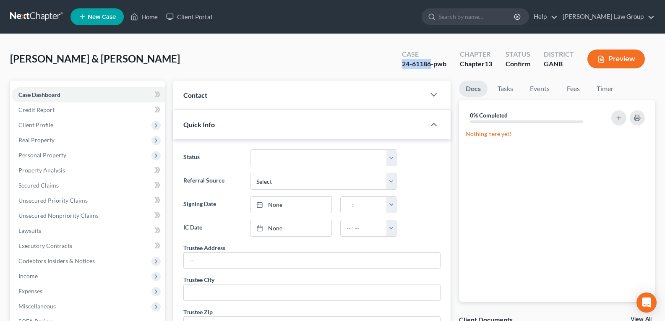
drag, startPoint x: 400, startPoint y: 68, endPoint x: 429, endPoint y: 72, distance: 29.3
click at [429, 72] on div "Case 24-61186-pwb Chapter Chapter 13 Status Confirm District GANB Preview" at bounding box center [523, 59] width 263 height 30
copy div "24-61186"
click at [148, 16] on link "Home" at bounding box center [144, 16] width 36 height 15
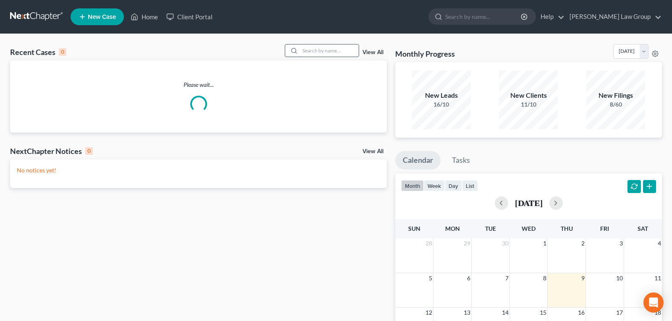
click at [300, 51] on input "search" at bounding box center [329, 50] width 59 height 12
click at [302, 49] on input "search" at bounding box center [329, 50] width 59 height 12
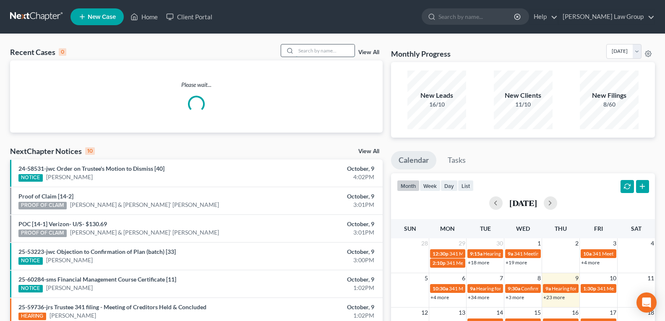
click at [306, 50] on input "search" at bounding box center [325, 50] width 59 height 12
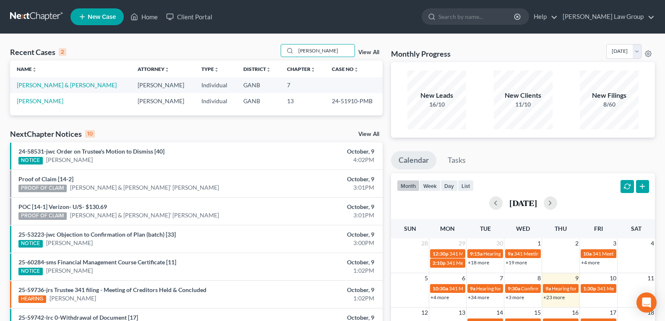
type input "[PERSON_NAME]"
click at [44, 87] on link "[PERSON_NAME] & [PERSON_NAME]" at bounding box center [67, 84] width 100 height 7
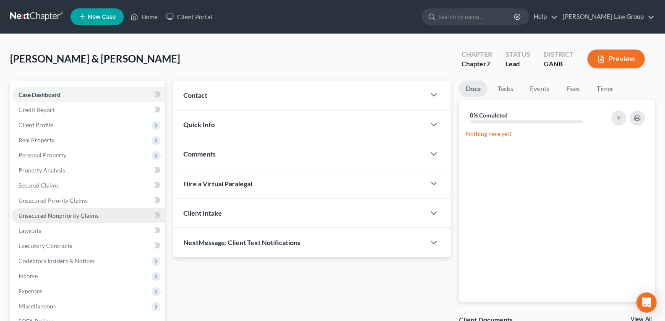
click at [99, 217] on link "Unsecured Nonpriority Claims" at bounding box center [88, 215] width 153 height 15
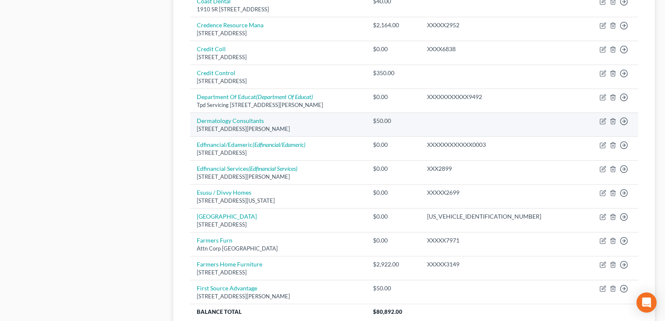
scroll to position [630, 0]
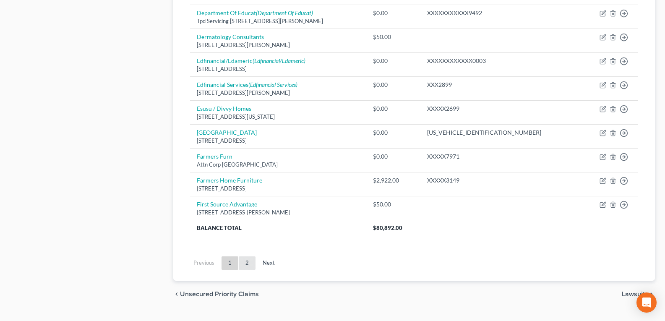
click at [248, 267] on link "2" at bounding box center [247, 262] width 17 height 13
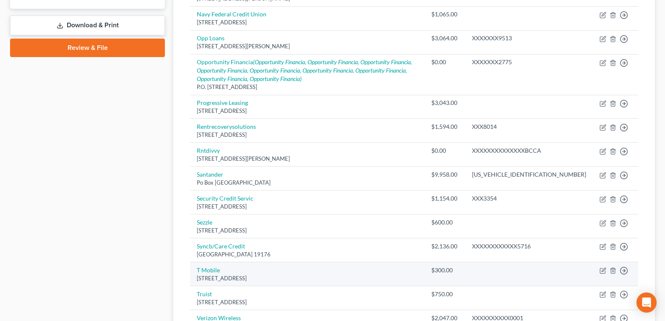
scroll to position [288, 0]
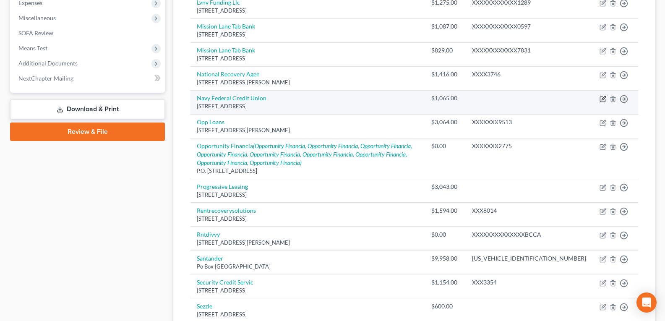
click at [602, 100] on icon "button" at bounding box center [603, 99] width 7 height 7
select select "10"
select select "2"
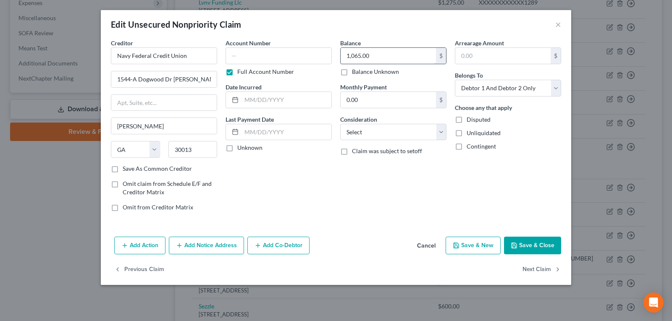
click at [380, 54] on input "1,065.00" at bounding box center [387, 56] width 95 height 16
click at [526, 237] on button "Save & Close" at bounding box center [532, 246] width 57 height 18
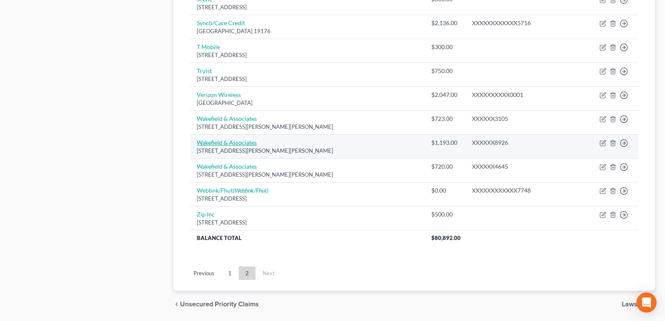
scroll to position [624, 0]
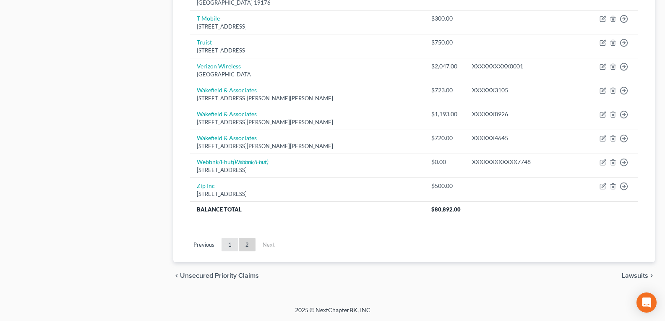
click at [232, 244] on link "1" at bounding box center [230, 244] width 17 height 13
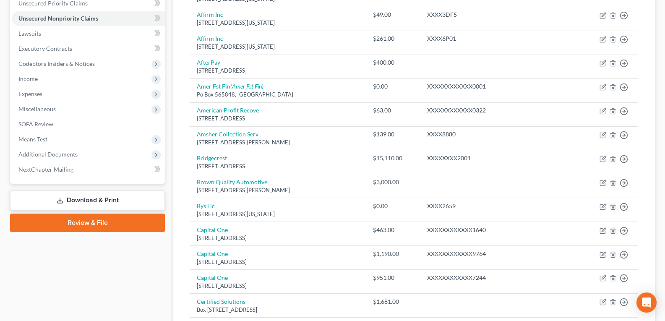
scroll to position [648, 0]
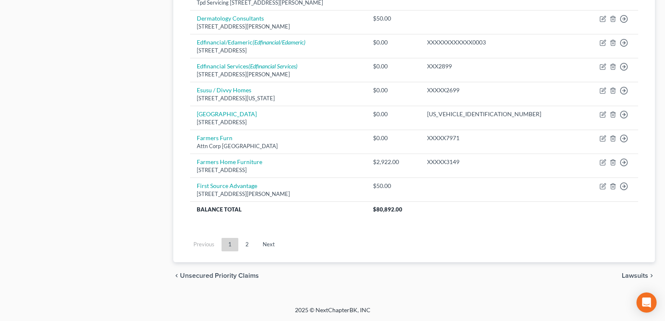
drag, startPoint x: 216, startPoint y: 197, endPoint x: 227, endPoint y: 308, distance: 111.4
click at [249, 246] on link "2" at bounding box center [247, 244] width 17 height 13
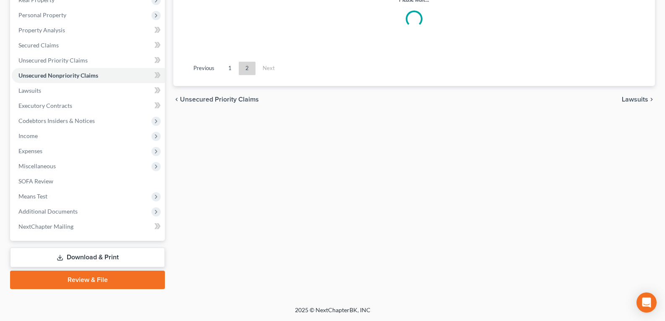
scroll to position [624, 0]
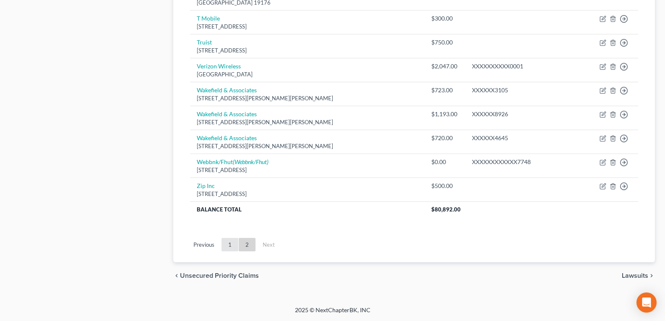
click at [230, 244] on link "1" at bounding box center [230, 244] width 17 height 13
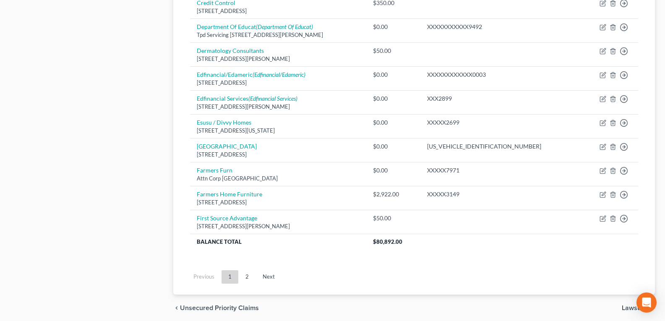
scroll to position [606, 0]
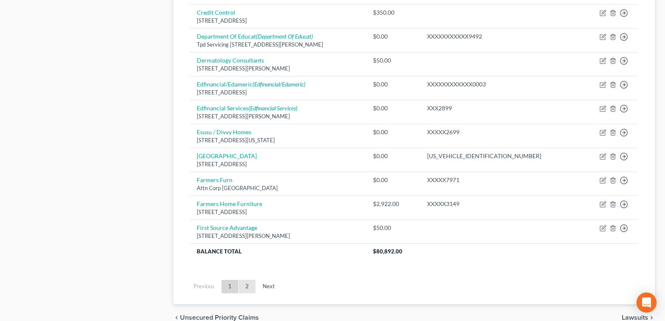
click at [247, 288] on link "2" at bounding box center [247, 286] width 17 height 13
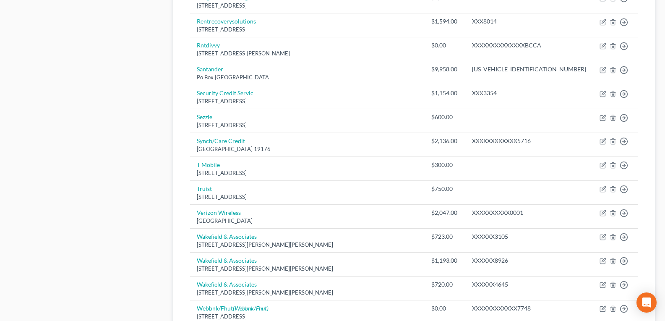
scroll to position [564, 0]
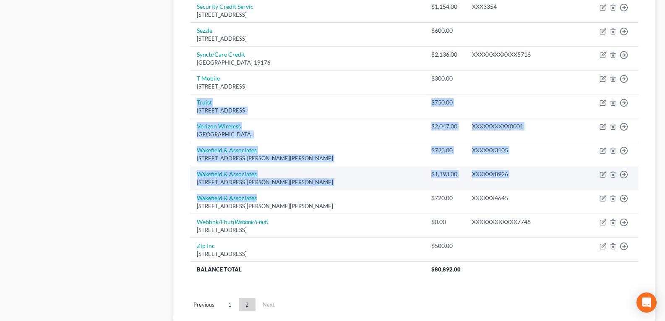
drag, startPoint x: 510, startPoint y: 160, endPoint x: 204, endPoint y: 186, distance: 307.1
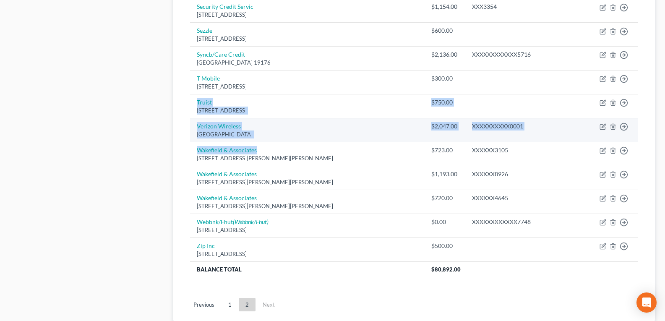
click at [243, 130] on td "Verizon Wireless Po Box [GEOGRAPHIC_DATA]" at bounding box center [307, 130] width 235 height 24
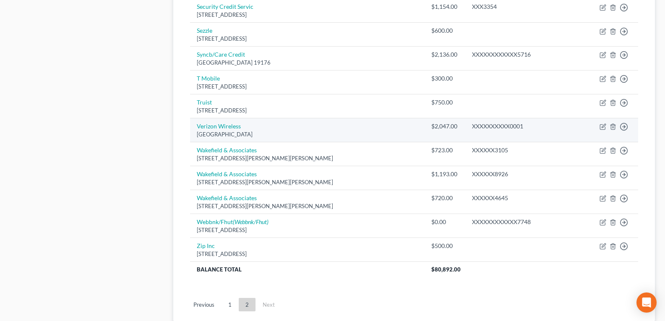
click at [254, 126] on td "Verizon Wireless Po Box [GEOGRAPHIC_DATA]" at bounding box center [307, 130] width 235 height 24
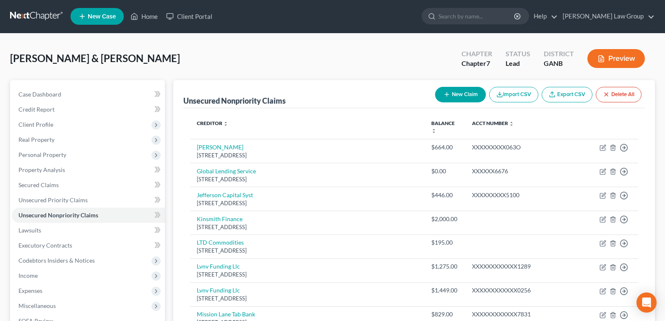
scroll to position [0, 0]
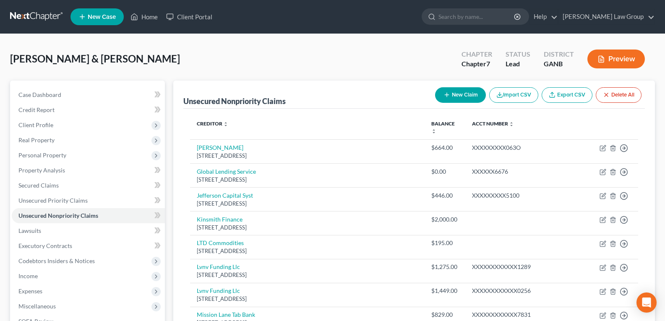
click at [450, 96] on button "New Claim" at bounding box center [460, 95] width 51 height 16
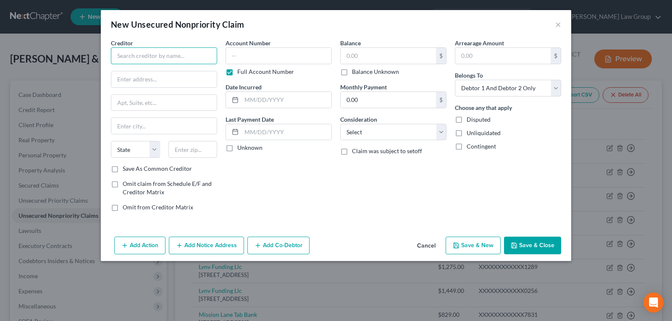
click at [172, 60] on input "text" at bounding box center [164, 55] width 106 height 17
click at [172, 60] on input "Verizon" at bounding box center [164, 55] width 106 height 17
click at [421, 246] on button "Cancel" at bounding box center [426, 246] width 32 height 17
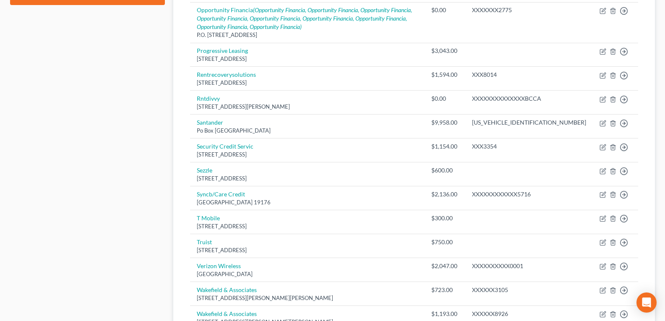
drag, startPoint x: 347, startPoint y: 230, endPoint x: 306, endPoint y: 269, distance: 56.7
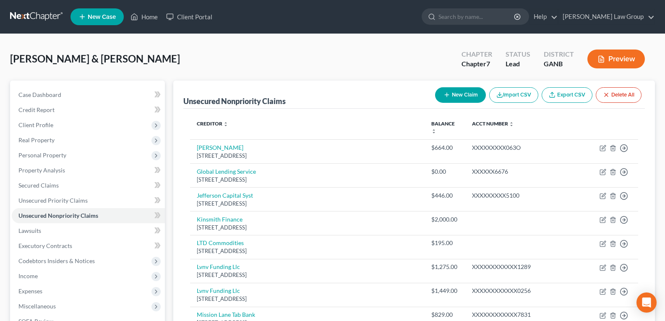
click at [461, 96] on button "New Claim" at bounding box center [460, 95] width 51 height 16
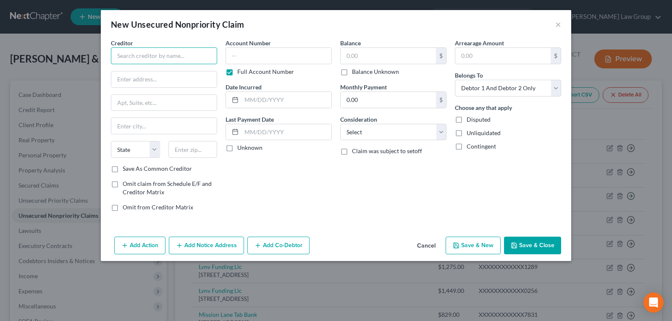
click at [140, 59] on input "text" at bounding box center [164, 55] width 106 height 17
click at [381, 58] on input "text" at bounding box center [387, 56] width 95 height 16
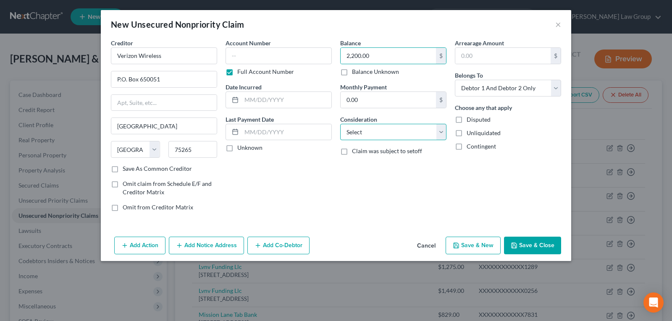
drag, startPoint x: 376, startPoint y: 132, endPoint x: 373, endPoint y: 138, distance: 6.0
click at [375, 132] on select "Select Cable / Satellite Services Collection Agency Credit Card Debt Debt Couns…" at bounding box center [393, 132] width 106 height 17
drag, startPoint x: 327, startPoint y: 175, endPoint x: 483, endPoint y: 253, distance: 173.6
click at [327, 175] on div "Account Number Full Account Number Date Incurred Last Payment Date Unknown" at bounding box center [278, 129] width 115 height 180
click at [547, 248] on button "Save & Close" at bounding box center [532, 246] width 57 height 18
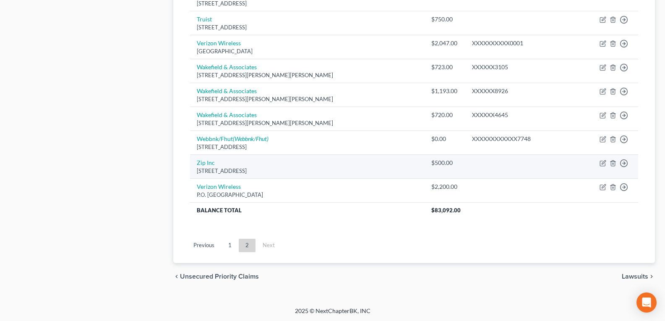
scroll to position [648, 0]
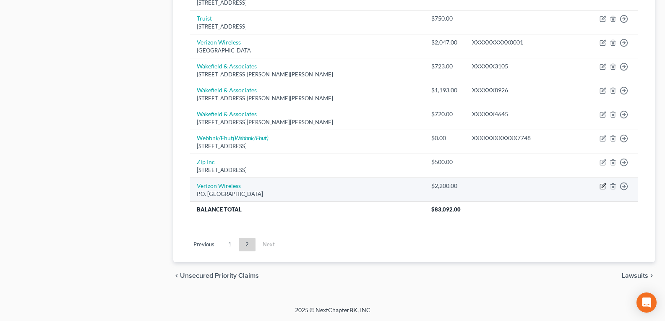
click at [601, 185] on icon "button" at bounding box center [603, 186] width 7 height 7
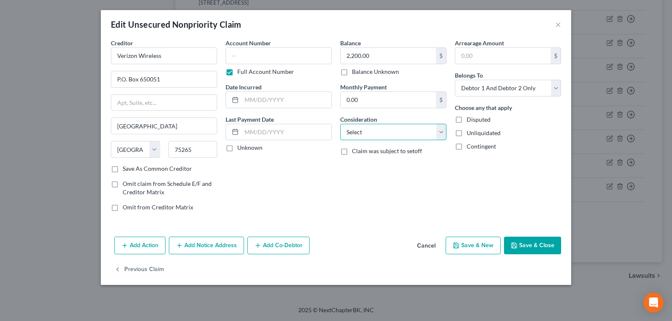
click at [361, 137] on select "Select Cable / Satellite Services Collection Agency Credit Card Debt Debt Couns…" at bounding box center [393, 132] width 106 height 17
click at [340, 124] on select "Select Cable / Satellite Services Collection Agency Credit Card Debt Debt Couns…" at bounding box center [393, 132] width 106 height 17
click at [521, 243] on button "Save & Close" at bounding box center [532, 246] width 57 height 18
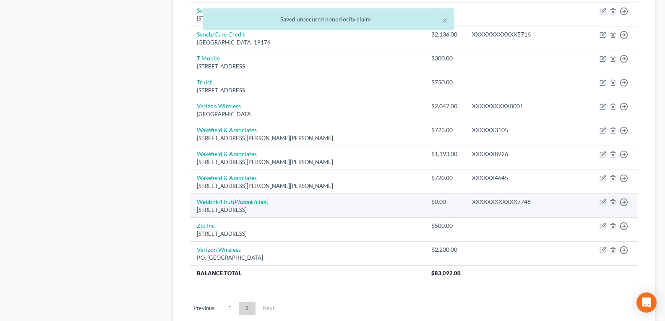
scroll to position [522, 0]
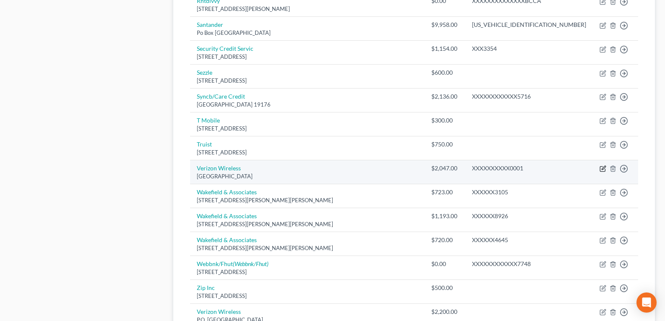
click at [602, 172] on icon "button" at bounding box center [603, 168] width 7 height 7
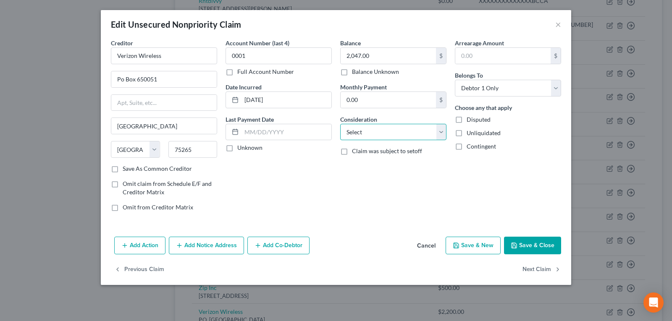
drag, startPoint x: 386, startPoint y: 132, endPoint x: 386, endPoint y: 139, distance: 7.6
click at [386, 132] on select "Select Cable / Satellite Services Collection Agency Credit Card Debt Debt Couns…" at bounding box center [393, 132] width 106 height 17
click at [340, 124] on select "Select Cable / Satellite Services Collection Agency Credit Card Debt Debt Couns…" at bounding box center [393, 132] width 106 height 17
drag, startPoint x: 526, startPoint y: 248, endPoint x: 298, endPoint y: 174, distance: 239.6
click at [525, 248] on button "Save & Close" at bounding box center [532, 246] width 57 height 18
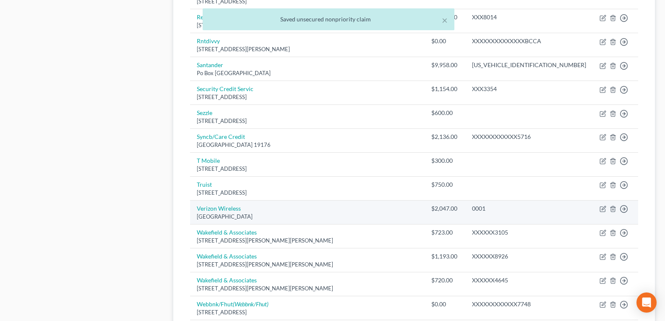
scroll to position [438, 0]
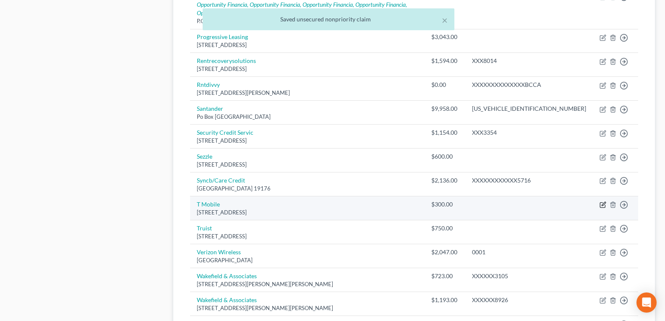
click at [604, 204] on icon "button" at bounding box center [603, 204] width 7 height 7
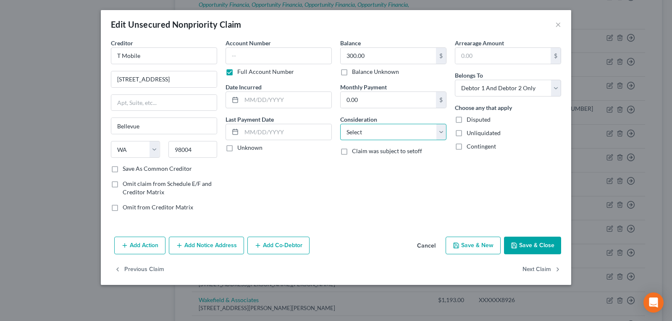
drag, startPoint x: 384, startPoint y: 124, endPoint x: 374, endPoint y: 138, distance: 17.1
click at [384, 124] on select "Select Cable / Satellite Services Collection Agency Credit Card Debt Debt Couns…" at bounding box center [393, 132] width 106 height 17
click at [340, 124] on select "Select Cable / Satellite Services Collection Agency Credit Card Debt Debt Couns…" at bounding box center [393, 132] width 106 height 17
click at [541, 244] on button "Save & Close" at bounding box center [532, 246] width 57 height 18
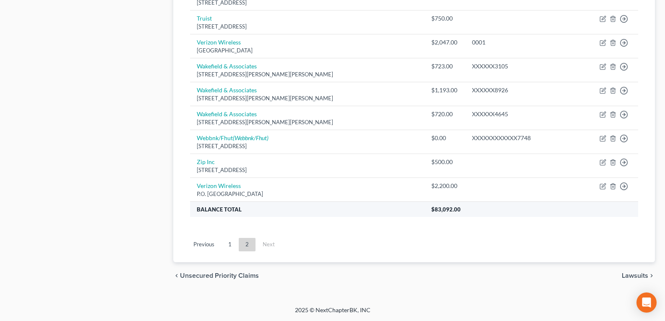
scroll to position [648, 0]
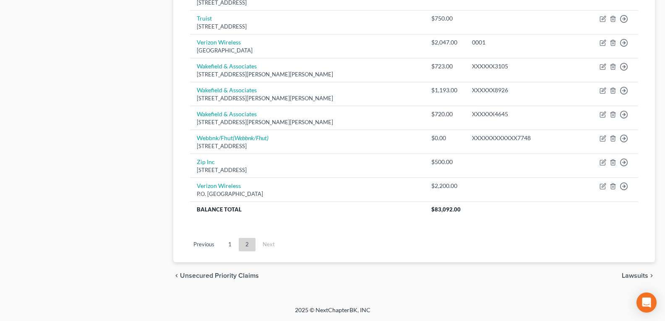
click at [229, 247] on link "1" at bounding box center [230, 244] width 17 height 13
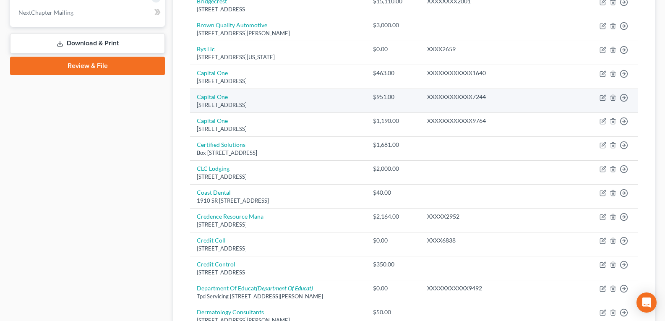
scroll to position [396, 0]
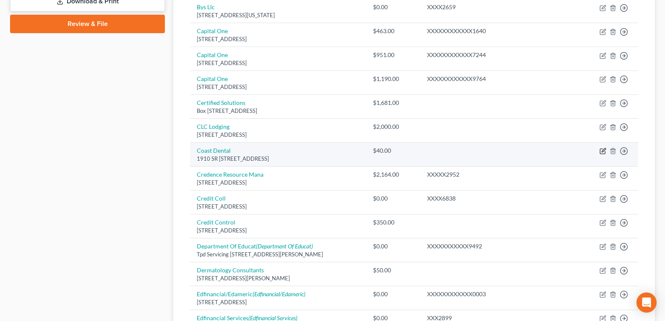
click at [604, 152] on icon "button" at bounding box center [604, 151] width 4 height 4
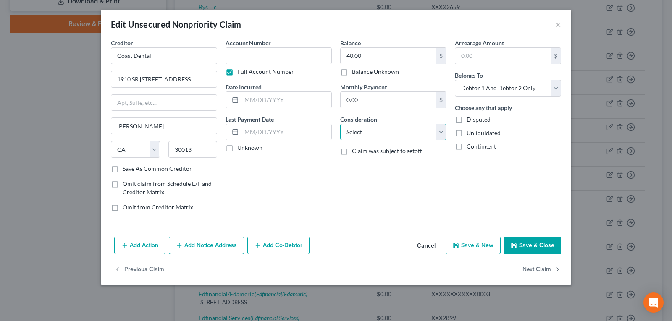
drag, startPoint x: 386, startPoint y: 130, endPoint x: 387, endPoint y: 139, distance: 9.7
click at [386, 130] on select "Select Cable / Satellite Services Collection Agency Credit Card Debt Debt Couns…" at bounding box center [393, 132] width 106 height 17
click at [340, 124] on select "Select Cable / Satellite Services Collection Agency Credit Card Debt Debt Couns…" at bounding box center [393, 132] width 106 height 17
drag, startPoint x: 526, startPoint y: 244, endPoint x: 384, endPoint y: 84, distance: 213.8
click at [526, 245] on button "Save & Close" at bounding box center [532, 246] width 57 height 18
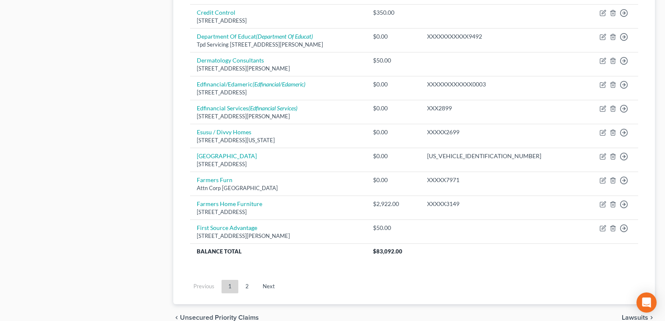
scroll to position [648, 0]
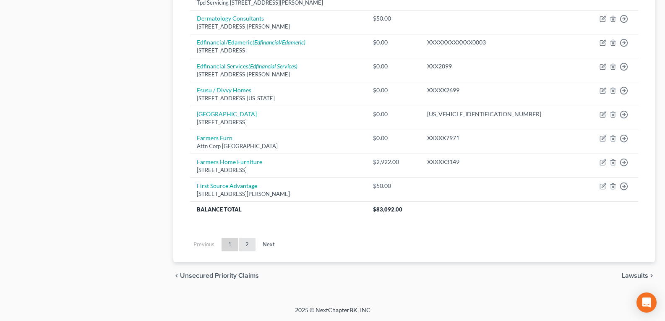
click at [247, 244] on link "2" at bounding box center [247, 244] width 17 height 13
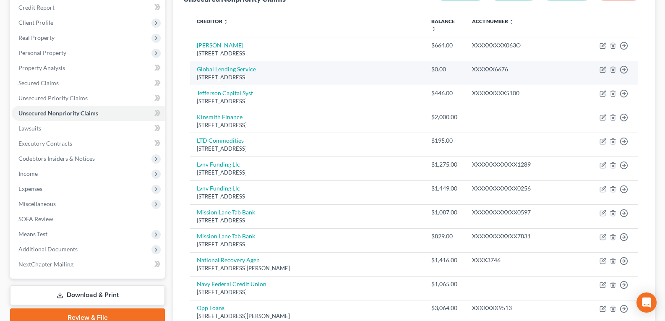
scroll to position [0, 0]
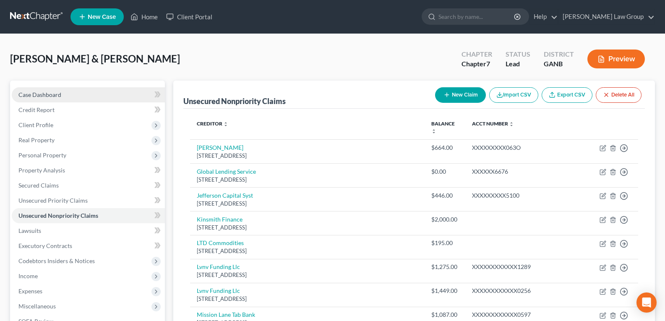
click at [41, 96] on span "Case Dashboard" at bounding box center [39, 94] width 43 height 7
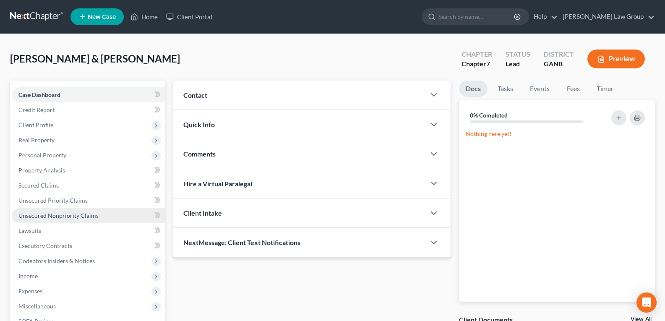
click at [29, 217] on span "Unsecured Nonpriority Claims" at bounding box center [58, 215] width 80 height 7
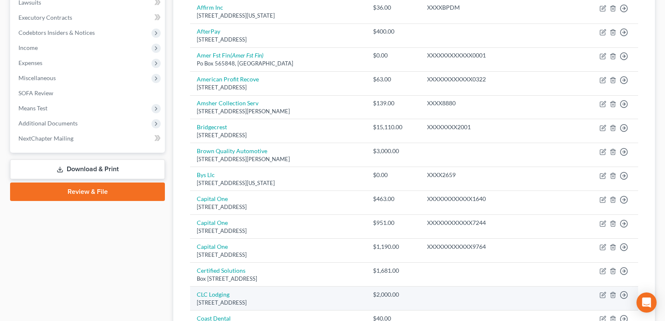
scroll to position [648, 0]
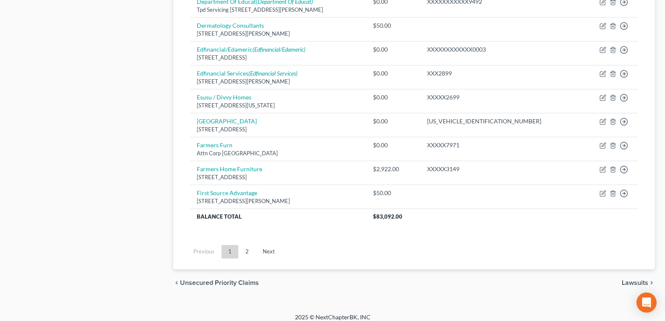
drag, startPoint x: 316, startPoint y: 202, endPoint x: 310, endPoint y: 281, distance: 78.7
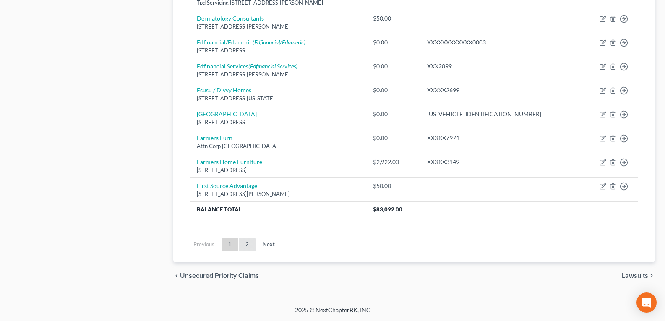
click at [246, 248] on link "2" at bounding box center [247, 244] width 17 height 13
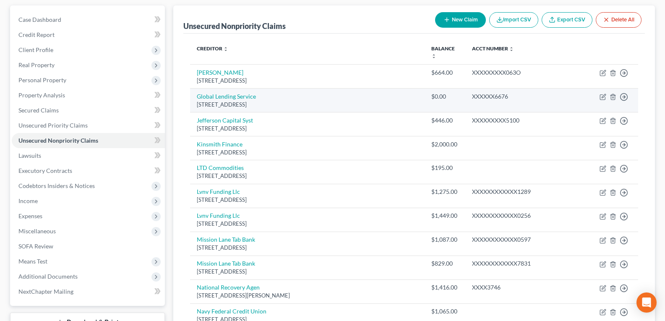
scroll to position [60, 0]
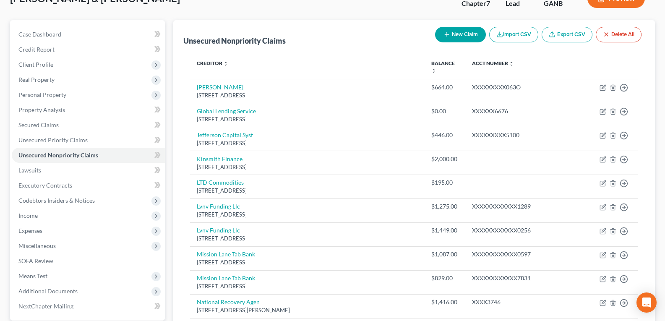
click at [460, 28] on button "New Claim" at bounding box center [460, 35] width 51 height 16
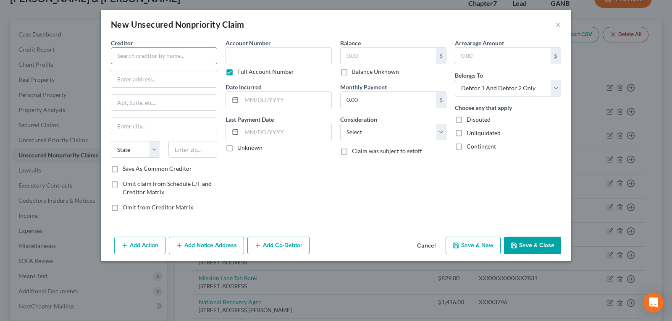
click at [162, 59] on input "text" at bounding box center [164, 55] width 106 height 17
click at [352, 56] on input "text" at bounding box center [387, 56] width 95 height 16
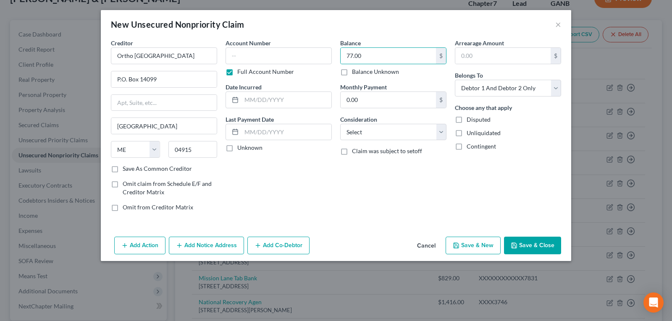
click at [536, 246] on button "Save & Close" at bounding box center [532, 246] width 57 height 18
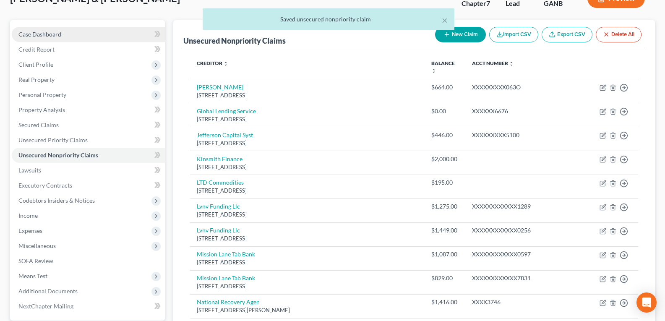
click at [31, 36] on span "Case Dashboard" at bounding box center [39, 34] width 43 height 7
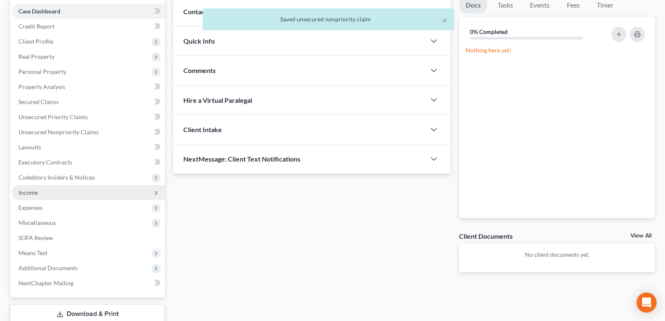
scroll to position [84, 0]
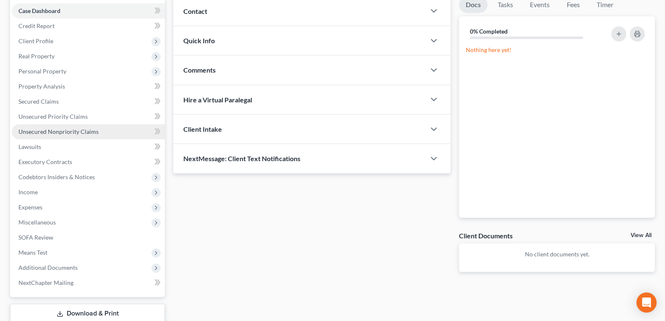
click at [63, 138] on link "Unsecured Nonpriority Claims" at bounding box center [88, 131] width 153 height 15
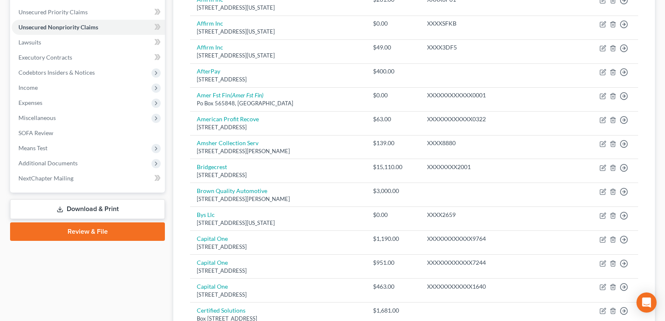
scroll to position [648, 0]
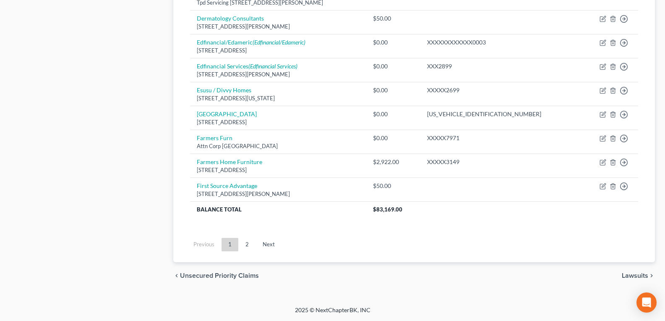
drag, startPoint x: 343, startPoint y: 175, endPoint x: 293, endPoint y: 287, distance: 121.9
click at [242, 245] on link "2" at bounding box center [247, 244] width 17 height 13
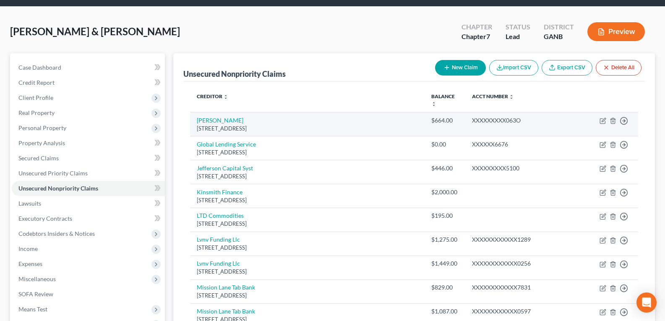
scroll to position [0, 0]
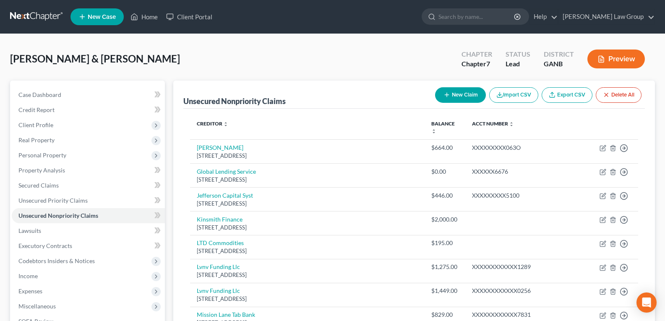
click at [445, 97] on icon "button" at bounding box center [447, 95] width 7 height 7
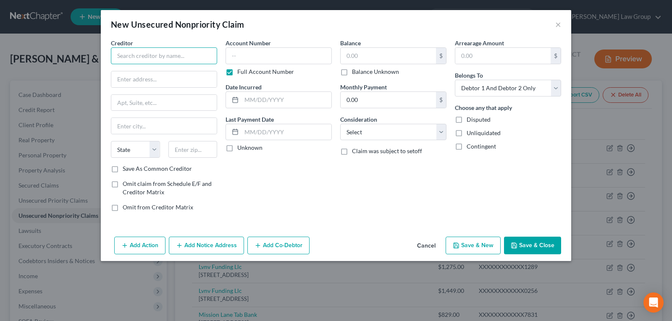
click at [136, 50] on input "text" at bounding box center [164, 55] width 106 height 17
click at [357, 55] on input "text" at bounding box center [387, 56] width 95 height 16
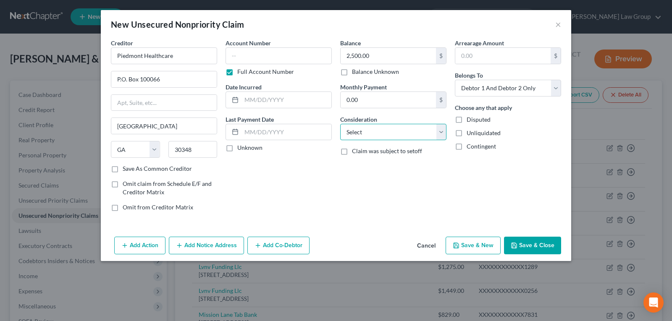
click at [361, 130] on select "Select Cable / Satellite Services Collection Agency Credit Card Debt Debt Couns…" at bounding box center [393, 132] width 106 height 17
click at [340, 124] on select "Select Cable / Satellite Services Collection Agency Credit Card Debt Debt Couns…" at bounding box center [393, 132] width 106 height 17
click at [518, 242] on button "Save & Close" at bounding box center [532, 246] width 57 height 18
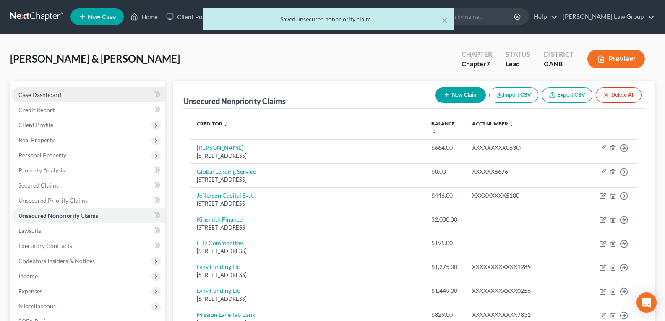
click at [56, 96] on span "Case Dashboard" at bounding box center [39, 94] width 43 height 7
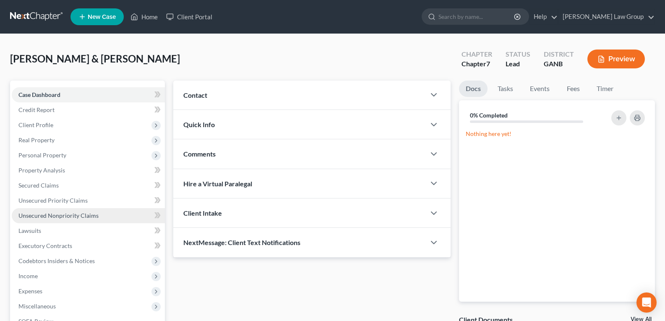
click at [61, 217] on span "Unsecured Nonpriority Claims" at bounding box center [58, 215] width 80 height 7
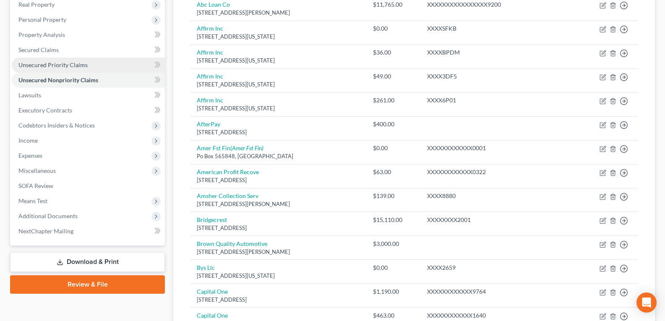
scroll to position [60, 0]
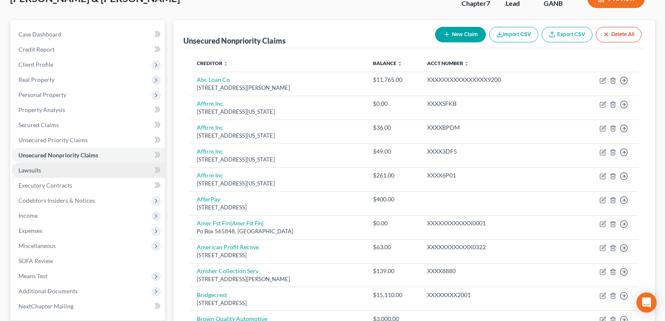
click at [32, 170] on span "Lawsuits" at bounding box center [29, 170] width 23 height 7
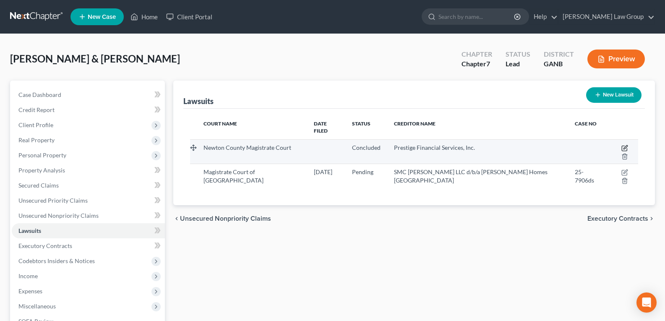
click at [622, 146] on icon "button" at bounding box center [624, 148] width 5 height 5
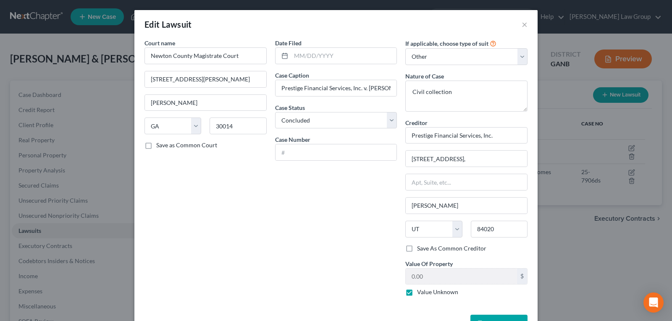
click at [342, 197] on div "Date Filed Case Caption Prestige Financial Services, Inc. v. [PERSON_NAME] Whee…" at bounding box center [336, 171] width 131 height 264
click at [317, 55] on input "text" at bounding box center [344, 56] width 106 height 16
click at [303, 176] on div "Date Filed Case Caption Prestige Financial Services, Inc. v. [PERSON_NAME] Whee…" at bounding box center [336, 171] width 131 height 264
drag, startPoint x: 250, startPoint y: 52, endPoint x: 24, endPoint y: 18, distance: 228.3
click at [24, 18] on div "Edit Lawsuit × Court name * Newton County Magistrate Court [STREET_ADDRESS][GEO…" at bounding box center [336, 160] width 672 height 321
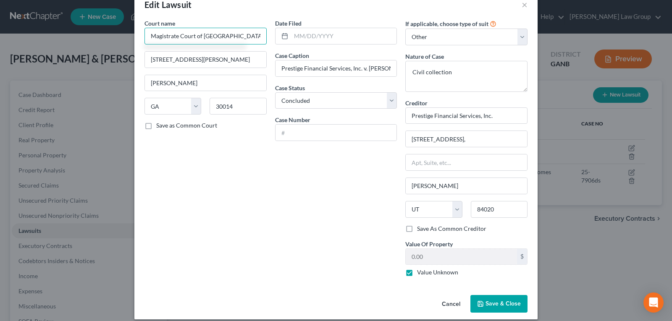
scroll to position [28, 0]
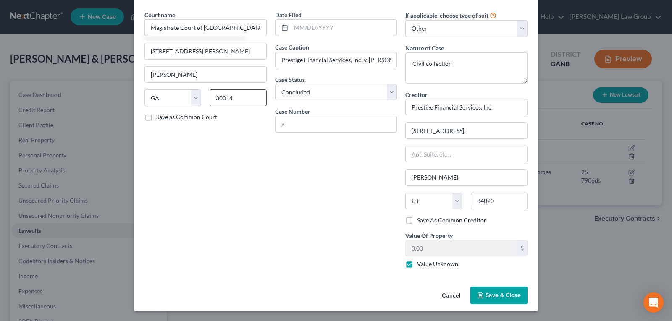
click at [480, 293] on icon "button" at bounding box center [480, 295] width 7 height 7
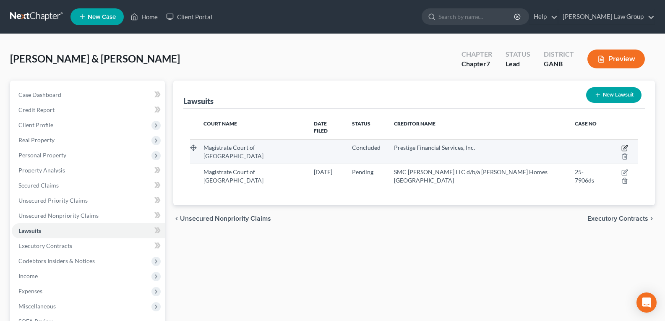
click at [622, 145] on icon "button" at bounding box center [625, 148] width 7 height 7
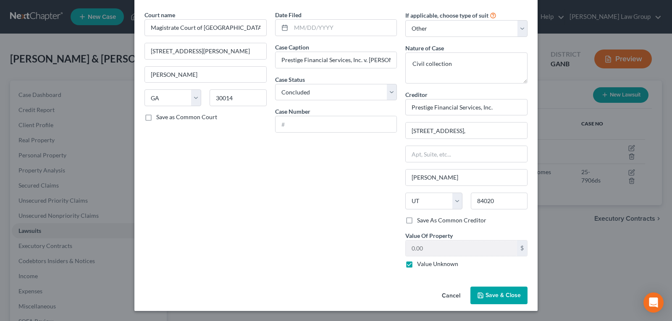
click at [446, 297] on button "Cancel" at bounding box center [451, 296] width 32 height 17
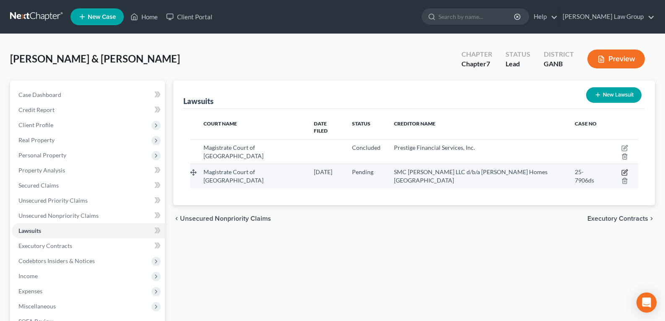
click at [622, 170] on icon "button" at bounding box center [624, 172] width 5 height 5
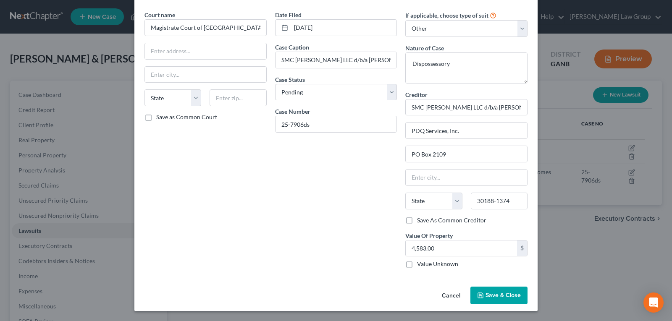
drag, startPoint x: 451, startPoint y: 294, endPoint x: 389, endPoint y: 189, distance: 121.6
click at [451, 294] on button "Cancel" at bounding box center [451, 296] width 32 height 17
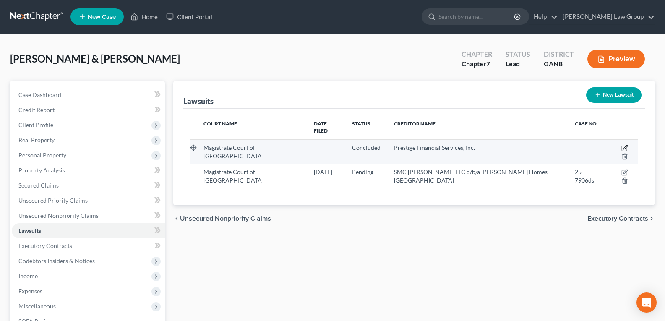
click at [624, 145] on icon "button" at bounding box center [626, 147] width 4 height 4
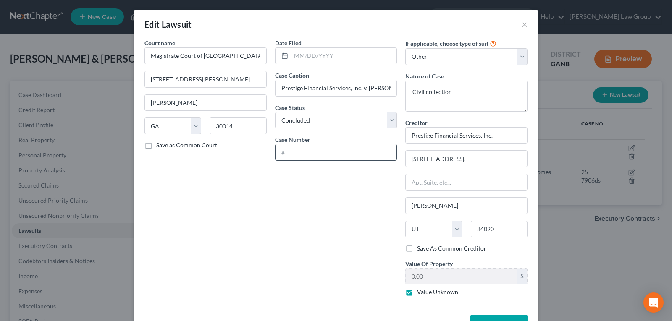
click at [311, 152] on input "text" at bounding box center [335, 152] width 121 height 16
click at [336, 50] on input "text" at bounding box center [344, 56] width 106 height 16
click at [358, 195] on div "Date Filed [DATE] Case Caption Prestige Financial Services, Inc. v. [PERSON_NAM…" at bounding box center [336, 171] width 131 height 264
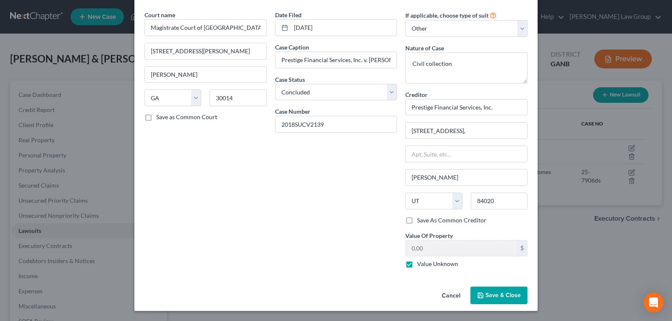
click at [484, 290] on button "Save & Close" at bounding box center [498, 296] width 57 height 18
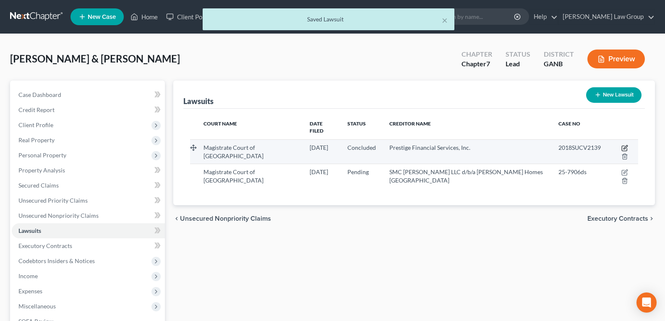
click at [622, 145] on icon "button" at bounding box center [625, 148] width 7 height 7
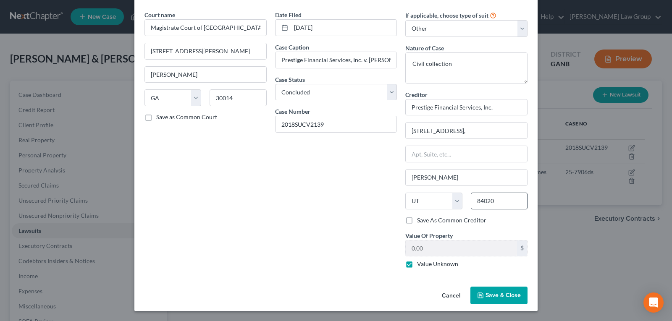
click at [489, 292] on span "Save & Close" at bounding box center [502, 295] width 35 height 7
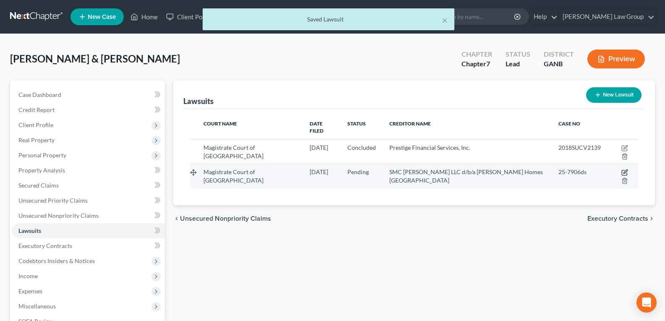
click at [622, 169] on icon "button" at bounding box center [625, 172] width 7 height 7
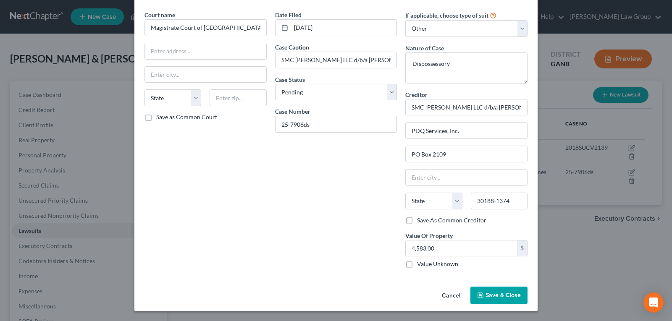
click at [486, 296] on span "Save & Close" at bounding box center [502, 295] width 35 height 7
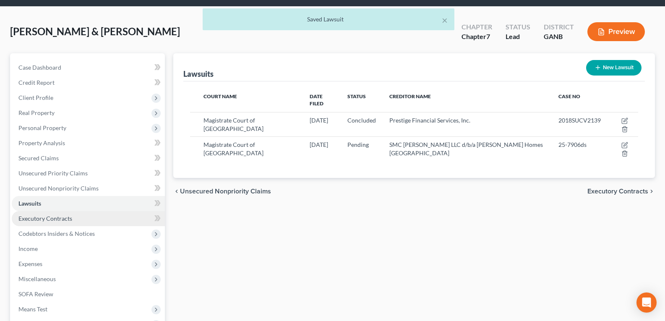
scroll to position [42, 0]
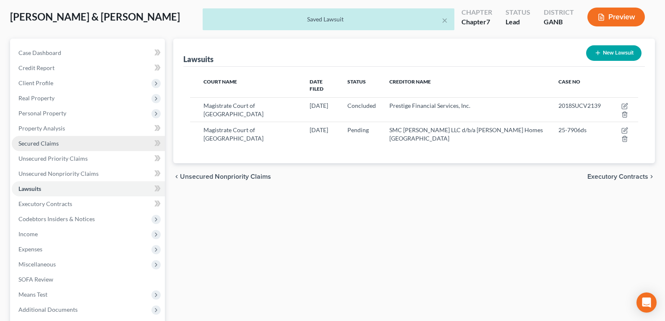
click at [44, 146] on span "Secured Claims" at bounding box center [38, 143] width 40 height 7
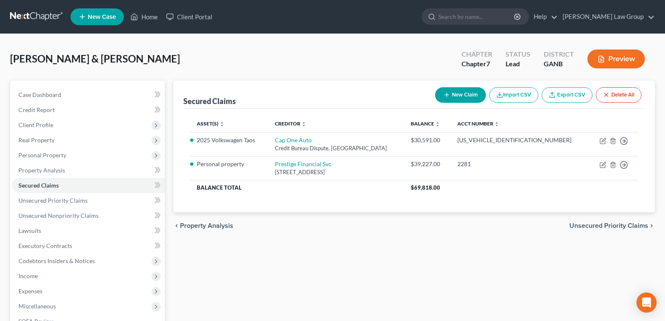
click at [455, 97] on button "New Claim" at bounding box center [460, 95] width 51 height 16
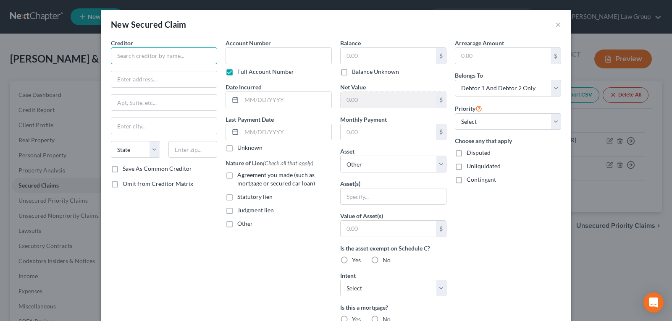
click at [177, 55] on input "text" at bounding box center [164, 55] width 106 height 17
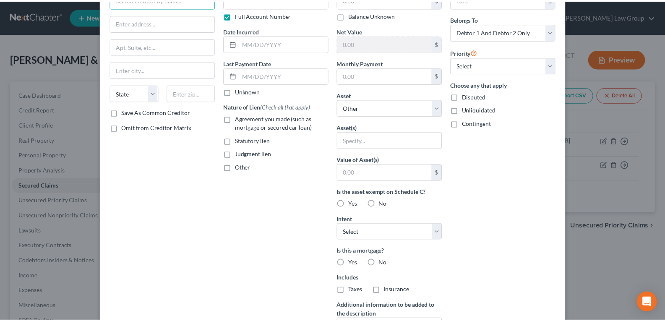
scroll to position [145, 0]
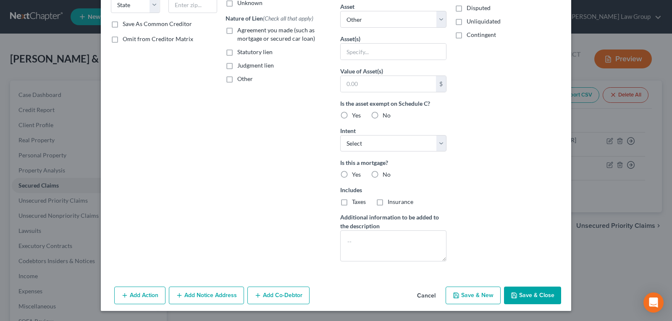
click at [412, 294] on button "Cancel" at bounding box center [426, 296] width 32 height 17
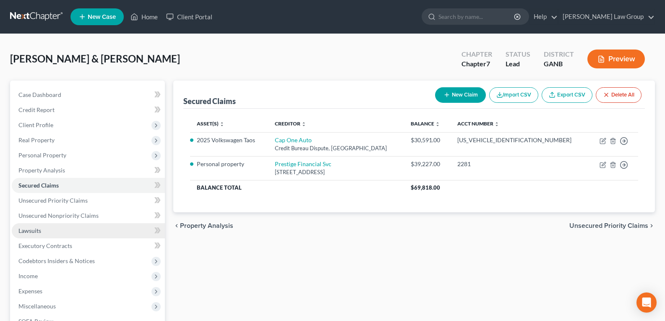
scroll to position [42, 0]
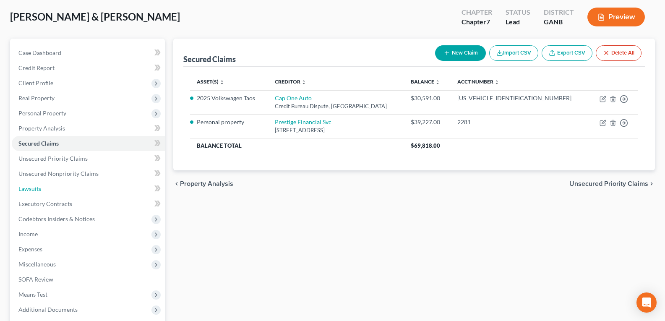
drag, startPoint x: 34, startPoint y: 192, endPoint x: 211, endPoint y: 192, distance: 176.7
click at [34, 192] on link "Lawsuits" at bounding box center [88, 188] width 153 height 15
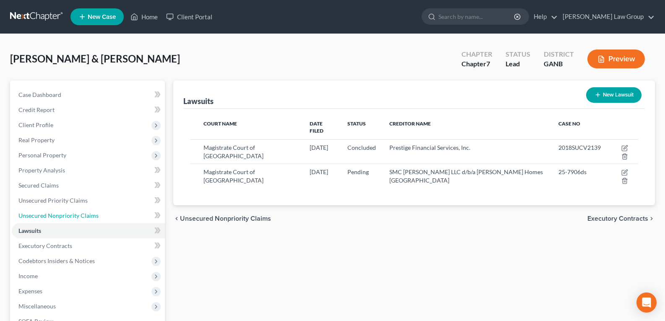
drag, startPoint x: 58, startPoint y: 217, endPoint x: 207, endPoint y: 211, distance: 149.1
click at [58, 217] on span "Unsecured Nonpriority Claims" at bounding box center [58, 215] width 80 height 7
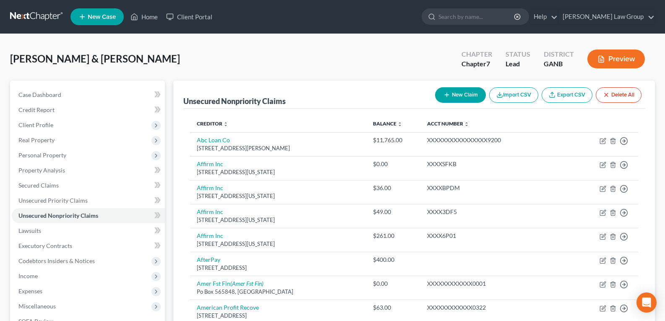
click at [449, 101] on button "New Claim" at bounding box center [460, 95] width 51 height 16
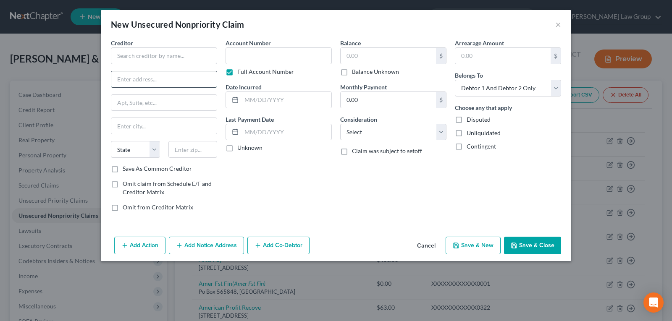
click at [154, 78] on input "text" at bounding box center [163, 79] width 105 height 16
paste input "[STREET_ADDRESS][PERSON_NAME]"
click at [158, 65] on div "Creditor * [STREET_ADDRESS][PERSON_NAME] State [US_STATE][GEOGRAPHIC_DATA] AZ C…" at bounding box center [164, 102] width 106 height 126
click at [159, 56] on input "text" at bounding box center [164, 55] width 106 height 17
click at [159, 52] on input "text" at bounding box center [164, 55] width 106 height 17
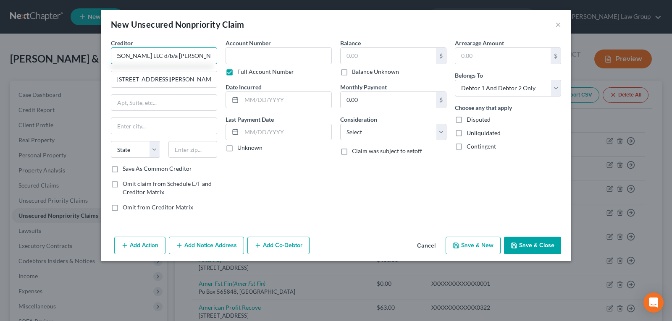
scroll to position [0, 32]
click at [136, 125] on input "text" at bounding box center [163, 126] width 105 height 16
click at [192, 79] on input "[STREET_ADDRESS][PERSON_NAME]" at bounding box center [163, 79] width 105 height 16
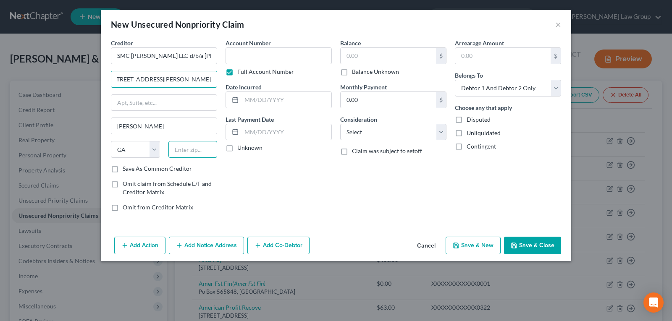
click at [194, 149] on input "text" at bounding box center [192, 149] width 49 height 17
drag, startPoint x: 160, startPoint y: 81, endPoint x: 238, endPoint y: 83, distance: 78.5
click at [238, 83] on div "Creditor * SMC [PERSON_NAME] LLC d/b/a [PERSON_NAME] Homes [GEOGRAPHIC_DATA] [S…" at bounding box center [336, 129] width 458 height 180
click at [275, 58] on input "text" at bounding box center [278, 55] width 106 height 17
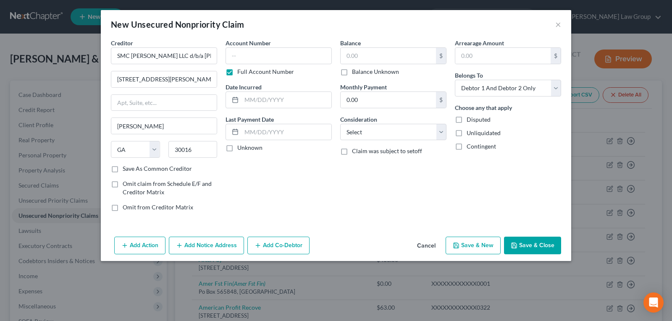
click at [363, 46] on div "Balance $ Balance Unknown Balance Undetermined $ Balance Unknown" at bounding box center [393, 57] width 106 height 37
click at [361, 54] on input "text" at bounding box center [387, 56] width 95 height 16
click at [360, 56] on input "text" at bounding box center [387, 56] width 95 height 16
click at [426, 241] on button "Cancel" at bounding box center [426, 246] width 32 height 17
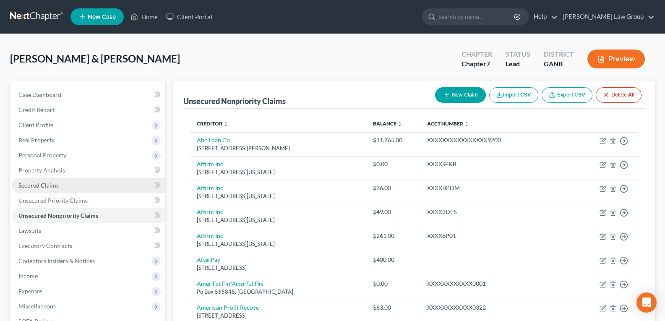
click at [44, 186] on span "Secured Claims" at bounding box center [38, 185] width 40 height 7
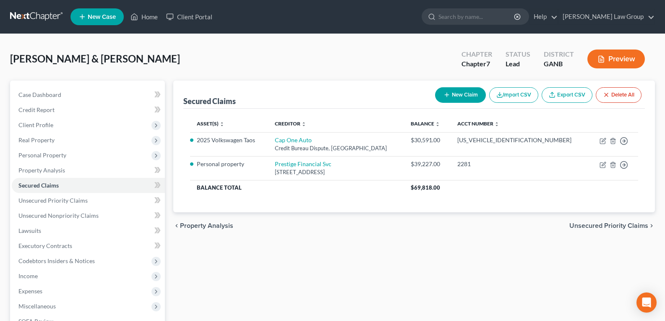
click at [442, 100] on button "New Claim" at bounding box center [460, 95] width 51 height 16
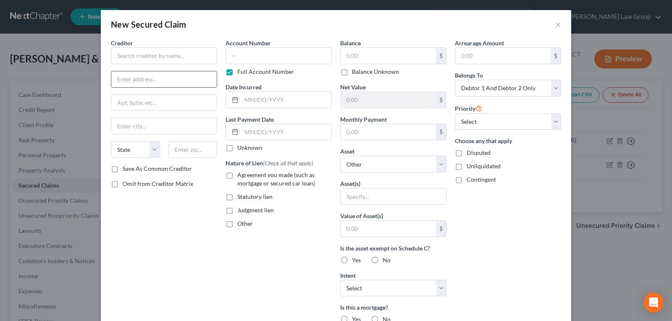
click at [131, 81] on input "text" at bounding box center [163, 79] width 105 height 16
paste input "[STREET_ADDRESS][PERSON_NAME]"
click at [139, 53] on input "text" at bounding box center [164, 55] width 106 height 17
click at [181, 51] on input "text" at bounding box center [164, 55] width 106 height 17
paste input "[PERSON_NAME] Homes [GEOGRAPHIC_DATA]"
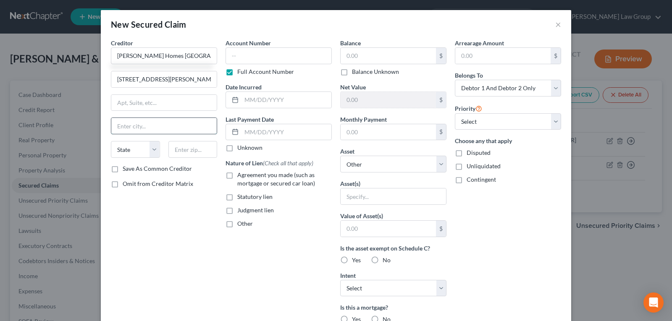
click at [155, 133] on input "text" at bounding box center [163, 126] width 105 height 16
click at [170, 83] on input "[STREET_ADDRESS][PERSON_NAME]" at bounding box center [163, 79] width 105 height 16
click at [180, 152] on input "text" at bounding box center [192, 149] width 49 height 17
drag, startPoint x: 160, startPoint y: 71, endPoint x: 158, endPoint y: 81, distance: 10.7
click at [159, 73] on div "[STREET_ADDRESS][PERSON_NAME]" at bounding box center [164, 79] width 106 height 17
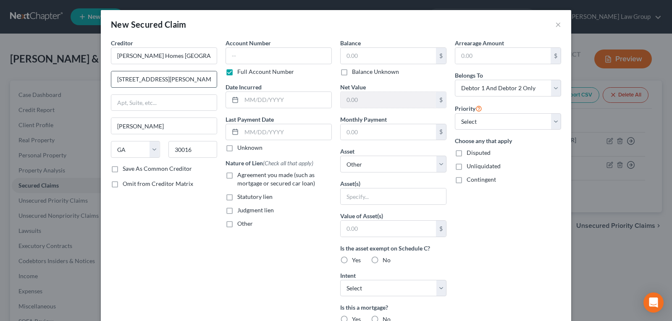
click at [158, 81] on input "[STREET_ADDRESS][PERSON_NAME]" at bounding box center [163, 79] width 105 height 16
drag, startPoint x: 157, startPoint y: 80, endPoint x: 229, endPoint y: 75, distance: 72.4
click at [229, 75] on div "Creditor * [PERSON_NAME] Homes [GEOGRAPHIC_DATA] [STREET_ADDRESS][PERSON_NAME] …" at bounding box center [336, 226] width 458 height 374
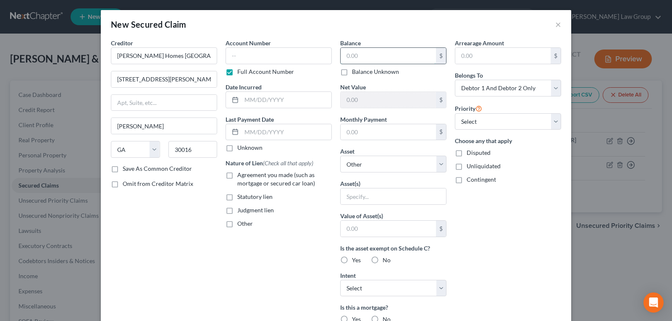
click at [357, 59] on input "text" at bounding box center [387, 56] width 95 height 16
click at [360, 166] on select "Select Other Multiple Assets 2025 Volkswagen Taos - $31200.0 [PERSON_NAME] [PER…" at bounding box center [393, 164] width 106 height 17
drag, startPoint x: 360, startPoint y: 166, endPoint x: 333, endPoint y: 197, distance: 41.0
click at [360, 166] on select "Select Other Multiple Assets 2025 Volkswagen Taos - $31200.0 [PERSON_NAME] [PER…" at bounding box center [393, 164] width 106 height 17
drag, startPoint x: 372, startPoint y: 156, endPoint x: 367, endPoint y: 162, distance: 8.3
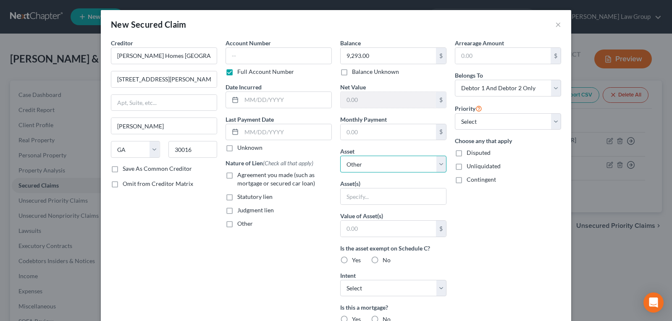
click at [371, 158] on select "Select Other Multiple Assets 2025 Volkswagen Taos - $31200.0 [PERSON_NAME] [PER…" at bounding box center [393, 164] width 106 height 17
drag, startPoint x: 367, startPoint y: 162, endPoint x: 364, endPoint y: 176, distance: 14.1
click at [367, 162] on select "Select Other Multiple Assets 2025 Volkswagen Taos - $31200.0 [PERSON_NAME] [PER…" at bounding box center [393, 164] width 106 height 17
click at [359, 196] on input "text" at bounding box center [392, 196] width 105 height 16
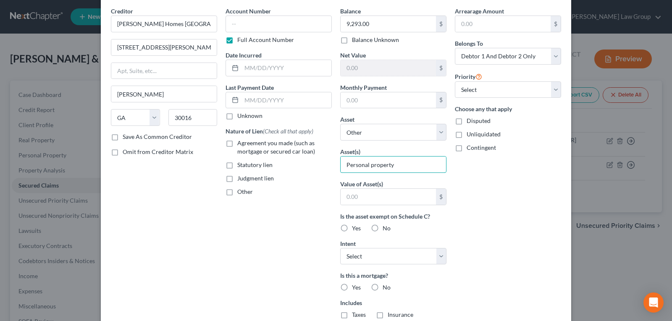
scroll to position [84, 0]
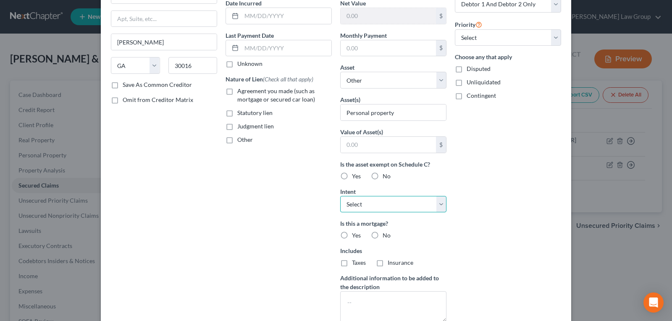
drag, startPoint x: 364, startPoint y: 208, endPoint x: 363, endPoint y: 212, distance: 4.5
click at [364, 208] on select "Select Surrender Redeem Reaffirm Avoid Other" at bounding box center [393, 204] width 106 height 17
click at [340, 196] on select "Select Surrender Redeem Reaffirm Avoid Other" at bounding box center [393, 204] width 106 height 17
click at [303, 238] on div "Account Number Full Account Number Date Incurred Last Payment Date Unknown Natu…" at bounding box center [278, 142] width 115 height 374
click at [382, 235] on label "No" at bounding box center [386, 235] width 8 height 8
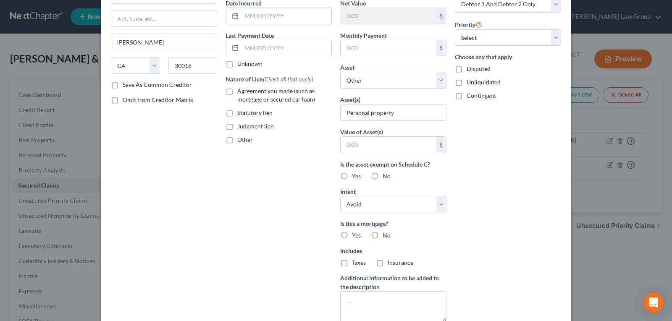
click at [386, 235] on input "No" at bounding box center [388, 233] width 5 height 5
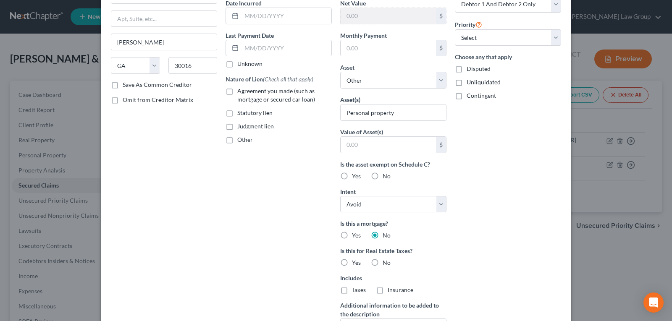
click at [382, 263] on label "No" at bounding box center [386, 263] width 8 height 8
click at [386, 263] on input "No" at bounding box center [388, 261] width 5 height 5
click at [237, 127] on label "Judgment lien" at bounding box center [255, 126] width 37 height 8
click at [241, 127] on input "Judgment lien" at bounding box center [243, 124] width 5 height 5
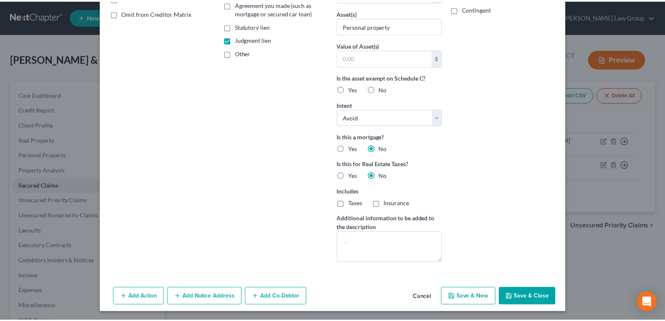
scroll to position [172, 0]
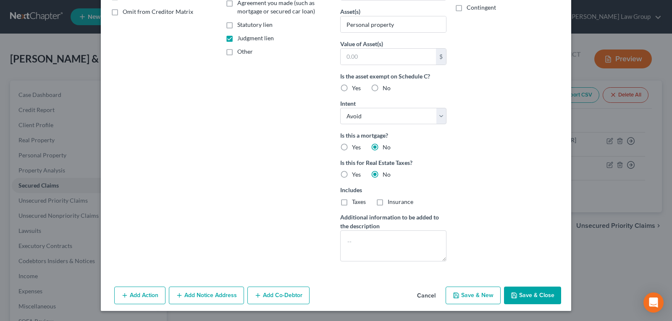
click at [511, 294] on icon "button" at bounding box center [513, 295] width 7 height 7
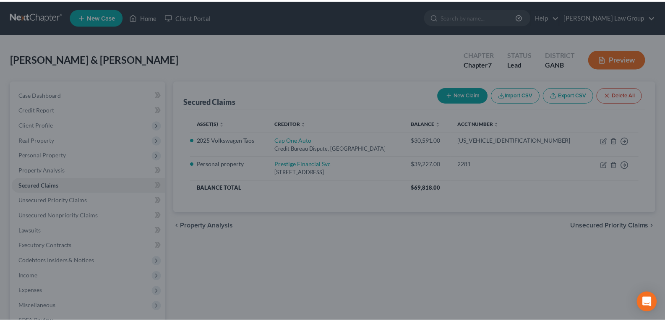
scroll to position [0, 0]
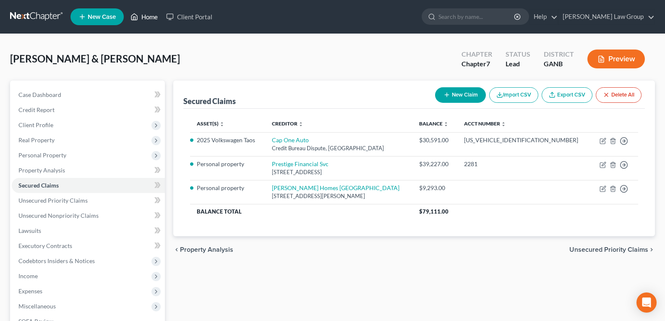
click at [140, 17] on link "Home" at bounding box center [144, 16] width 36 height 15
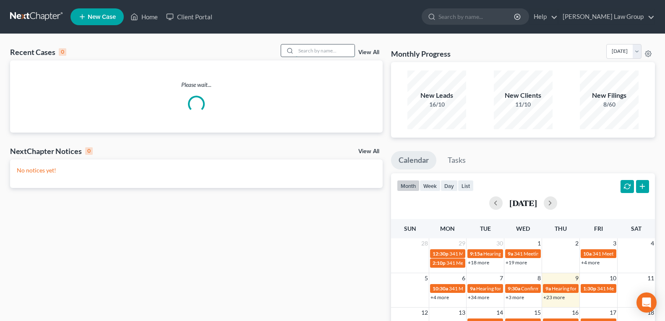
drag, startPoint x: 323, startPoint y: 44, endPoint x: 320, endPoint y: 51, distance: 7.5
click at [323, 46] on input "search" at bounding box center [325, 50] width 59 height 12
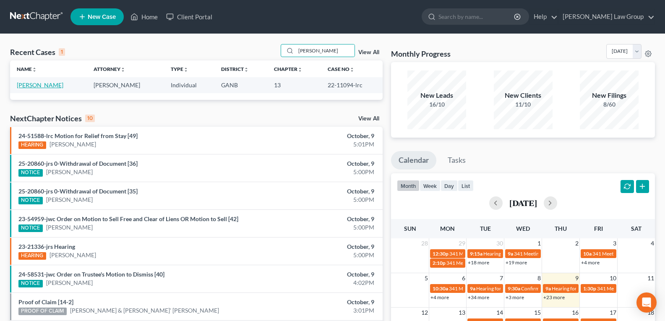
click at [26, 85] on link "[PERSON_NAME]" at bounding box center [40, 84] width 47 height 7
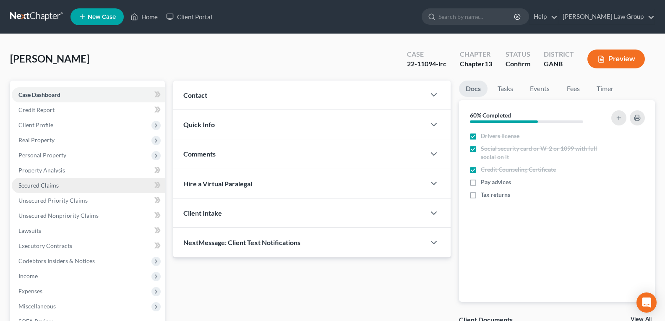
click at [46, 183] on span "Secured Claims" at bounding box center [38, 185] width 40 height 7
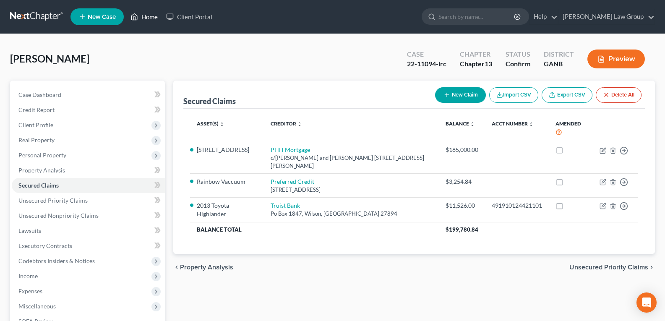
click at [146, 17] on link "Home" at bounding box center [144, 16] width 36 height 15
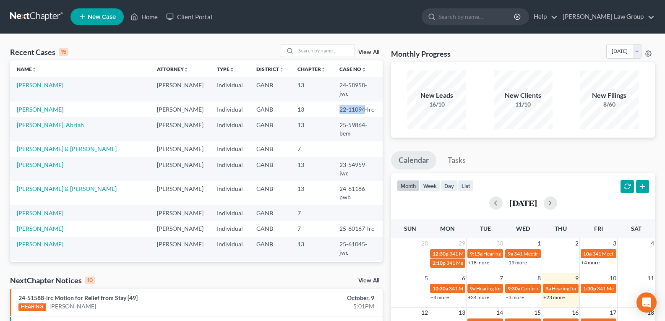
drag, startPoint x: 318, startPoint y: 101, endPoint x: 350, endPoint y: 104, distance: 31.6
click at [350, 104] on td "22-11094-lrc" at bounding box center [358, 110] width 50 height 16
copy td "22-11094"
click at [314, 50] on input "search" at bounding box center [325, 50] width 59 height 12
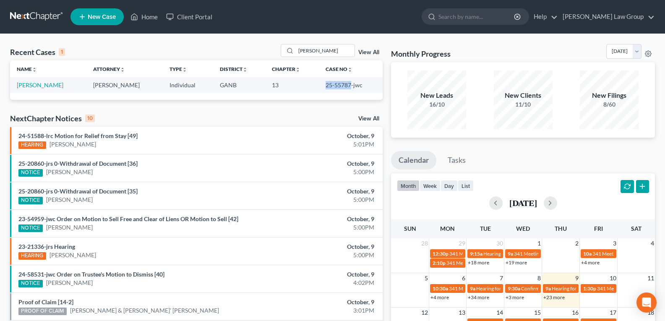
drag, startPoint x: 313, startPoint y: 86, endPoint x: 346, endPoint y: 87, distance: 33.6
click at [346, 87] on tr "[PERSON_NAME], [PERSON_NAME] Individual GANB 13 25-55787-jwc" at bounding box center [196, 85] width 373 height 16
copy tr "25-55787"
click at [30, 87] on link "[PERSON_NAME]" at bounding box center [40, 84] width 47 height 7
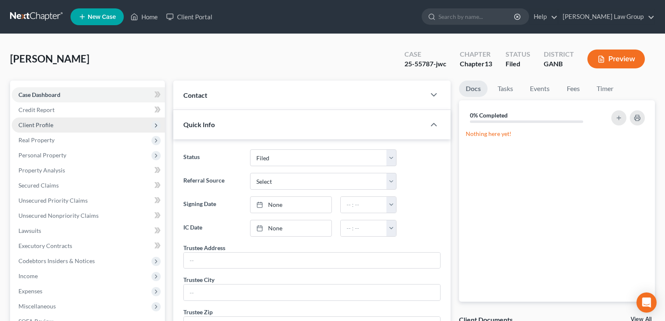
drag, startPoint x: 37, startPoint y: 126, endPoint x: 31, endPoint y: 127, distance: 6.8
click at [37, 126] on span "Client Profile" at bounding box center [35, 124] width 35 height 7
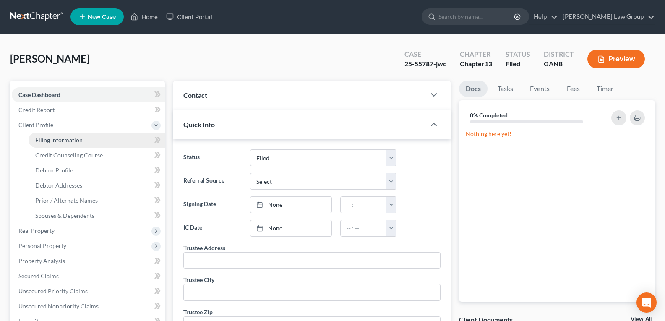
click at [44, 141] on span "Filing Information" at bounding box center [58, 139] width 47 height 7
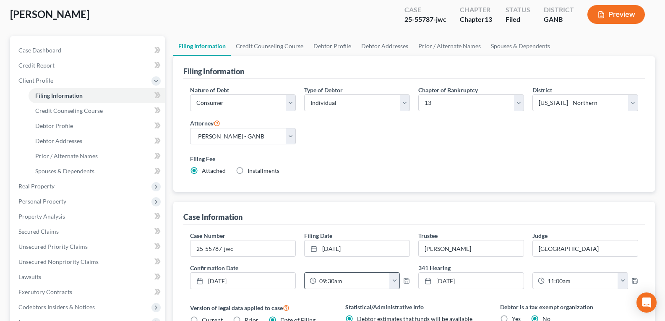
scroll to position [126, 0]
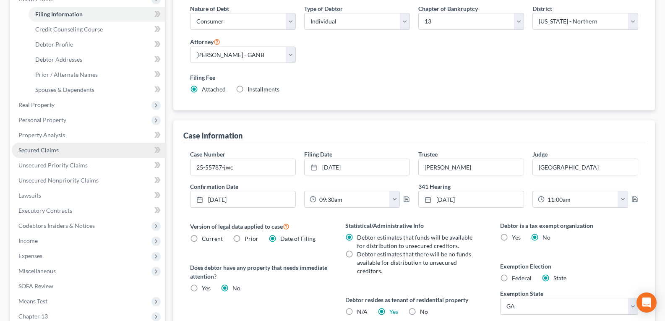
click at [37, 153] on span "Secured Claims" at bounding box center [38, 149] width 40 height 7
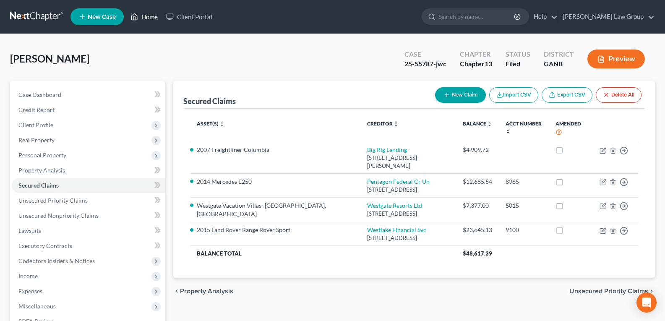
click at [138, 13] on icon at bounding box center [135, 17] width 8 height 10
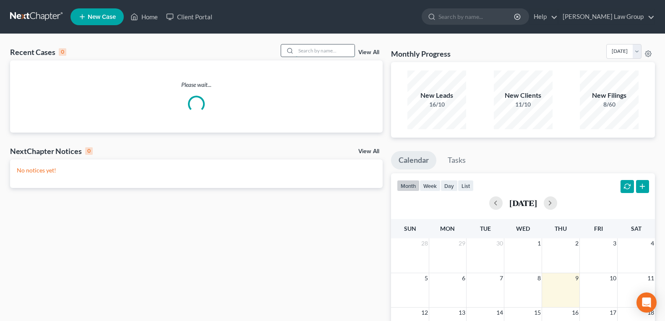
click at [322, 55] on input "search" at bounding box center [325, 50] width 59 height 12
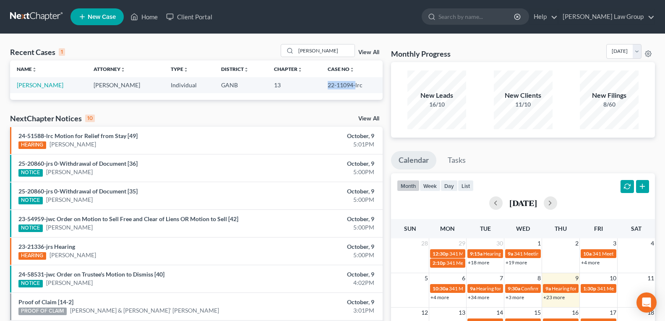
drag, startPoint x: 316, startPoint y: 83, endPoint x: 351, endPoint y: 92, distance: 36.2
click at [351, 92] on tr "[PERSON_NAME] [PERSON_NAME] Individual GANB 13 22-11094-lrc" at bounding box center [196, 85] width 373 height 16
copy tr "22-11094-"
click at [150, 17] on link "Home" at bounding box center [144, 16] width 36 height 15
click at [316, 49] on input "[PERSON_NAME]" at bounding box center [325, 50] width 59 height 12
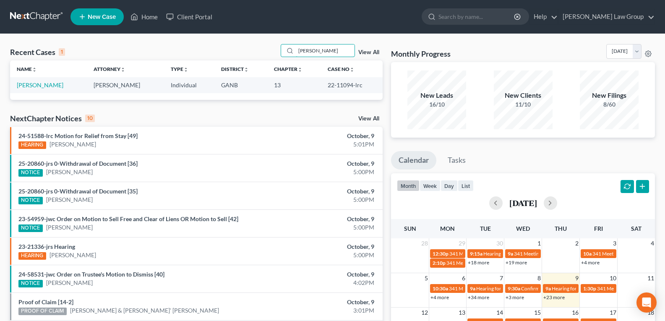
drag, startPoint x: 320, startPoint y: 51, endPoint x: 261, endPoint y: 51, distance: 59.2
click at [263, 51] on div "Recent Cases 1 [PERSON_NAME] View All" at bounding box center [196, 52] width 373 height 16
click at [43, 85] on link "[PERSON_NAME]" at bounding box center [40, 84] width 47 height 7
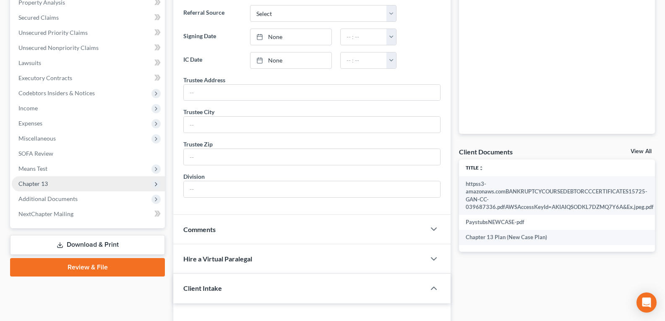
scroll to position [126, 0]
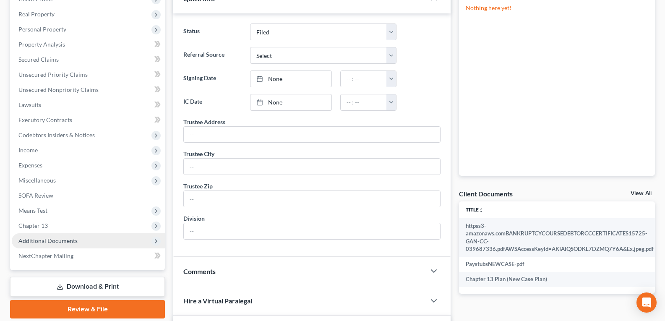
click at [35, 239] on span "Additional Documents" at bounding box center [47, 240] width 59 height 7
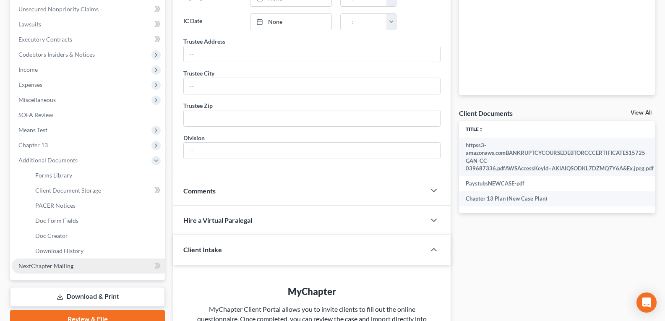
scroll to position [210, 0]
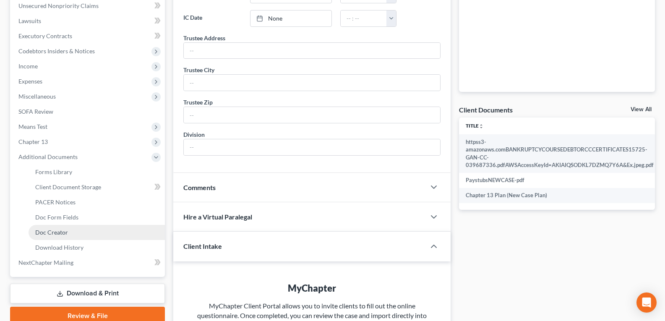
click at [51, 236] on link "Doc Creator" at bounding box center [97, 232] width 136 height 15
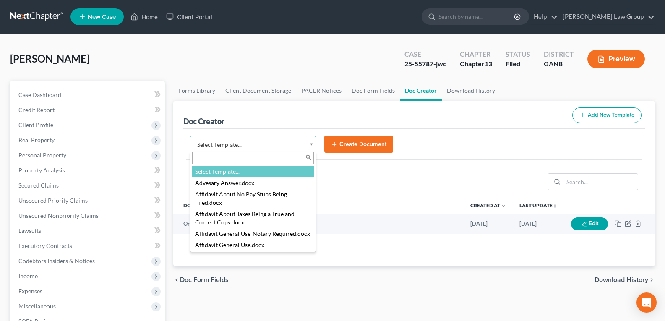
click at [294, 140] on body "Home New Case Client Portal [PERSON_NAME] Law Group [EMAIL_ADDRESS][DOMAIN_NAME…" at bounding box center [332, 283] width 665 height 567
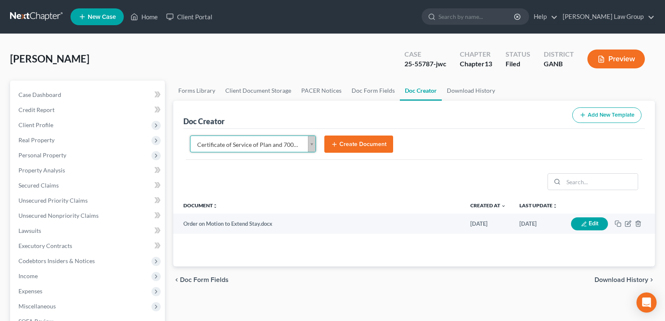
click at [341, 145] on button "Create Document" at bounding box center [358, 145] width 69 height 18
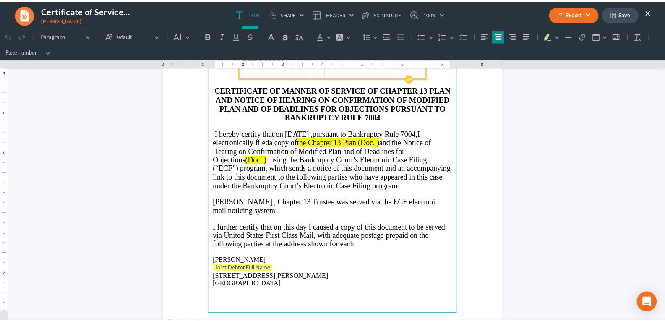
scroll to position [168, 0]
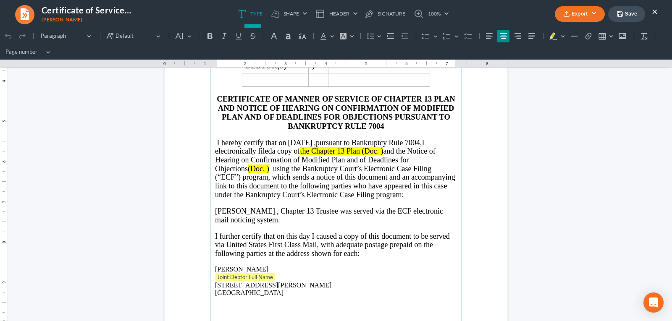
click at [653, 10] on button "×" at bounding box center [654, 11] width 6 height 10
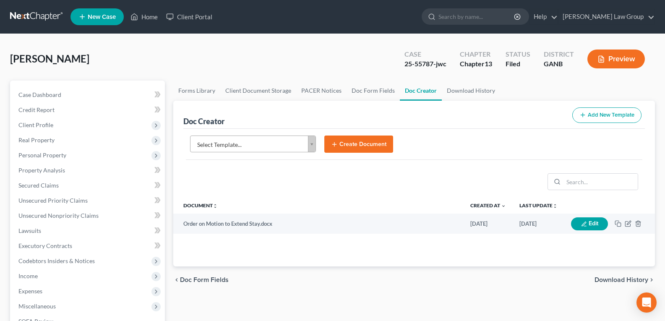
click at [314, 147] on body "Home New Case Client Portal [PERSON_NAME] Law Group [EMAIL_ADDRESS][DOMAIN_NAME…" at bounding box center [332, 283] width 665 height 567
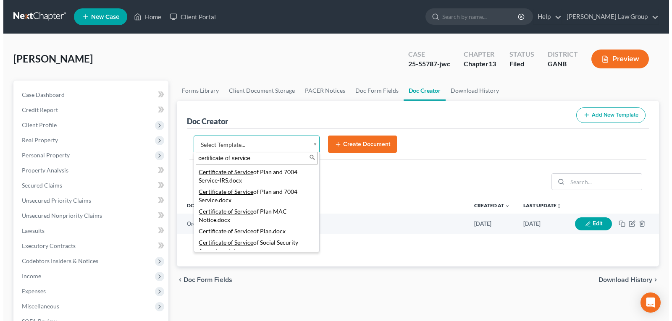
scroll to position [87, 0]
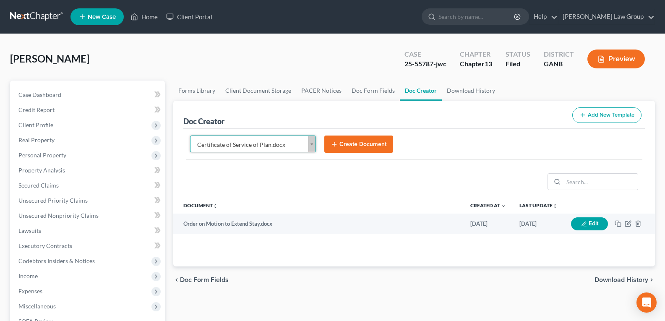
click at [341, 149] on button "Create Document" at bounding box center [358, 145] width 69 height 18
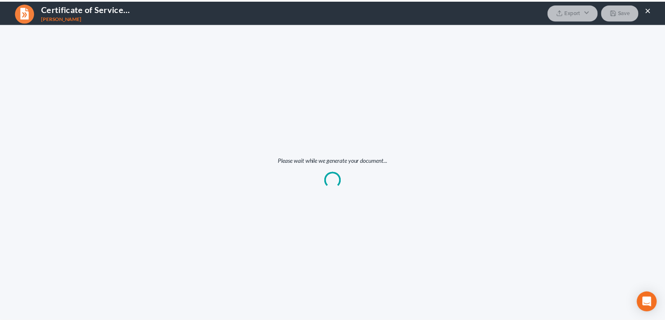
scroll to position [0, 0]
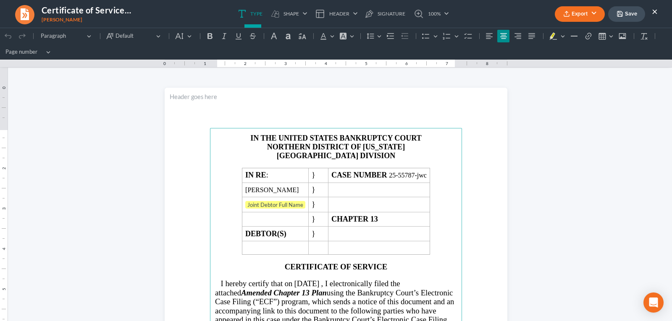
click at [628, 13] on button "Save" at bounding box center [626, 14] width 37 height 16
click at [600, 13] on button "Export" at bounding box center [579, 14] width 50 height 16
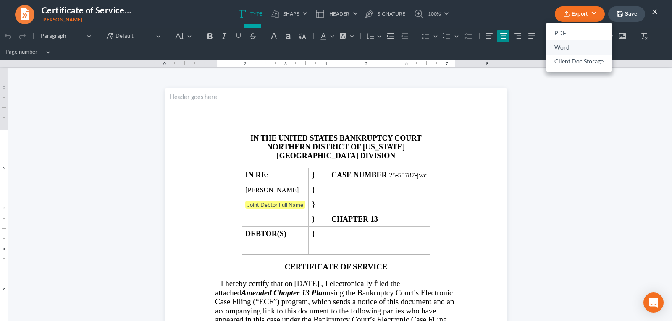
click at [569, 50] on link "Word" at bounding box center [578, 47] width 65 height 14
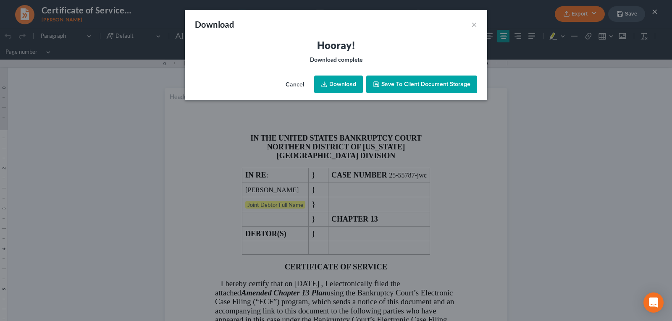
click at [333, 80] on link "Download" at bounding box center [338, 85] width 49 height 18
click at [588, 108] on div "Download × Hooray! Download complete Cancel Download Save to Client Document St…" at bounding box center [336, 160] width 672 height 321
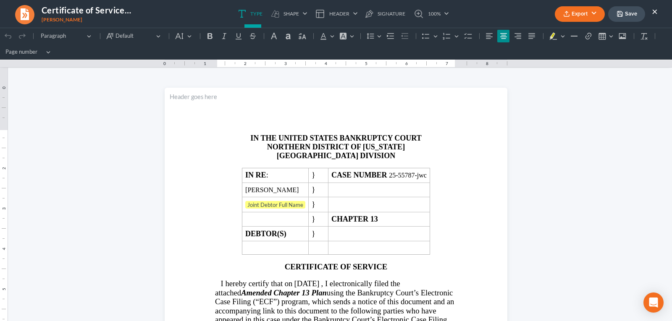
drag, startPoint x: 471, startPoint y: 22, endPoint x: 612, endPoint y: 72, distance: 149.4
click at [471, 22] on ul "Type shapes Shape Line Check Arrow Circle Rectangle Header Show on first page S…" at bounding box center [343, 14] width 374 height 28
drag, startPoint x: 612, startPoint y: 100, endPoint x: 654, endPoint y: 40, distance: 73.6
drag, startPoint x: 655, startPoint y: 12, endPoint x: 570, endPoint y: 19, distance: 85.5
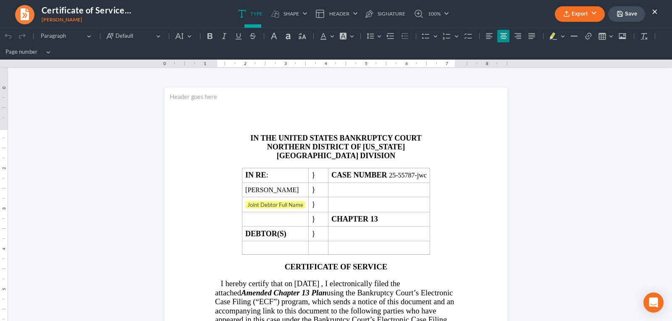
click at [655, 12] on button "×" at bounding box center [654, 11] width 6 height 10
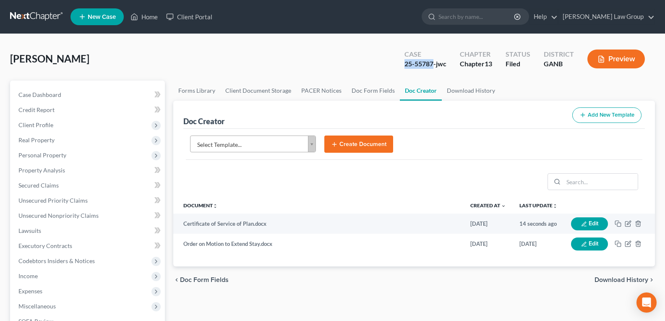
drag, startPoint x: 403, startPoint y: 64, endPoint x: 434, endPoint y: 68, distance: 31.3
click at [434, 68] on div "Case 25-55787-jwc" at bounding box center [425, 59] width 55 height 25
copy div "25-55787"
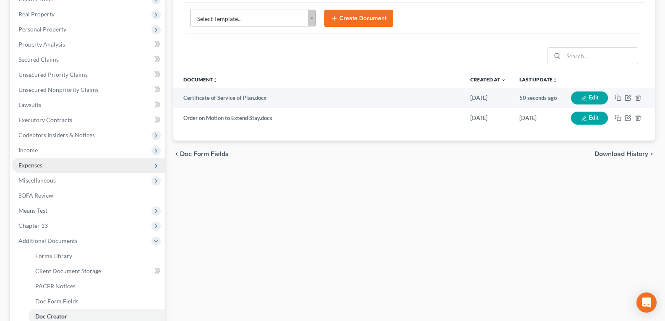
scroll to position [246, 0]
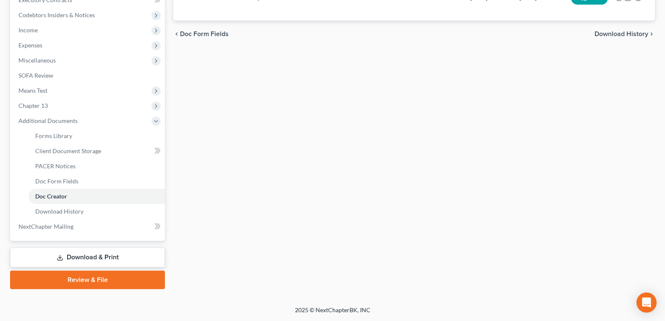
drag, startPoint x: 44, startPoint y: 199, endPoint x: 356, endPoint y: 115, distance: 323.0
click at [44, 199] on span "Doc Creator" at bounding box center [51, 196] width 32 height 7
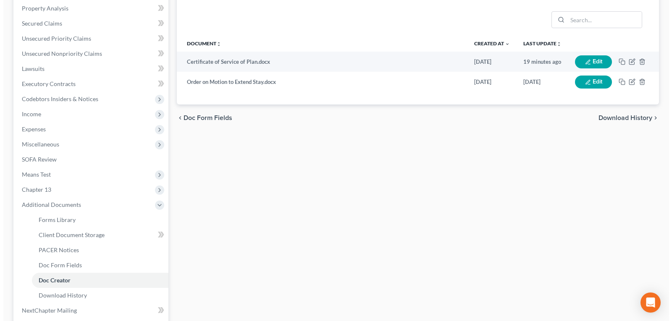
scroll to position [78, 0]
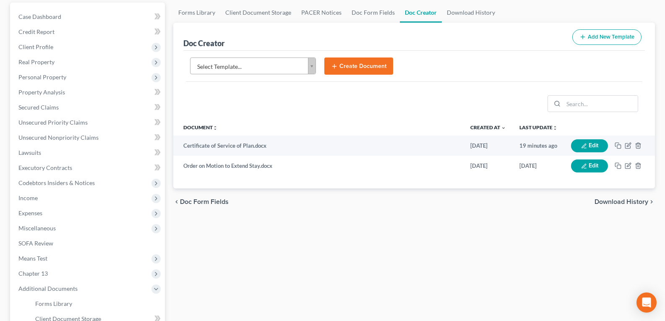
click at [313, 71] on body "Home New Case Client Portal [PERSON_NAME] Law Group [EMAIL_ADDRESS][DOMAIN_NAME…" at bounding box center [332, 205] width 665 height 567
click at [358, 67] on button "Create Document" at bounding box center [358, 67] width 69 height 18
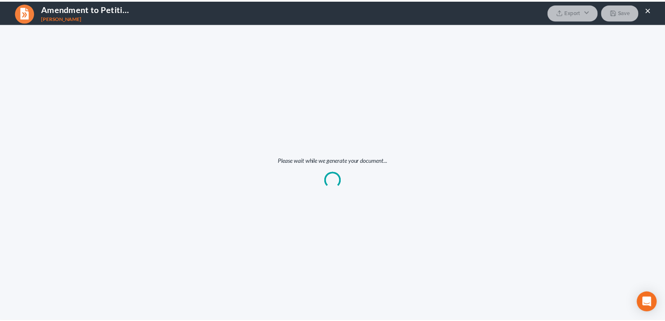
scroll to position [0, 0]
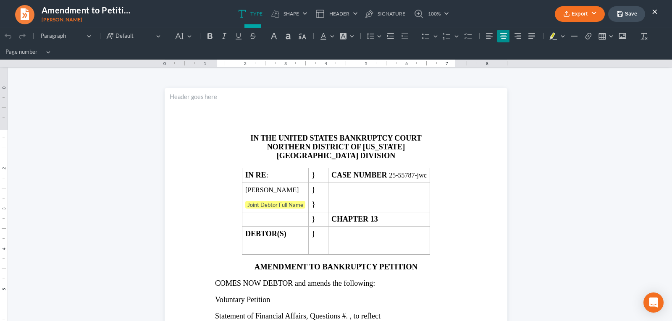
click at [580, 13] on button "Export" at bounding box center [579, 14] width 50 height 16
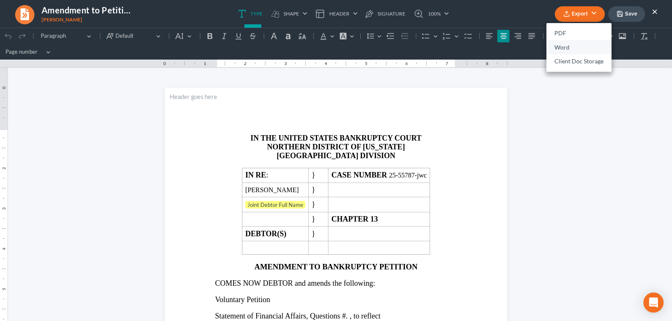
click at [561, 48] on link "Word" at bounding box center [578, 47] width 65 height 14
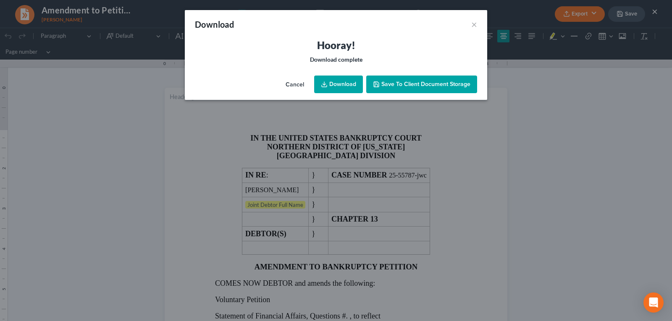
click at [335, 84] on link "Download" at bounding box center [338, 85] width 49 height 18
click at [554, 111] on div "Download × Hooray! Download complete Cancel Download Save to Client Document St…" at bounding box center [336, 160] width 672 height 321
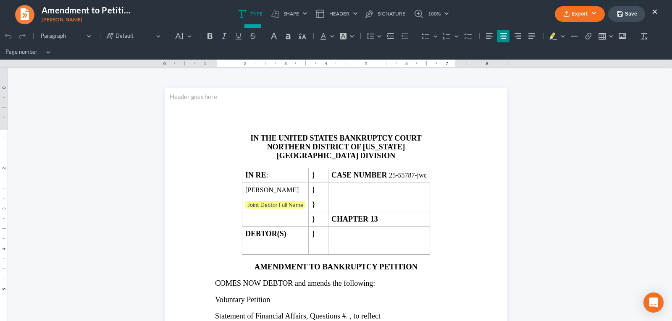
click at [621, 13] on icon "button" at bounding box center [619, 13] width 7 height 7
drag, startPoint x: 655, startPoint y: 14, endPoint x: 363, endPoint y: 3, distance: 292.4
click at [655, 14] on button "×" at bounding box center [654, 11] width 6 height 10
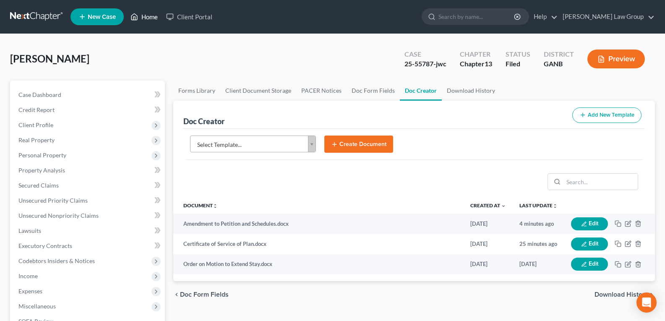
click at [141, 18] on link "Home" at bounding box center [144, 16] width 36 height 15
drag, startPoint x: 150, startPoint y: 22, endPoint x: 261, endPoint y: 33, distance: 110.9
click at [150, 22] on link "Home" at bounding box center [144, 16] width 36 height 15
click at [144, 15] on link "Home" at bounding box center [144, 16] width 36 height 15
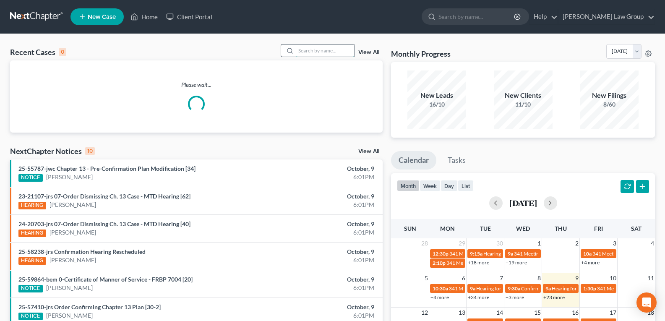
click at [301, 50] on input "search" at bounding box center [325, 50] width 59 height 12
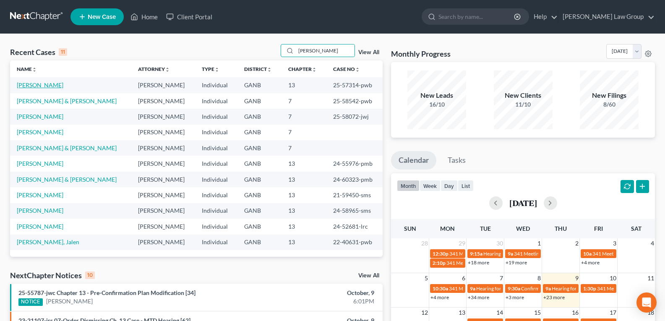
click at [51, 86] on link "[PERSON_NAME]" at bounding box center [40, 84] width 47 height 7
